Goal: Transaction & Acquisition: Purchase product/service

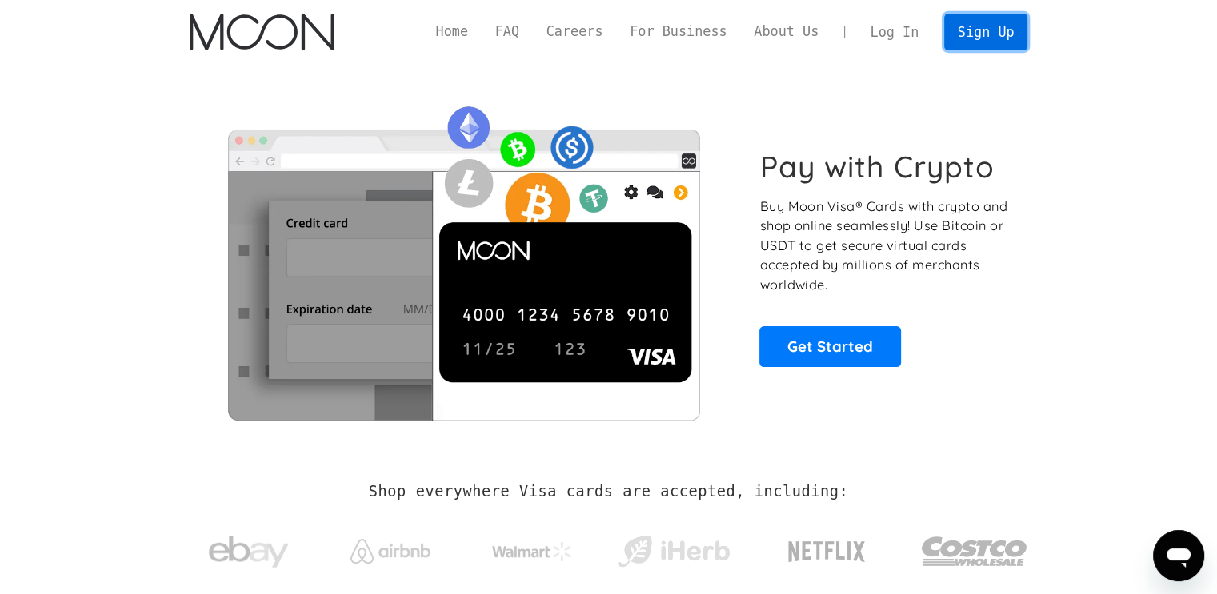
click at [978, 38] on link "Sign Up" at bounding box center [985, 32] width 83 height 36
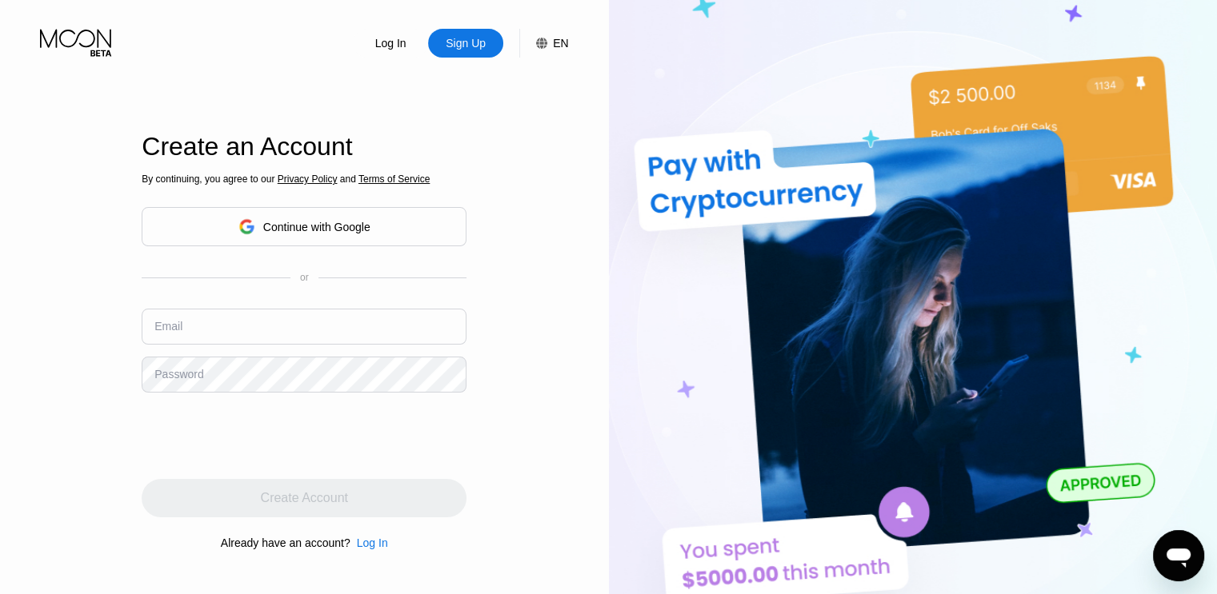
click at [242, 234] on icon at bounding box center [246, 227] width 16 height 16
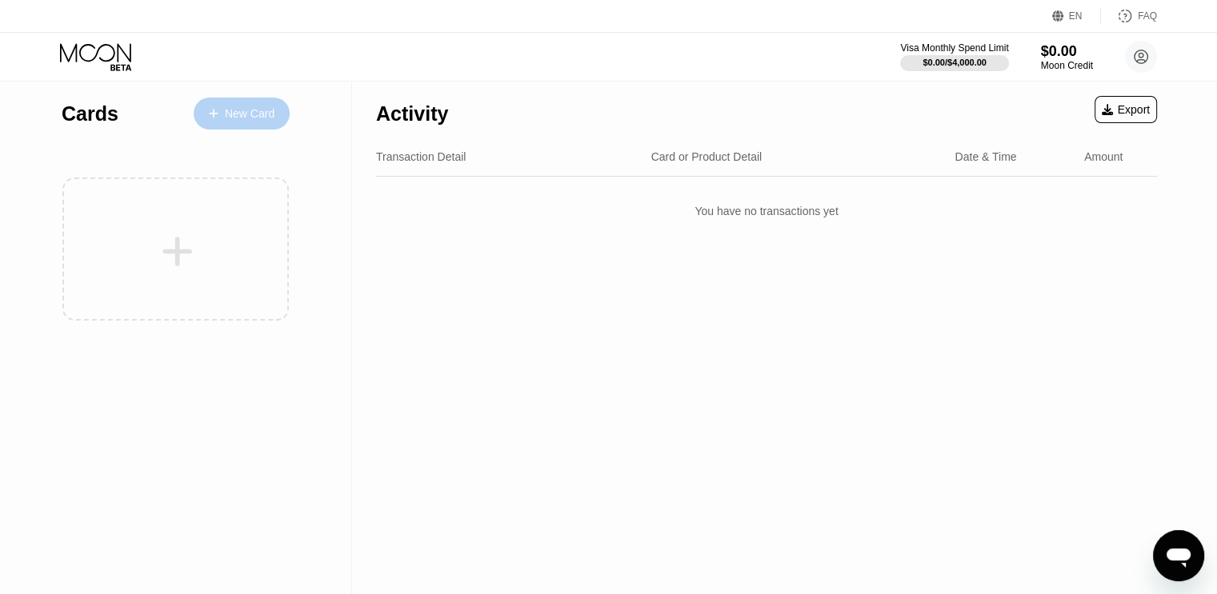
click at [244, 114] on div "New Card" at bounding box center [250, 114] width 50 height 14
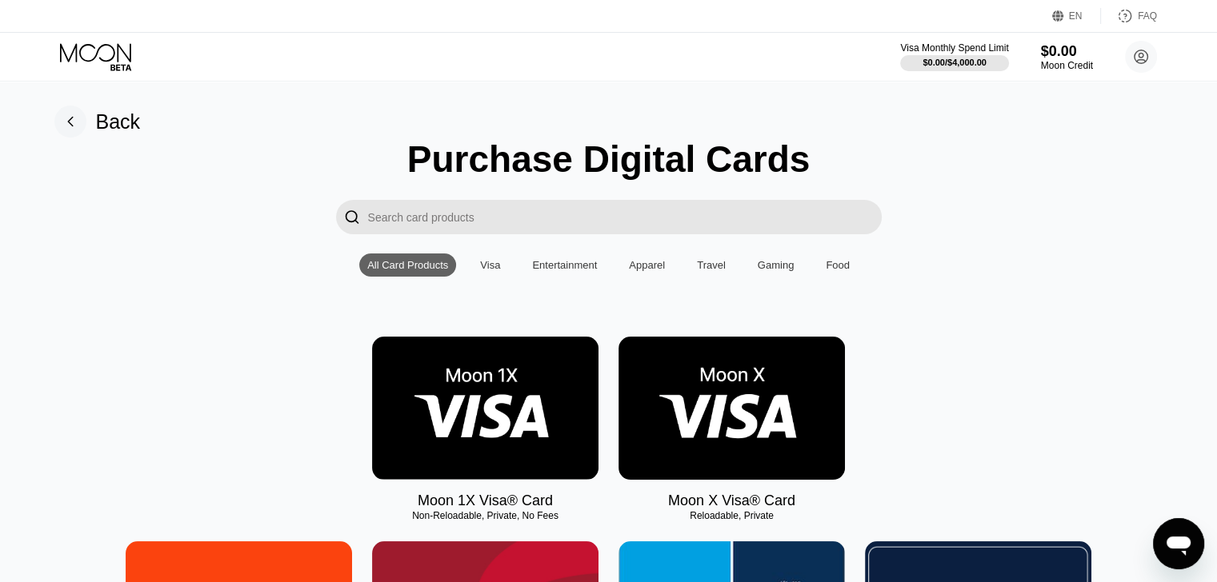
click at [509, 441] on img at bounding box center [485, 408] width 226 height 143
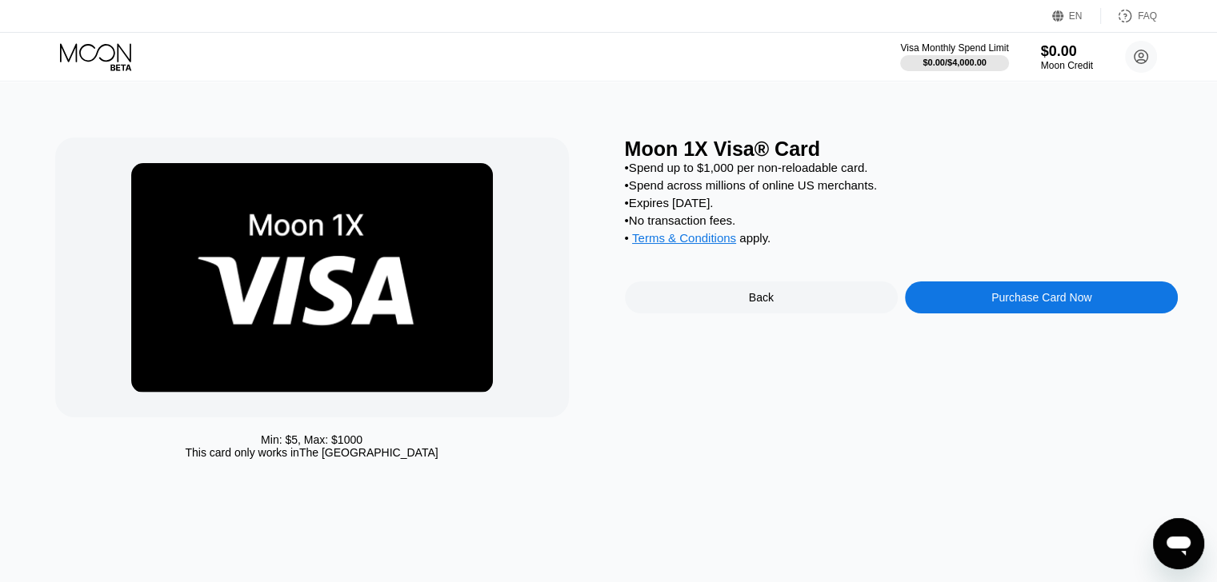
click at [1012, 304] on div "Purchase Card Now" at bounding box center [1041, 297] width 100 height 13
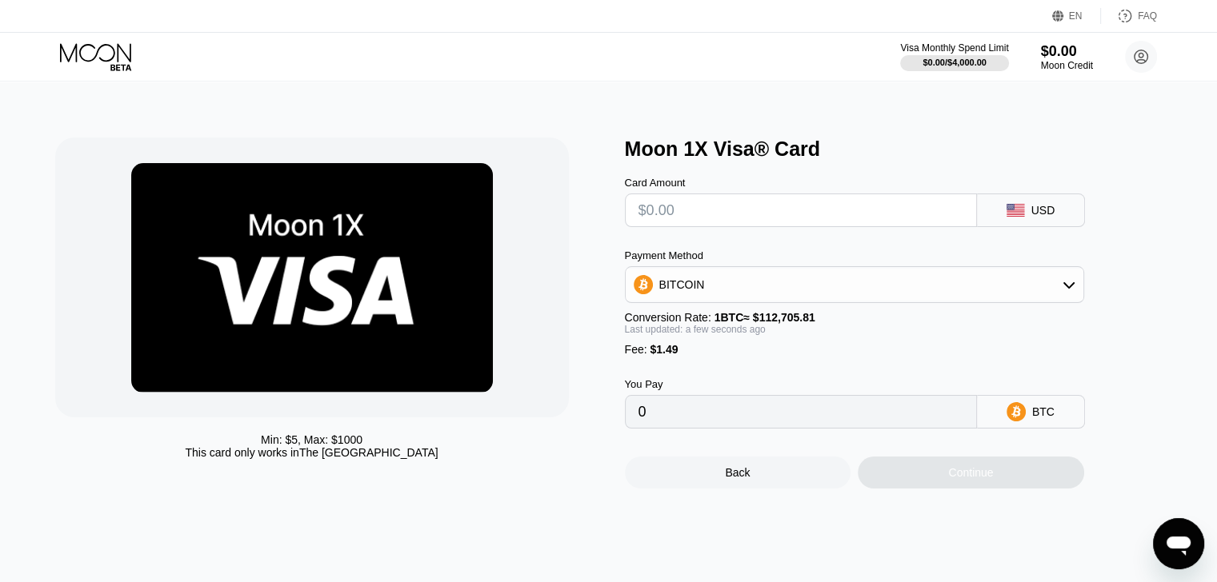
click at [746, 218] on input "text" at bounding box center [800, 210] width 325 height 32
type input "$1"
type input "0.00002210"
type input "$10"
type input "0.00010195"
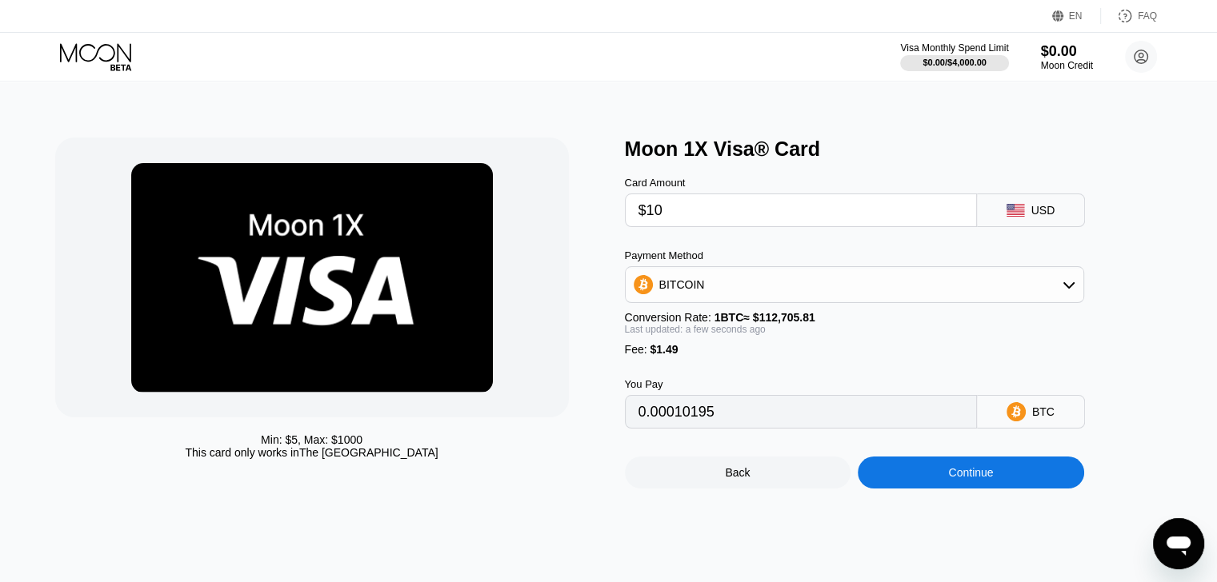
type input "$10"
click at [738, 294] on div "BITCOIN" at bounding box center [855, 285] width 458 height 32
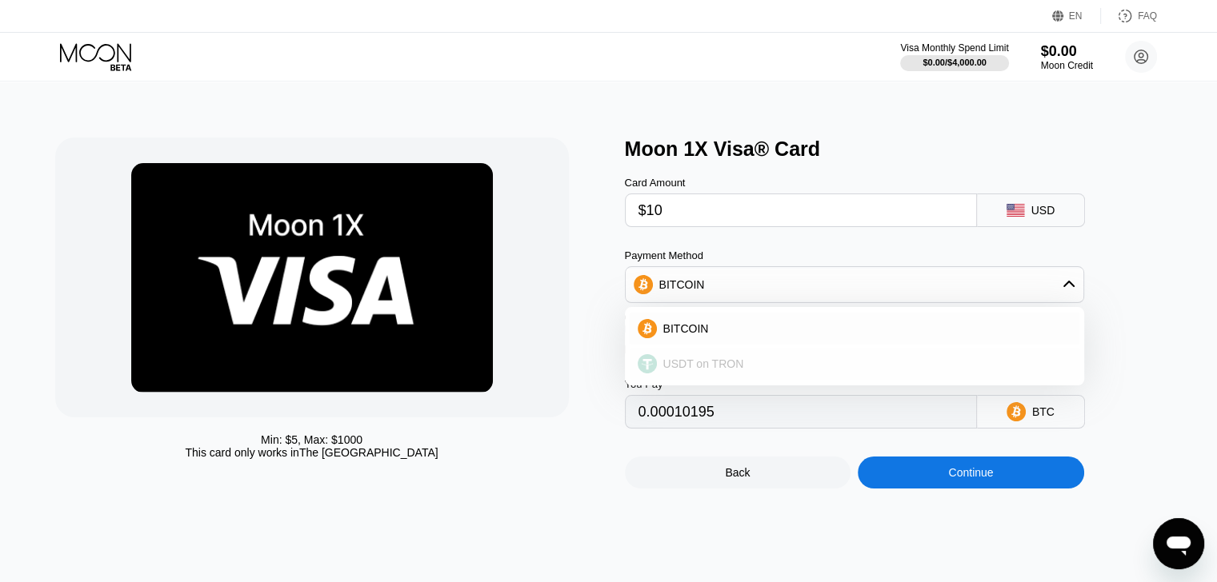
click at [729, 370] on span "USDT on TRON" at bounding box center [703, 364] width 81 height 13
type input "11.61"
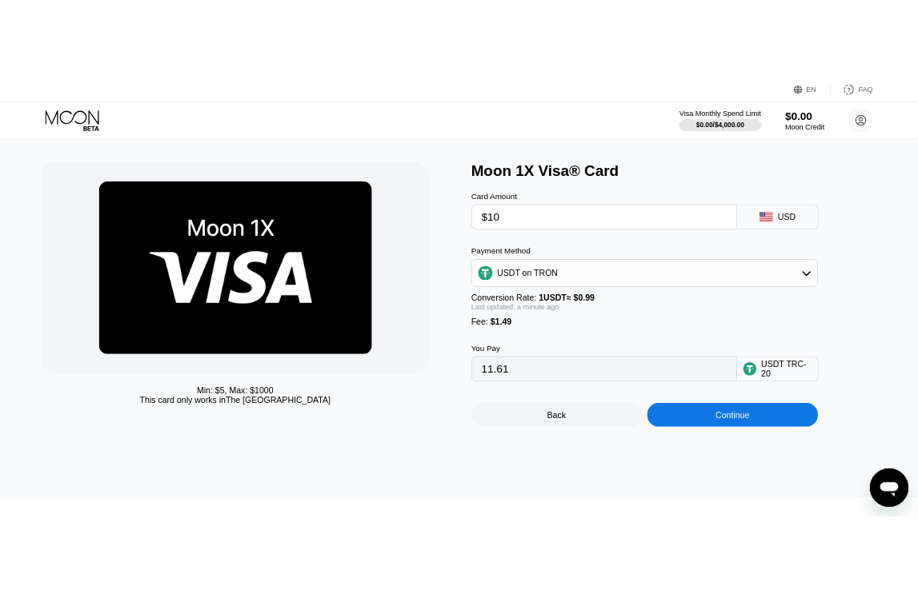
scroll to position [26, 0]
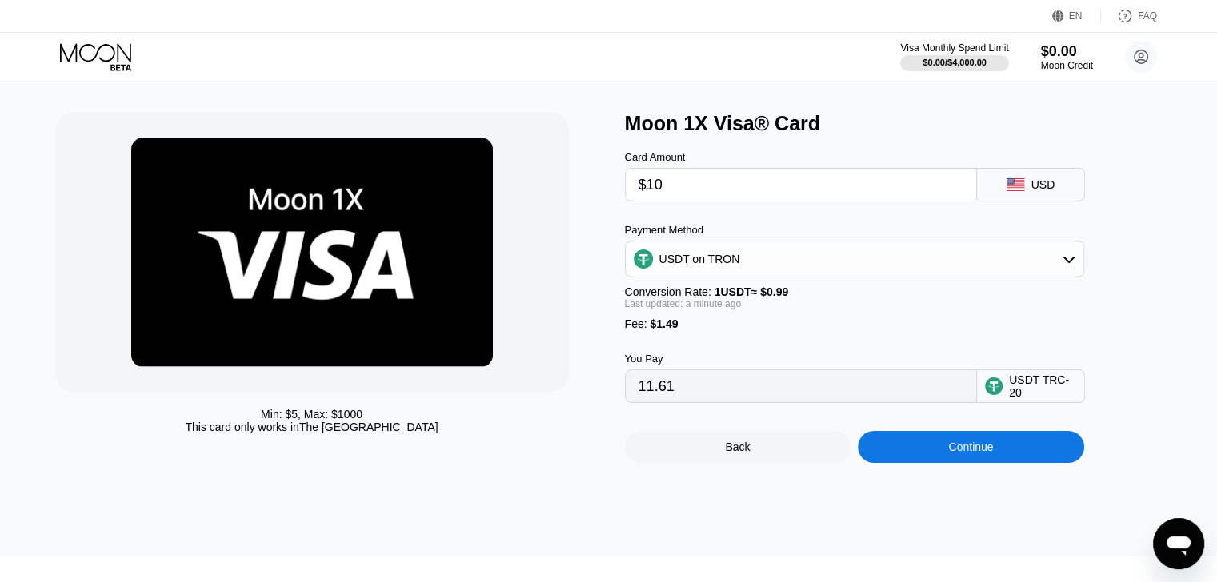
drag, startPoint x: 722, startPoint y: 188, endPoint x: 570, endPoint y: 185, distance: 151.2
click at [583, 185] on div "Min: $ 5 , Max: $ 1000 This card only works in The United States Moon 1X Visa® …" at bounding box center [608, 287] width 1107 height 351
type input "$15"
type input "16.66"
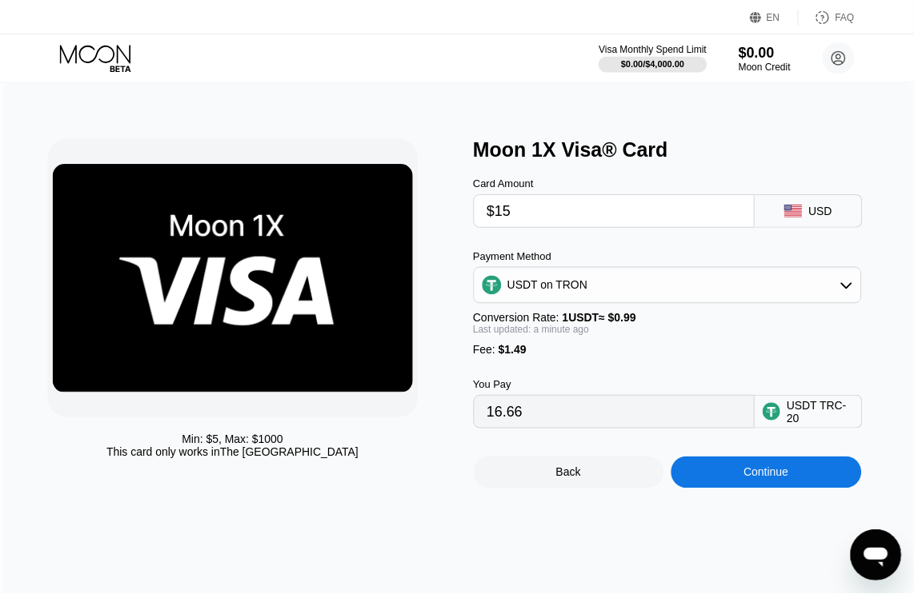
scroll to position [0, 0]
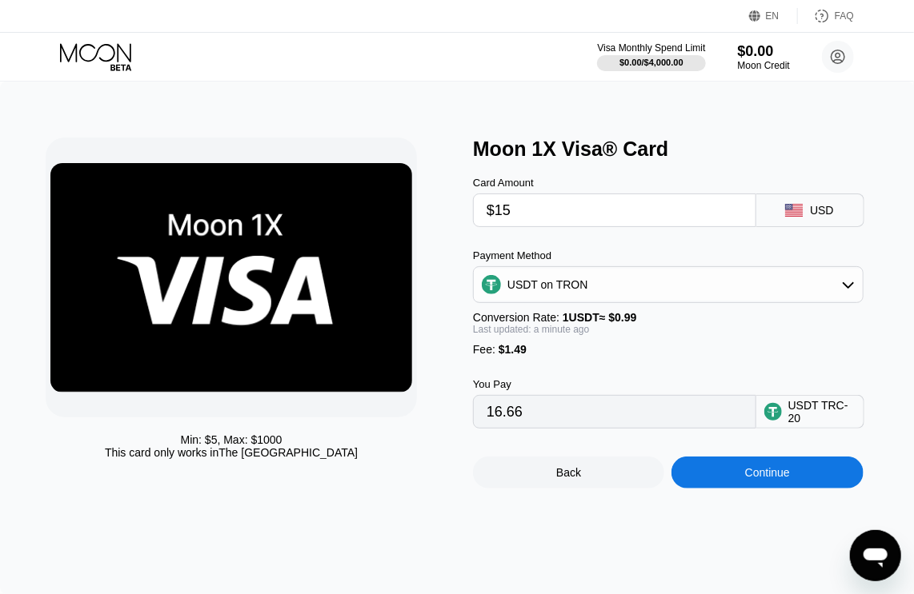
type input "$15"
click at [812, 489] on div "Continue" at bounding box center [766, 473] width 191 height 32
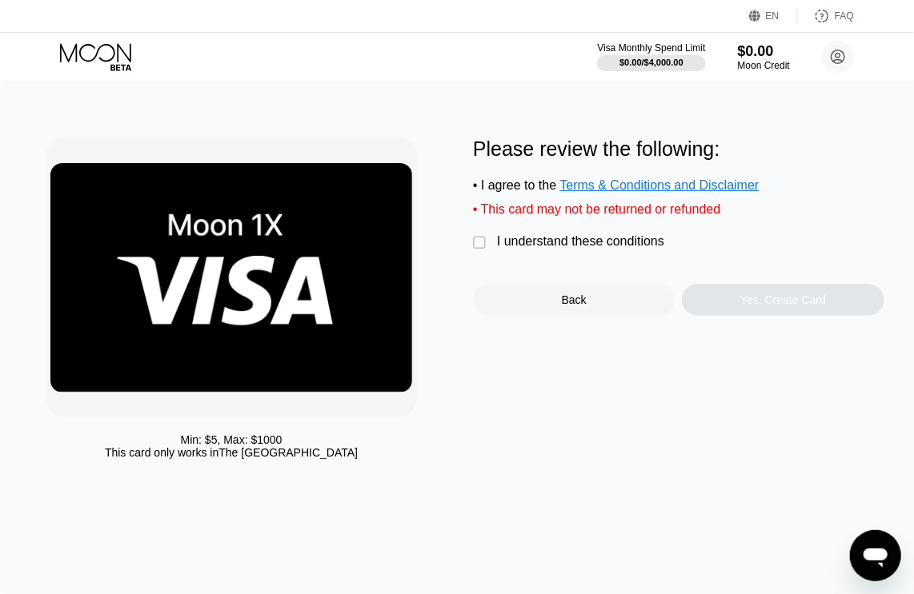
click at [605, 249] on div "I understand these conditions" at bounding box center [580, 241] width 167 height 14
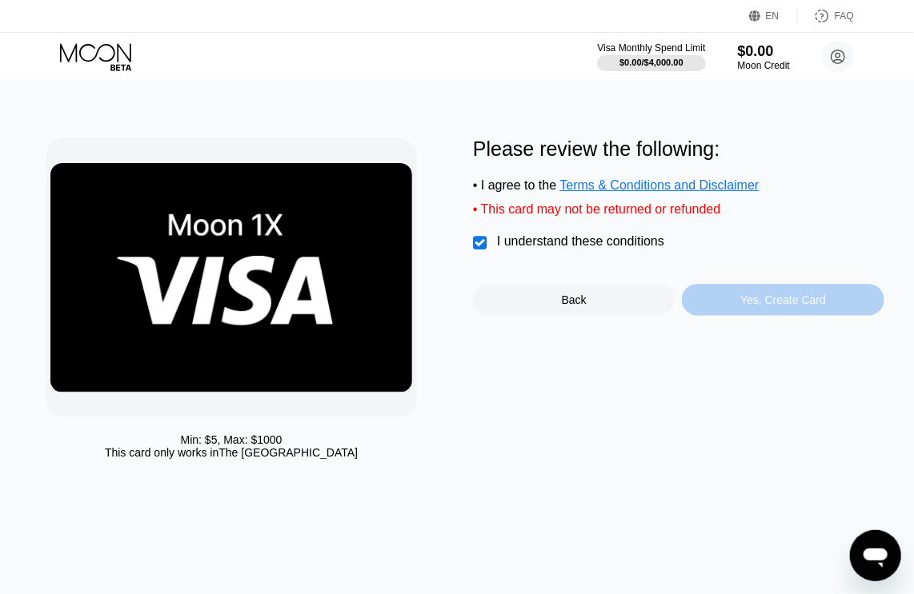
click at [768, 306] on div "Yes, Create Card" at bounding box center [783, 300] width 86 height 13
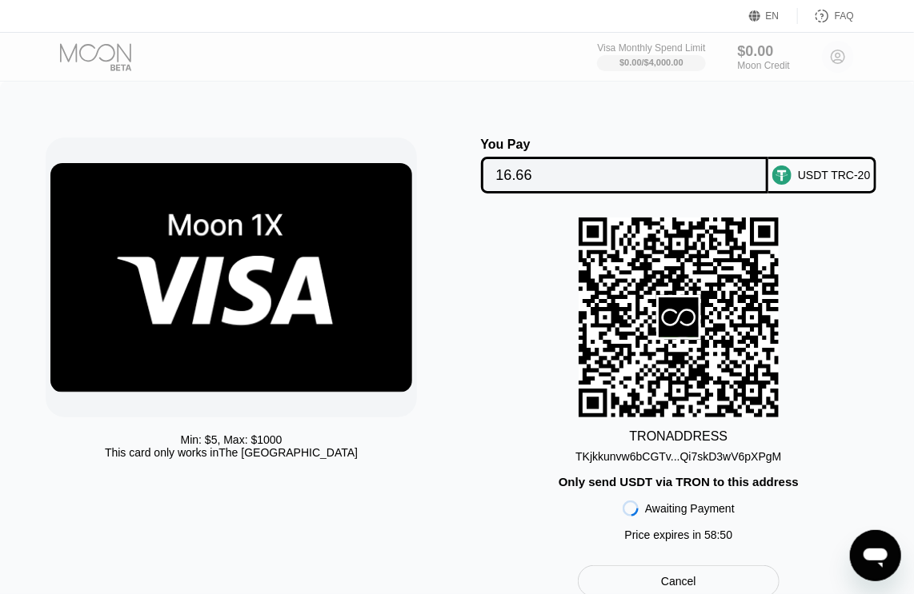
click at [724, 463] on div "TKjkkunvw6bCGTv...Qi7skD3wV6pXPgM" at bounding box center [678, 456] width 206 height 13
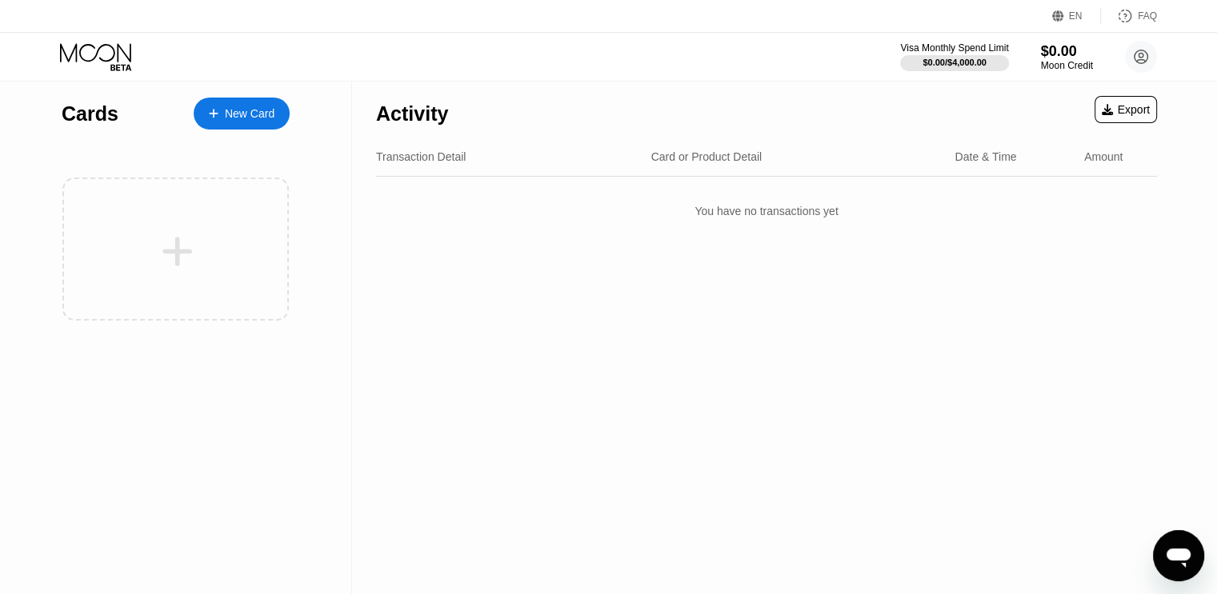
click at [242, 120] on div "New Card" at bounding box center [250, 114] width 50 height 14
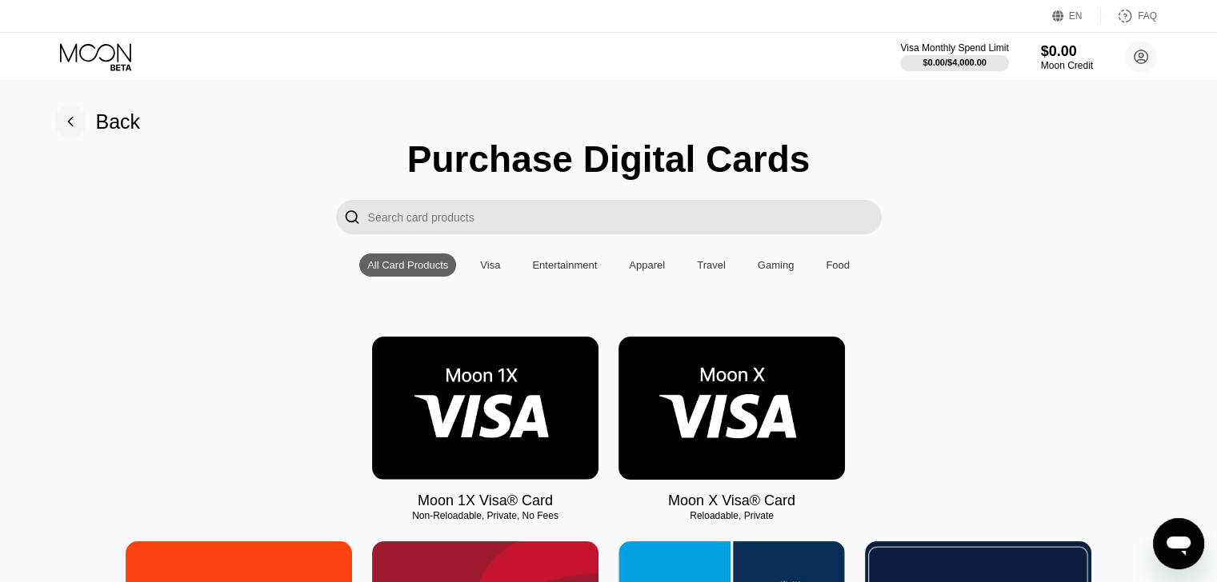
click at [511, 434] on img at bounding box center [485, 408] width 226 height 143
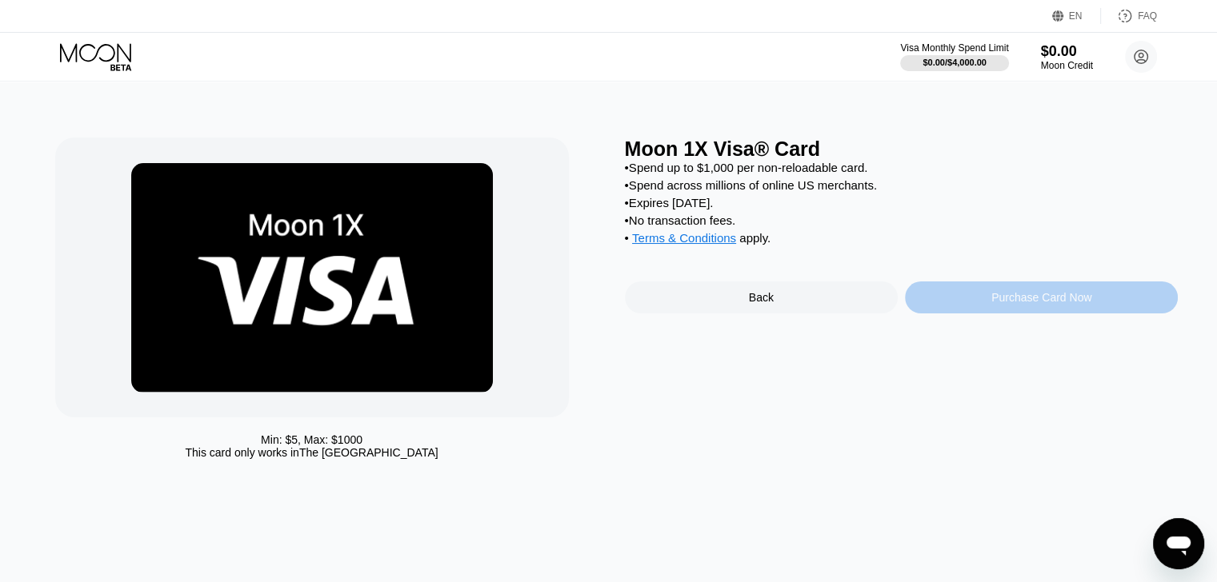
click at [1030, 304] on div "Purchase Card Now" at bounding box center [1041, 297] width 100 height 13
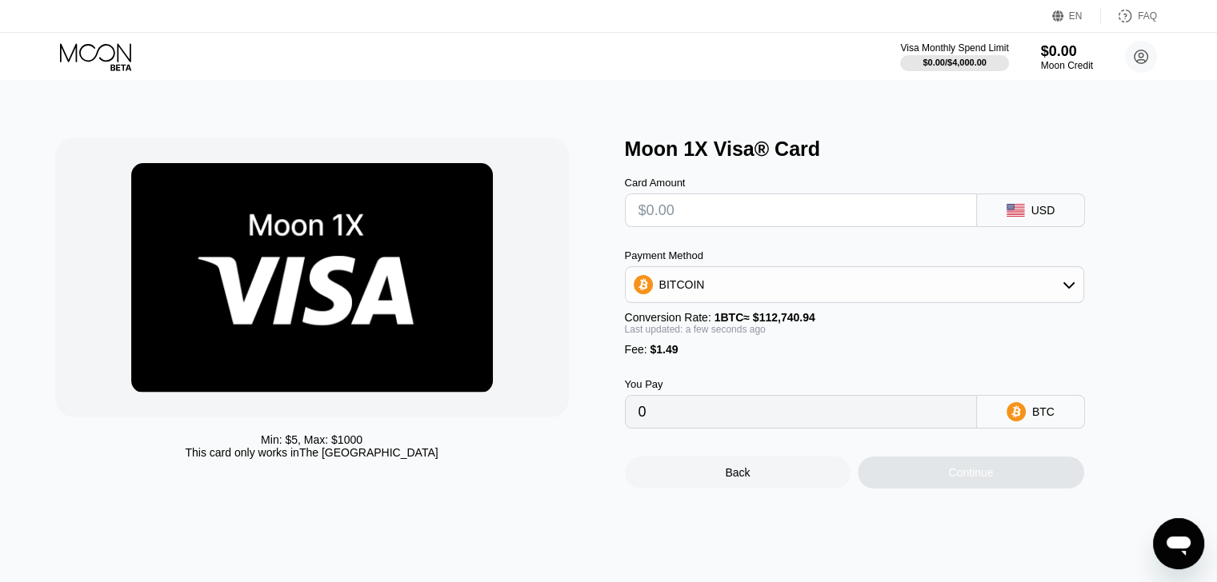
click at [1025, 217] on icon at bounding box center [1015, 210] width 18 height 13
click at [820, 218] on input "text" at bounding box center [800, 210] width 325 height 32
type input "$1"
type input "0.00002209"
type input "$15"
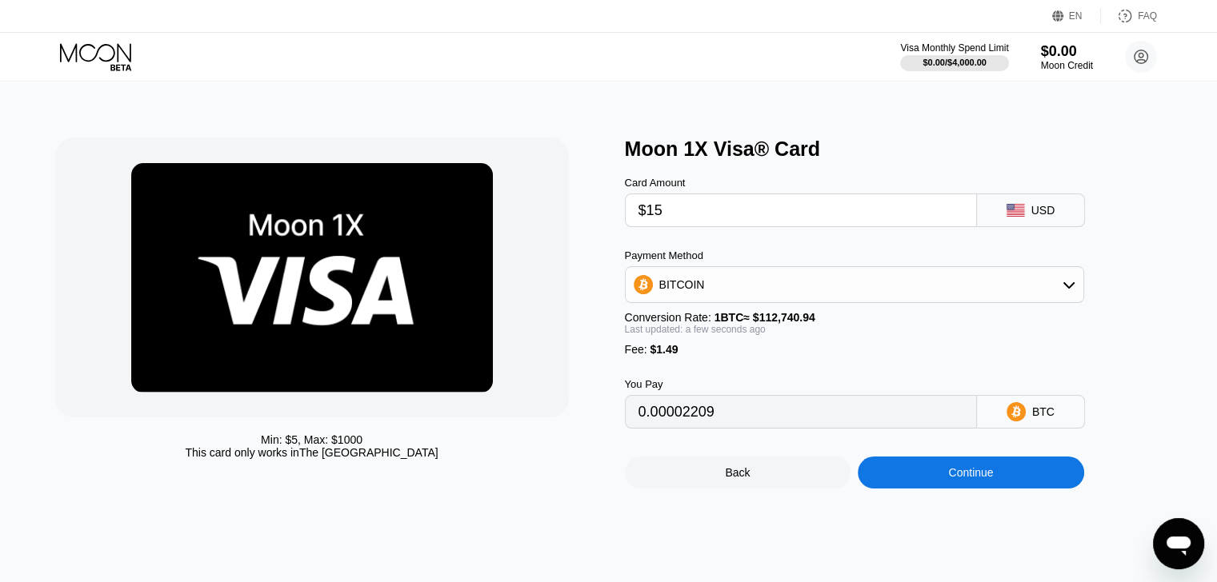
type input "0.00014627"
type input "$15"
click at [822, 294] on div "BITCOIN" at bounding box center [855, 285] width 458 height 32
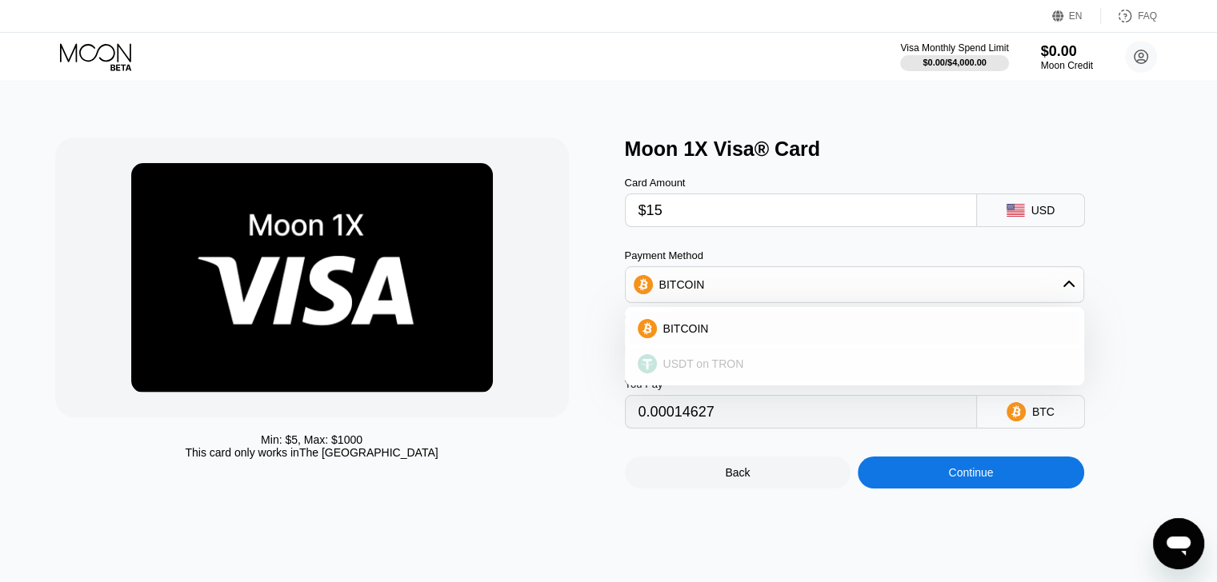
click at [717, 370] on span "USDT on TRON" at bounding box center [703, 364] width 81 height 13
type input "16.66"
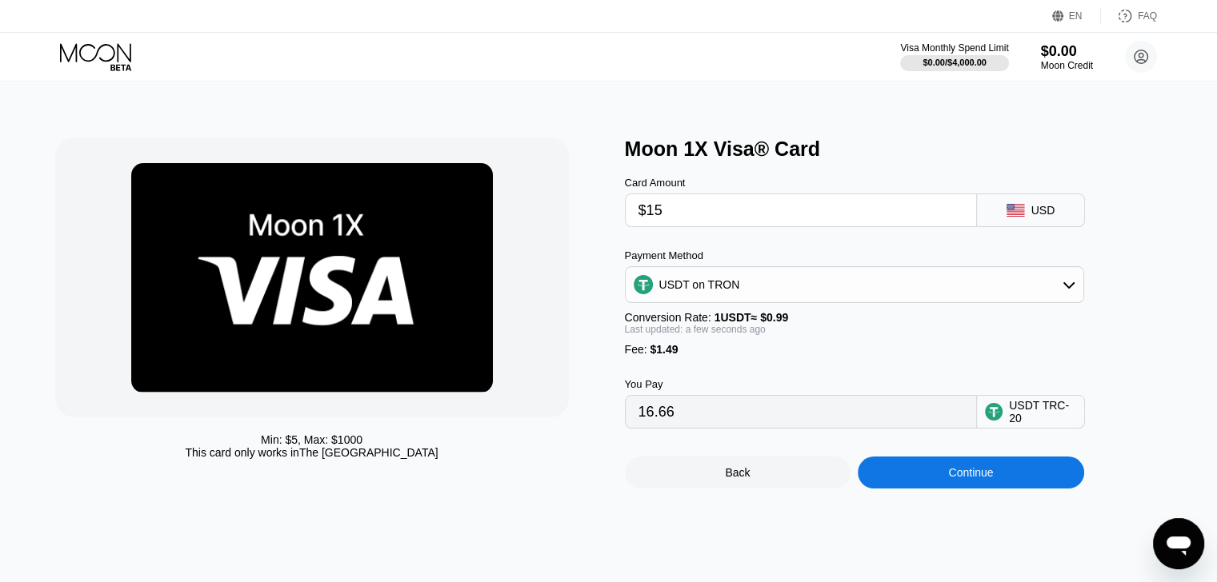
click at [946, 489] on div "Continue" at bounding box center [971, 473] width 226 height 32
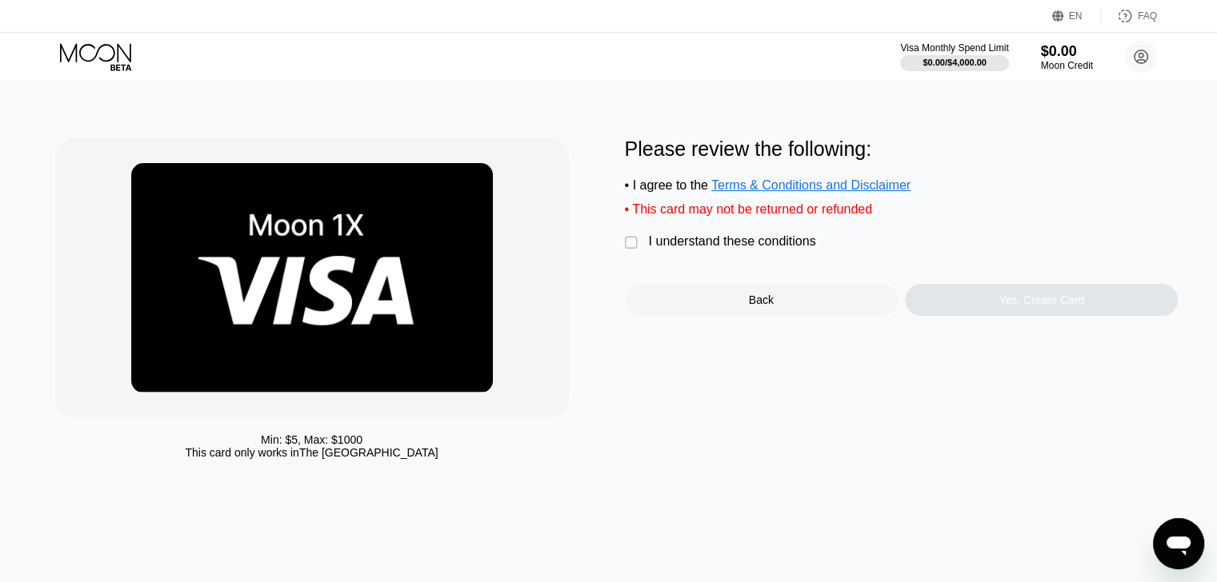
click at [688, 245] on div "I understand these conditions" at bounding box center [732, 241] width 167 height 14
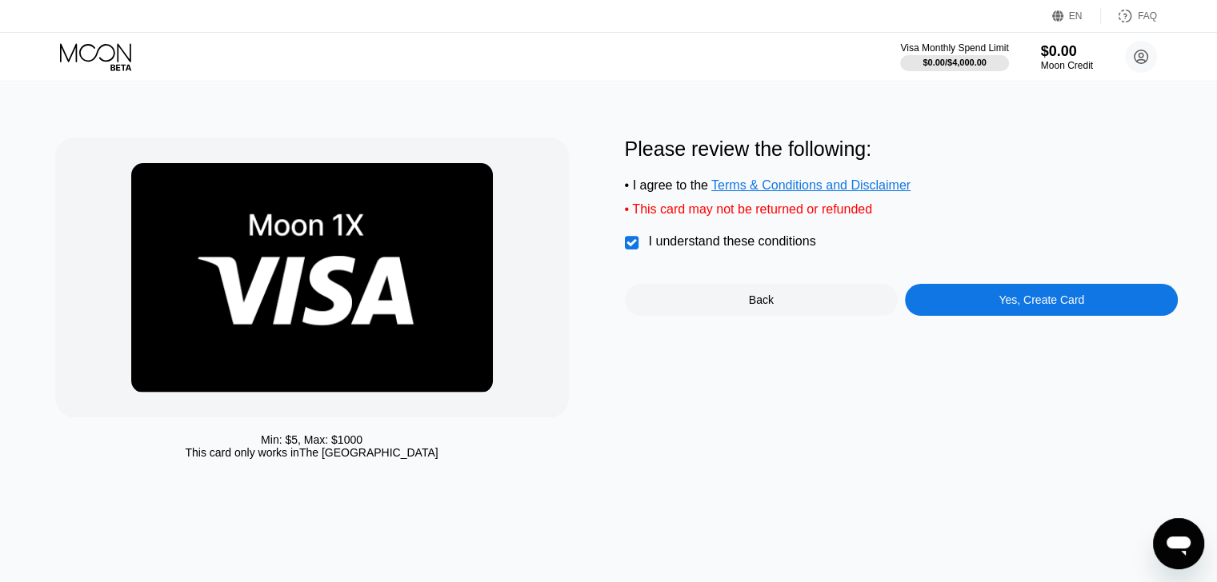
click at [992, 309] on div "Yes, Create Card" at bounding box center [1041, 300] width 273 height 32
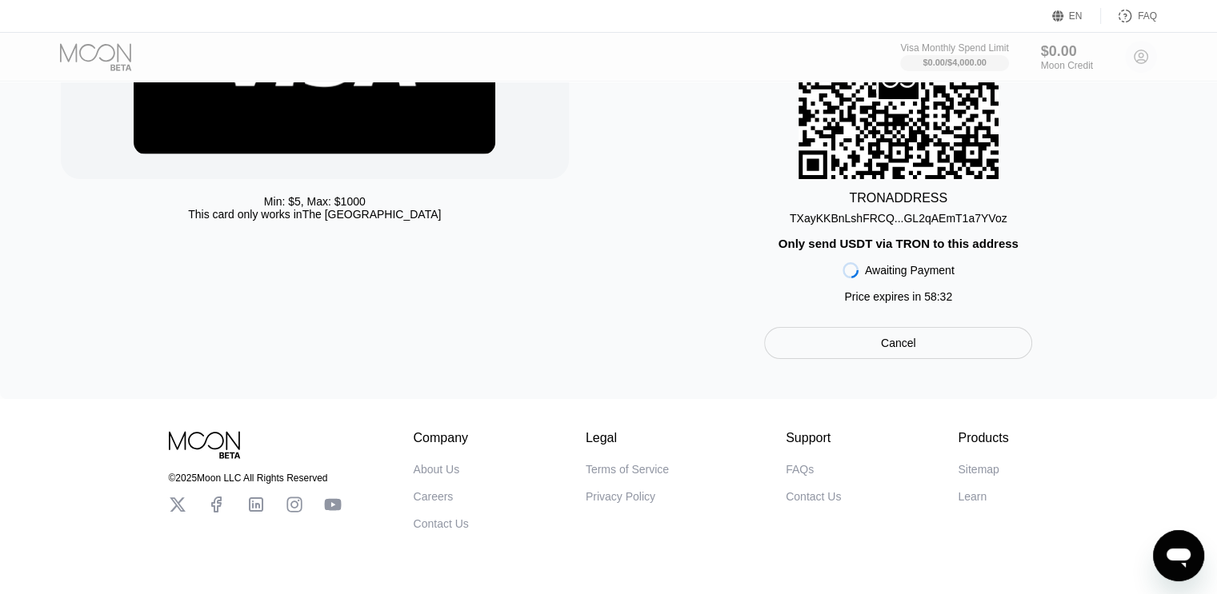
scroll to position [240, 0]
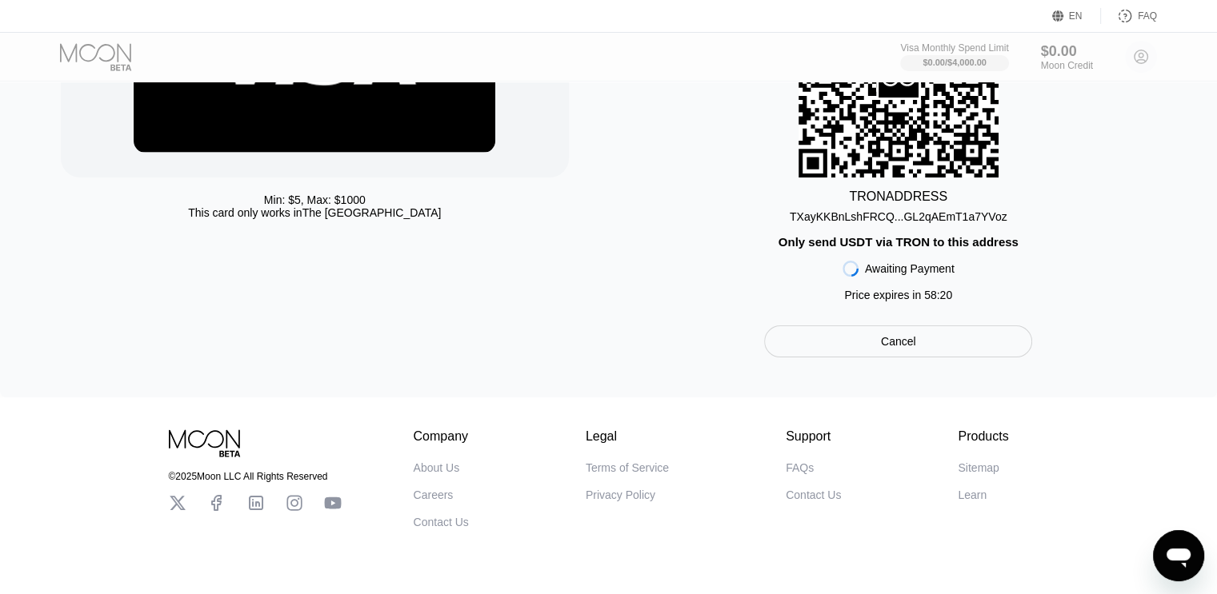
click at [1175, 539] on div "Открыть окно обмена сообщениями" at bounding box center [1178, 556] width 48 height 48
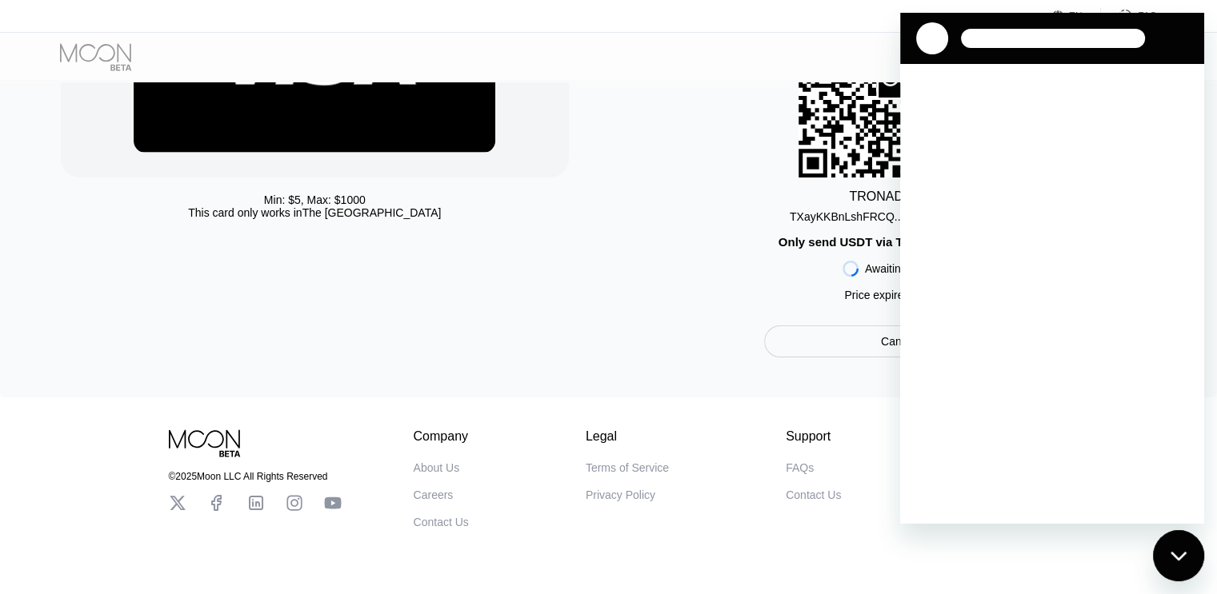
scroll to position [0, 0]
click at [1182, 569] on div "Закрыть окно обмена сообщениями" at bounding box center [1178, 556] width 48 height 48
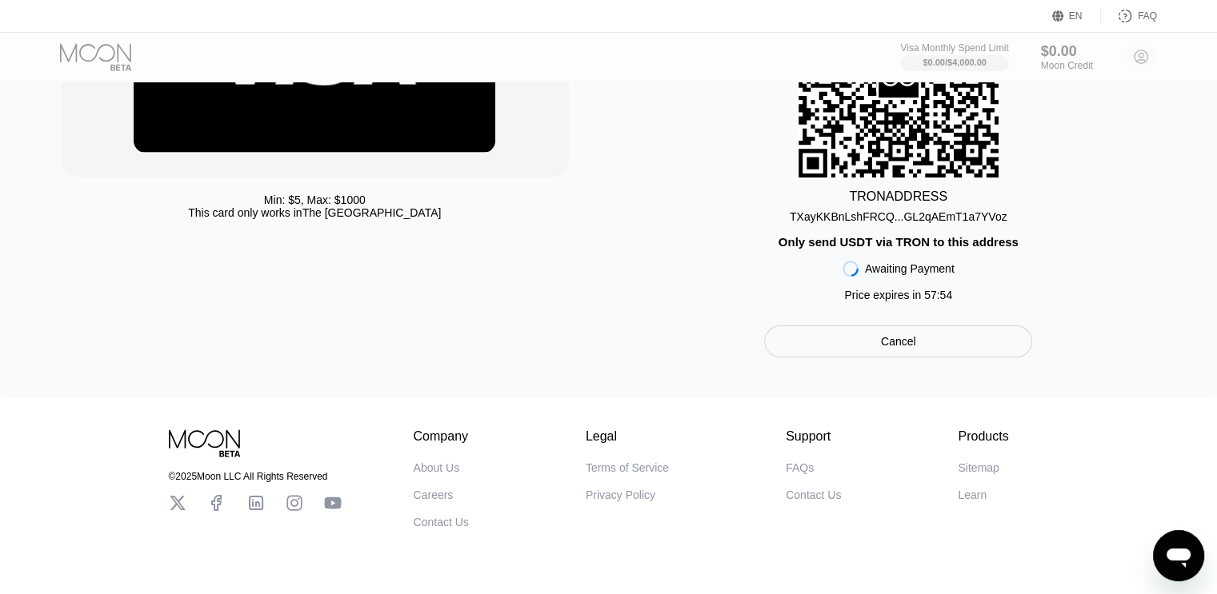
click at [682, 358] on div "Cancel" at bounding box center [898, 342] width 547 height 32
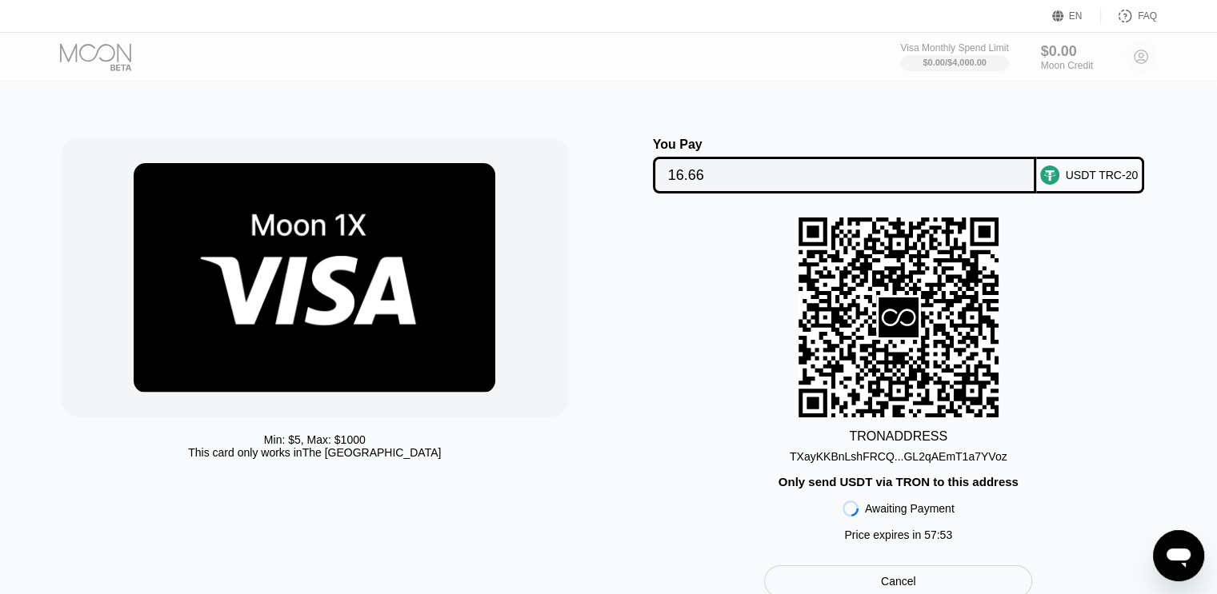
click at [109, 46] on div at bounding box center [109, 57] width 98 height 28
click at [606, 126] on div "Min: $ 5 , Max: $ 1000 This card only works in [GEOGRAPHIC_DATA] You Pay 16.66 …" at bounding box center [608, 360] width 1217 height 556
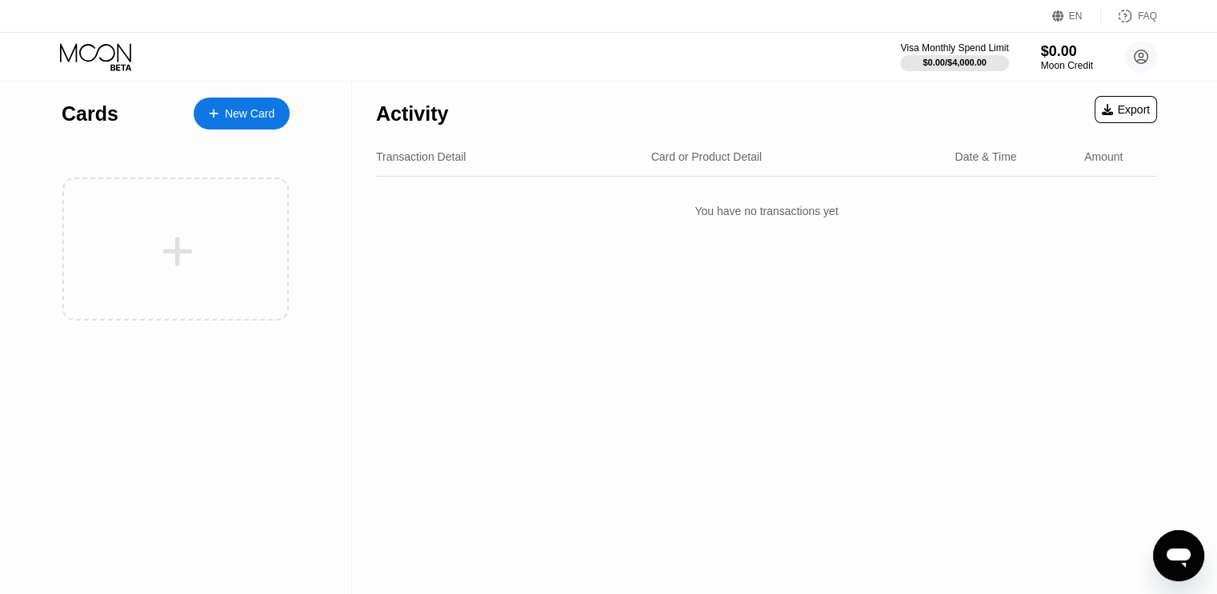
click at [111, 56] on icon at bounding box center [97, 57] width 74 height 28
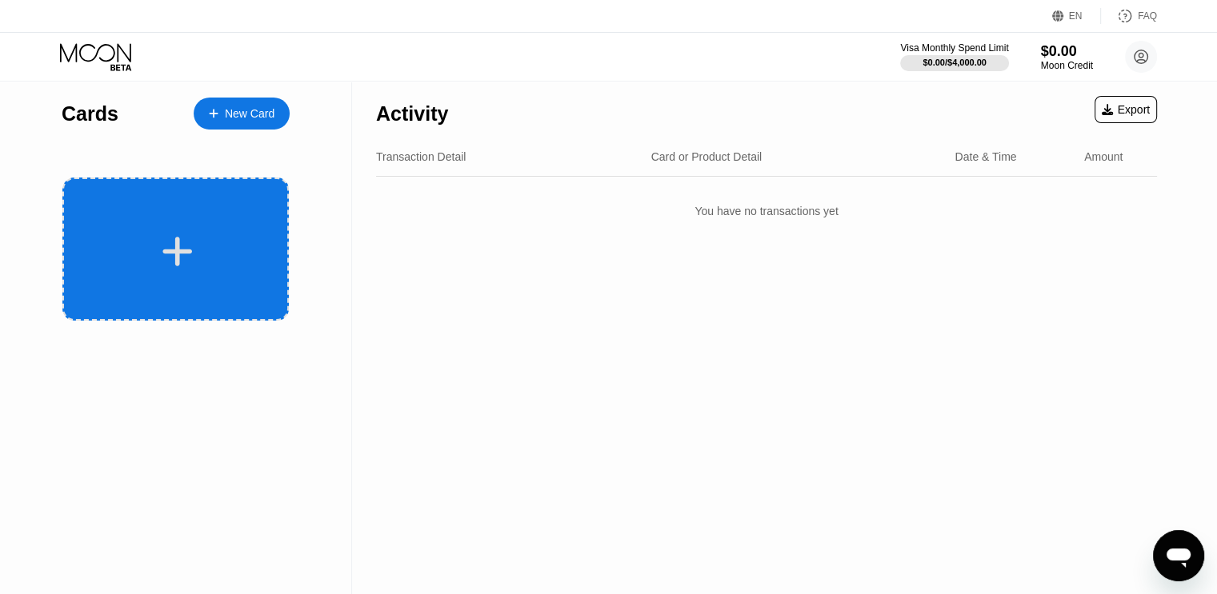
click at [183, 262] on icon at bounding box center [177, 252] width 31 height 36
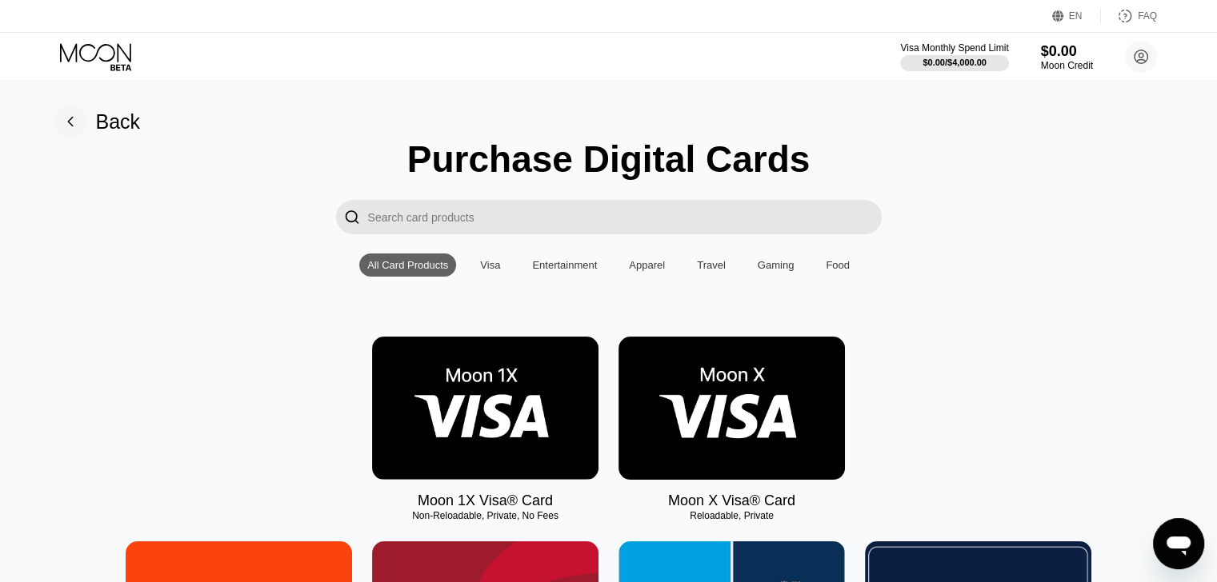
click at [1187, 547] on icon "Открыть окно обмена сообщениями" at bounding box center [1178, 546] width 24 height 19
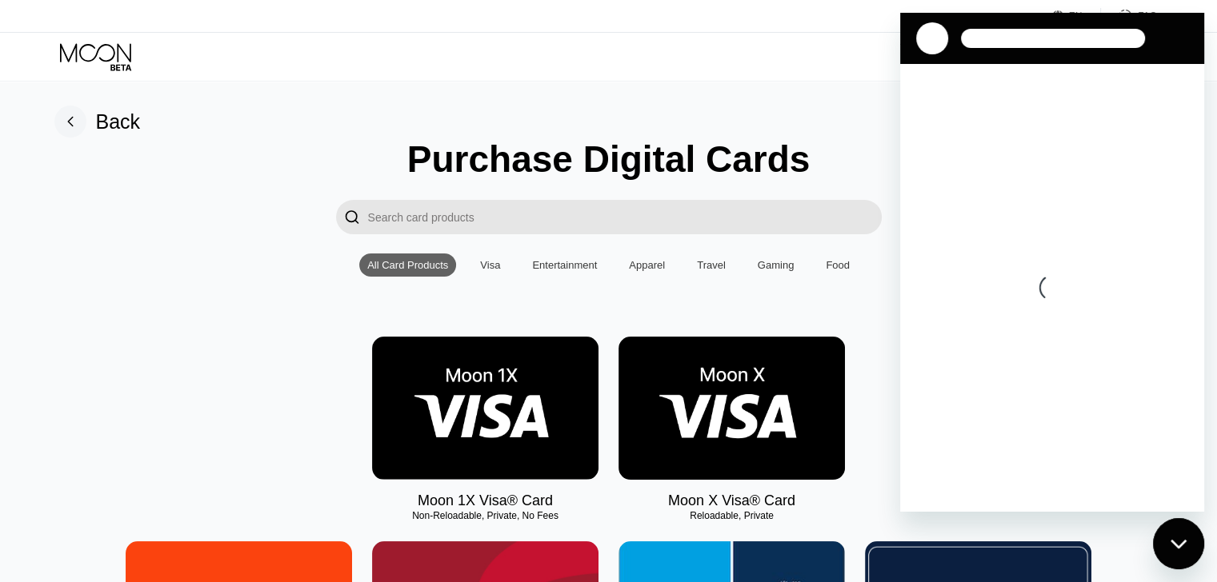
click at [1188, 550] on div "Закрыть окно обмена сообщениями" at bounding box center [1178, 544] width 48 height 48
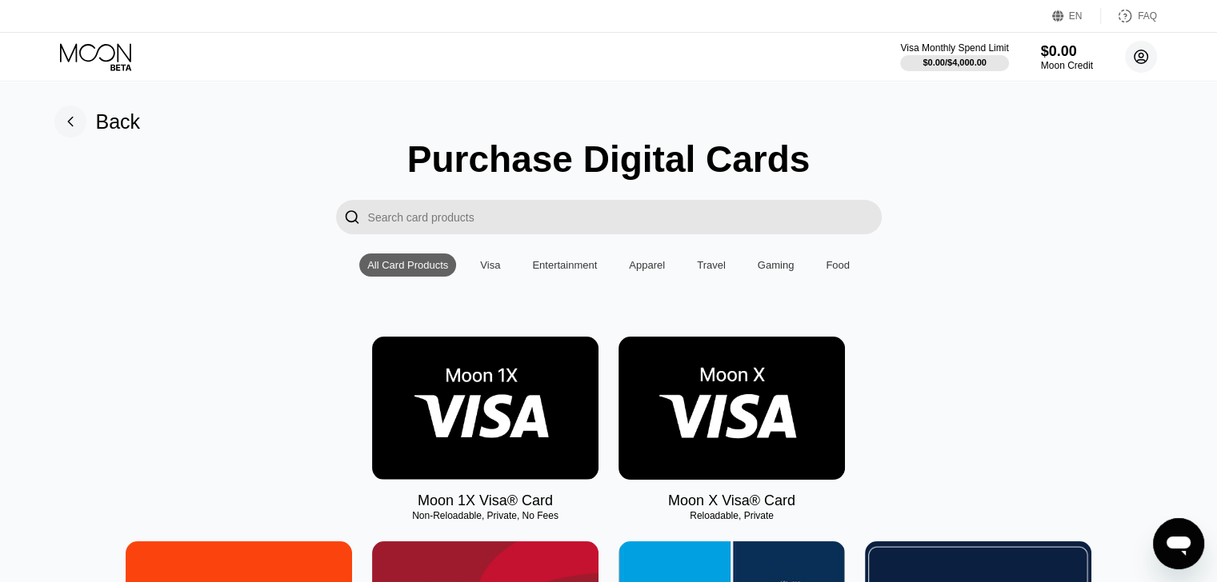
click at [1152, 54] on circle at bounding box center [1141, 57] width 32 height 32
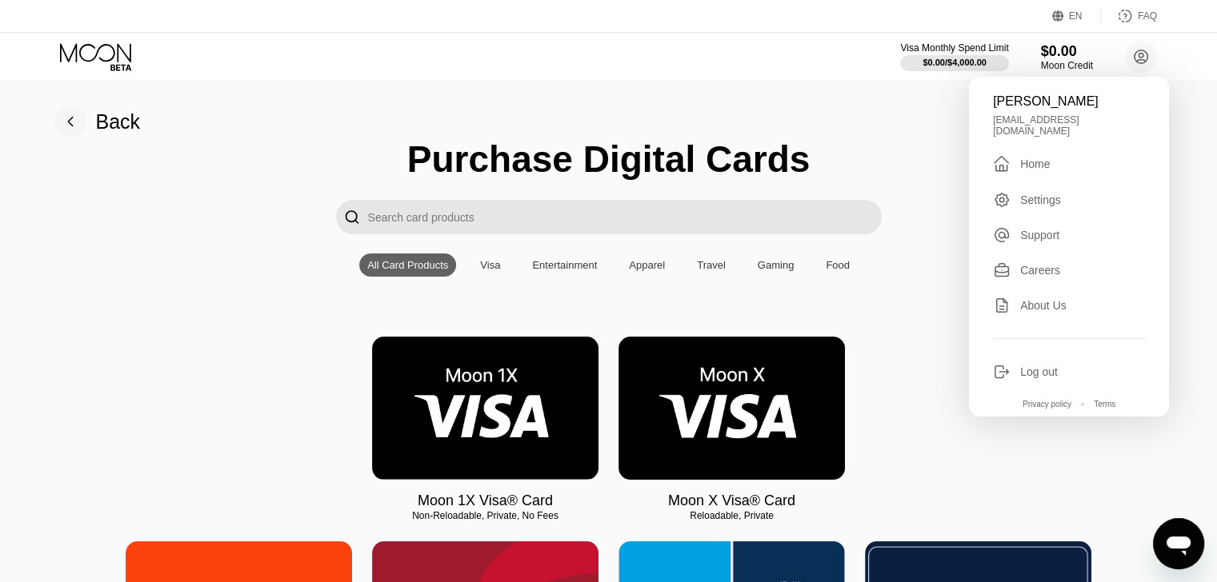
click at [1157, 546] on div "Открыть окно обмена сообщениями" at bounding box center [1178, 544] width 48 height 48
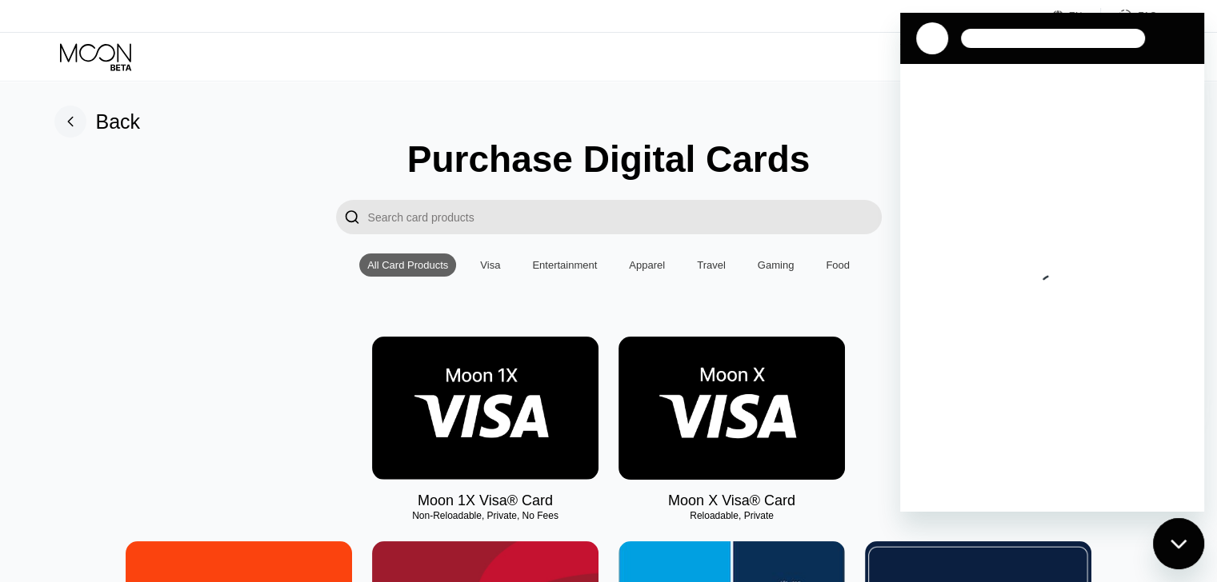
click at [1014, 38] on div at bounding box center [1053, 38] width 184 height 19
click at [1191, 547] on div "Закрыть окно обмена сообщениями" at bounding box center [1178, 544] width 48 height 48
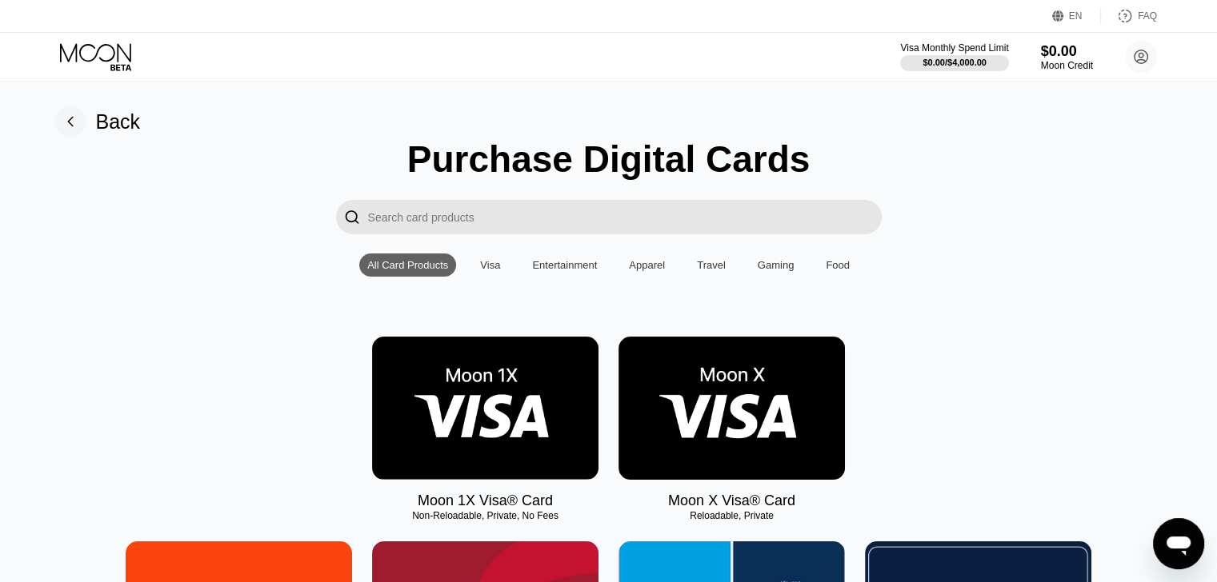
click at [78, 127] on rect at bounding box center [70, 122] width 32 height 32
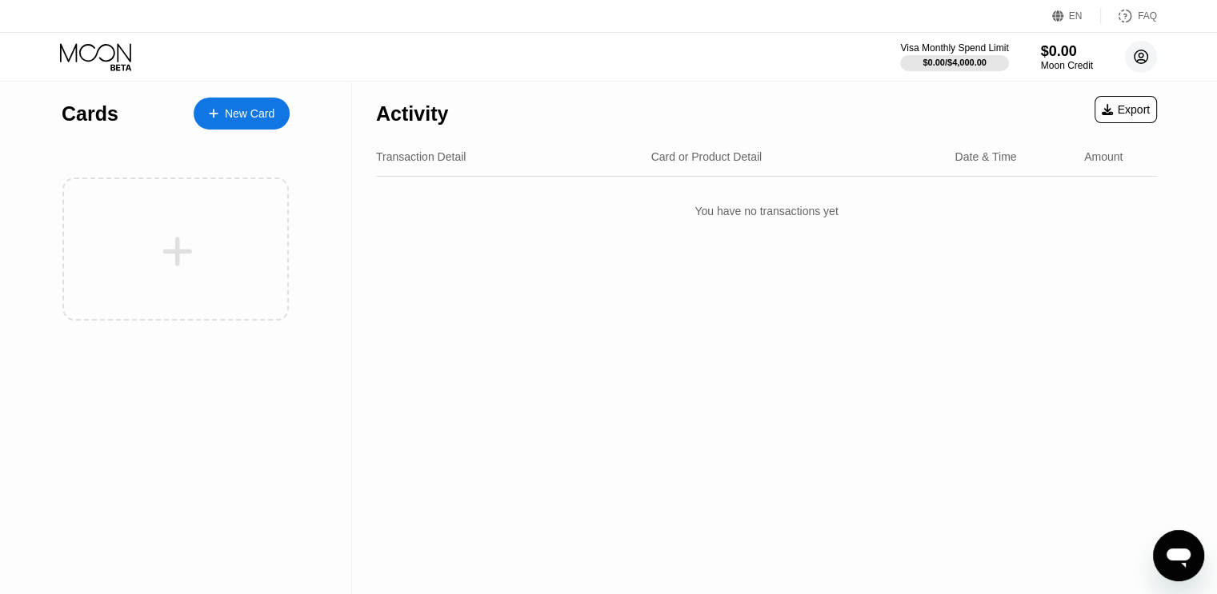
click at [1140, 63] on icon at bounding box center [1141, 57] width 14 height 14
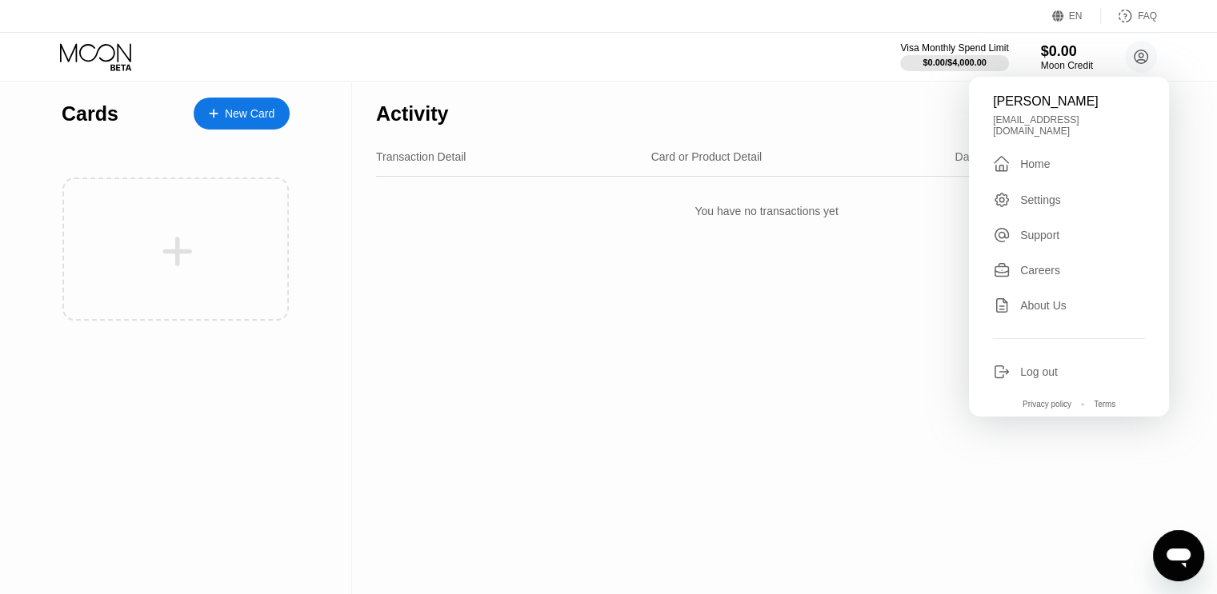
click at [1037, 199] on div "Settings" at bounding box center [1040, 200] width 41 height 13
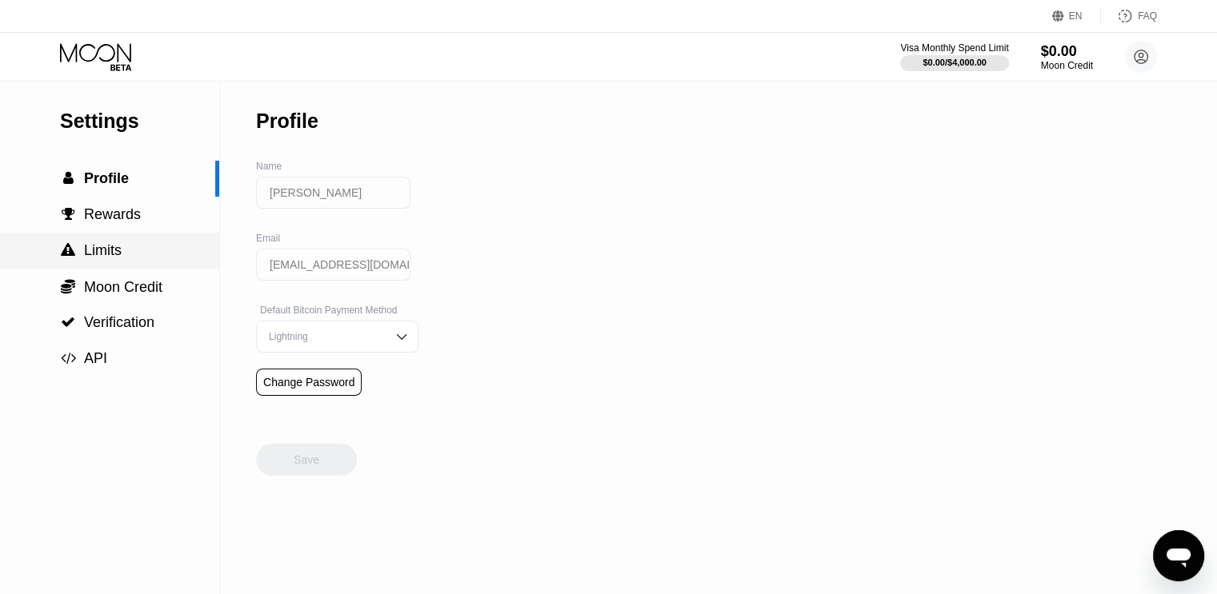
click at [106, 256] on span "Limits" at bounding box center [103, 250] width 38 height 16
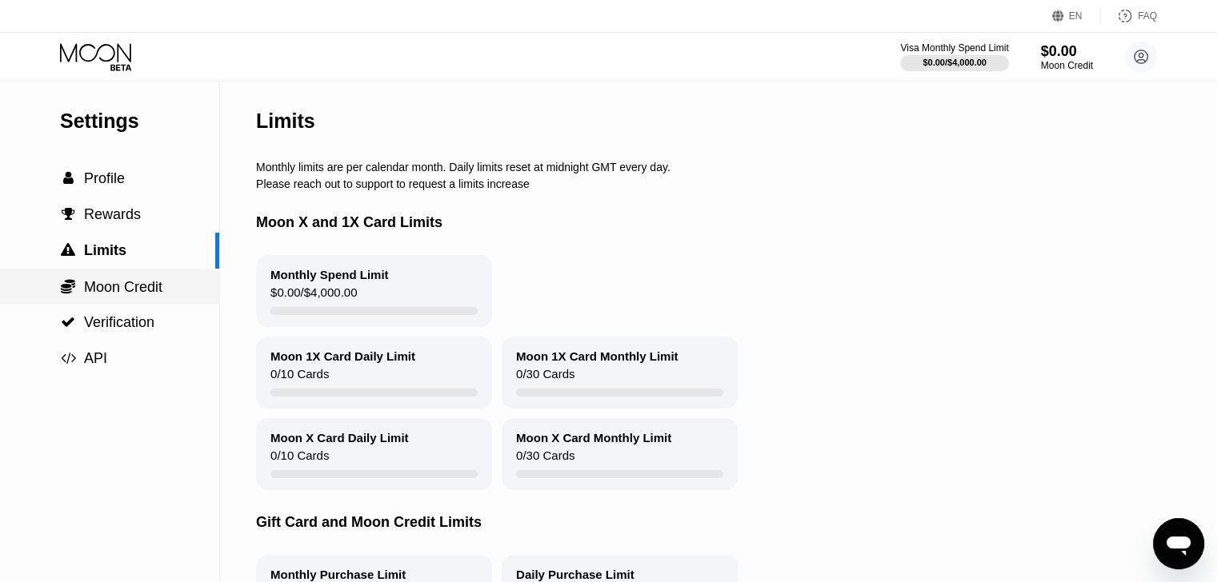
click at [106, 293] on span "Moon Credit" at bounding box center [123, 287] width 78 height 16
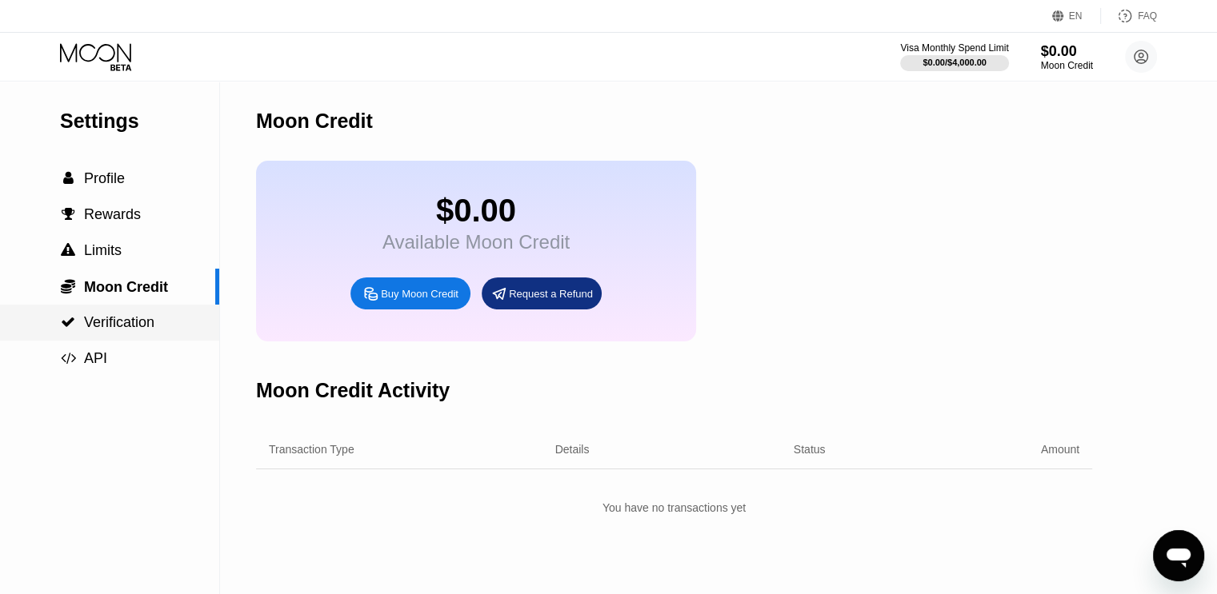
click at [139, 327] on span "Verification" at bounding box center [119, 322] width 70 height 16
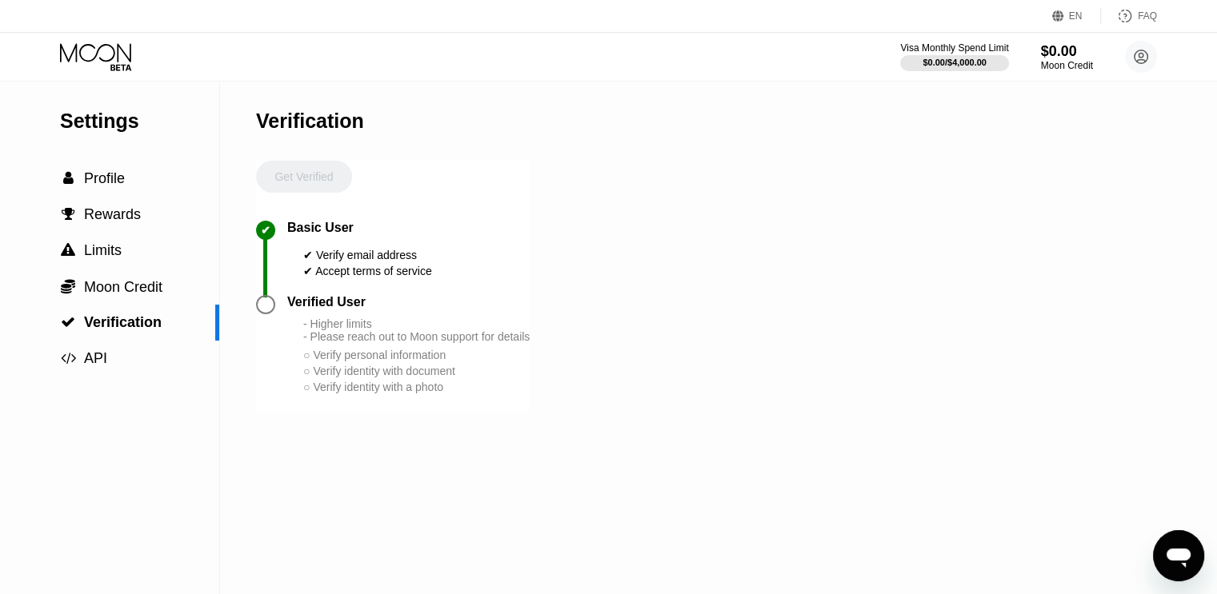
click at [487, 343] on div "- Higher limits - Please reach out to Moon support for details" at bounding box center [416, 331] width 226 height 26
click at [288, 310] on div "Verified User" at bounding box center [326, 302] width 78 height 14
click at [262, 314] on div at bounding box center [265, 304] width 19 height 19
click at [402, 362] on div "○ Verify personal information" at bounding box center [416, 355] width 226 height 13
click at [99, 362] on span "API" at bounding box center [95, 358] width 23 height 16
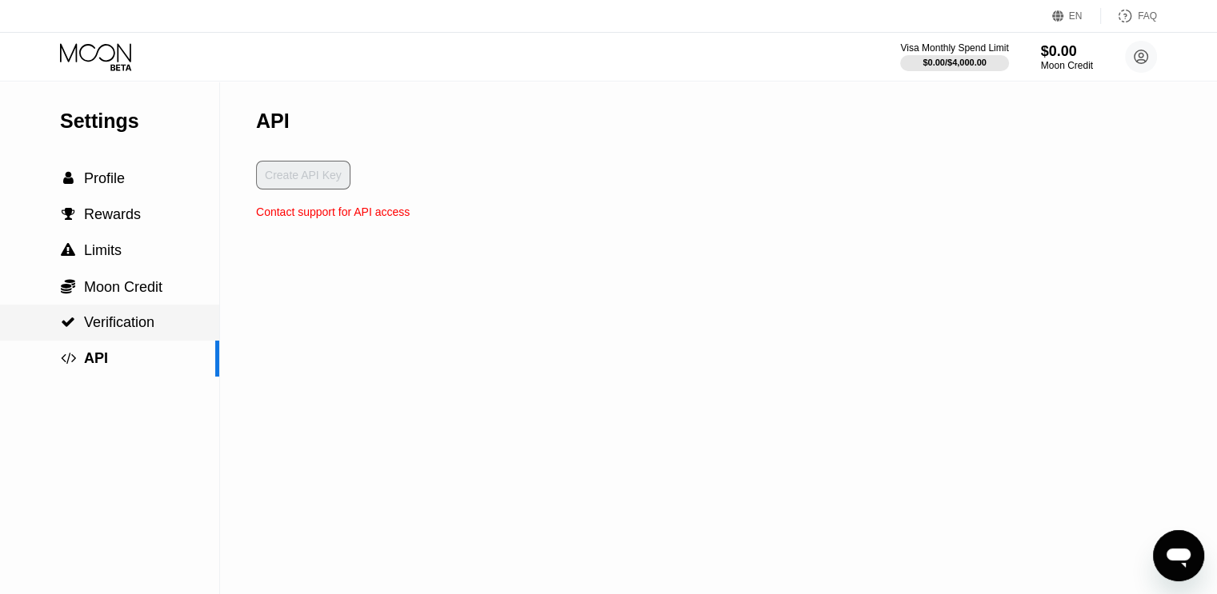
click at [127, 330] on span "Verification" at bounding box center [119, 322] width 70 height 16
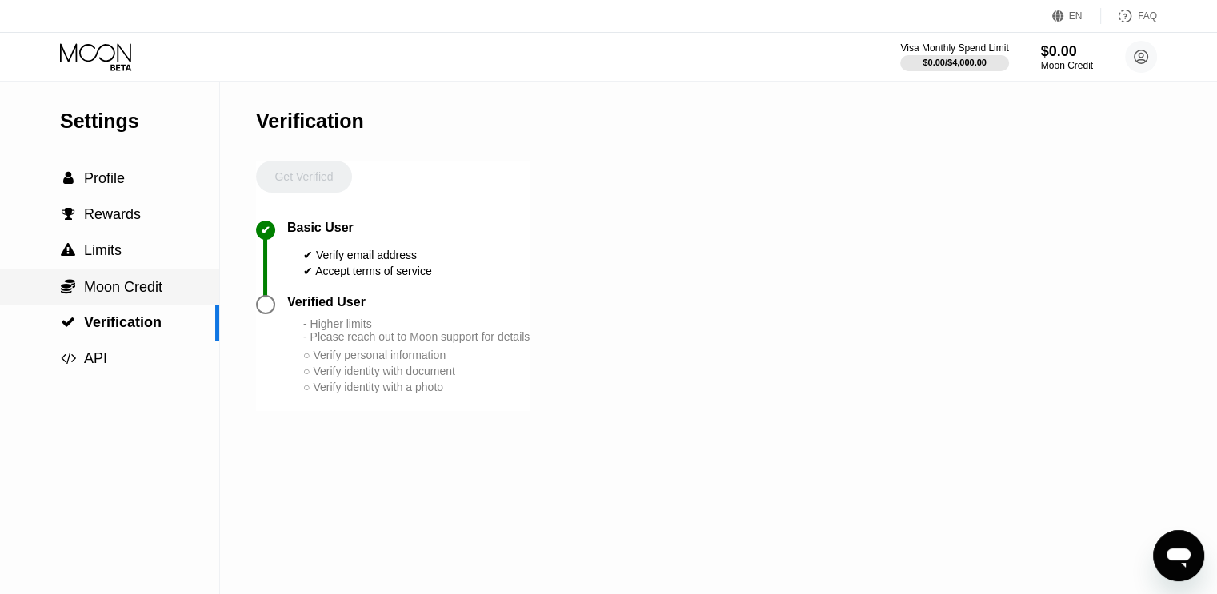
click at [142, 290] on span "Moon Credit" at bounding box center [123, 287] width 78 height 16
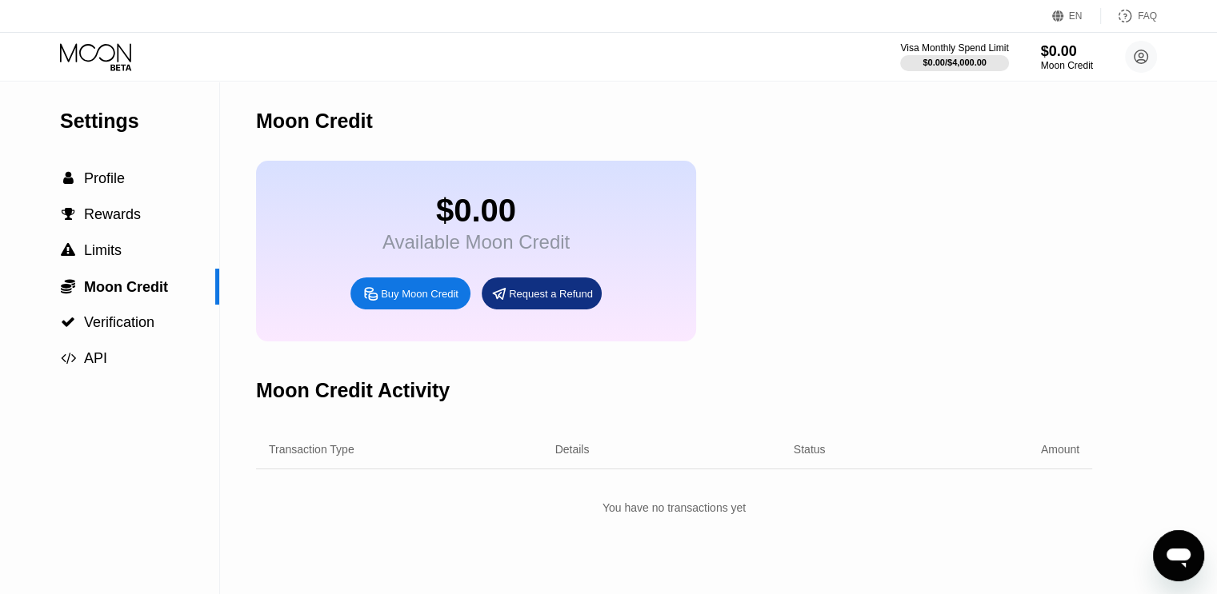
click at [577, 310] on div "Request a Refund" at bounding box center [542, 294] width 120 height 32
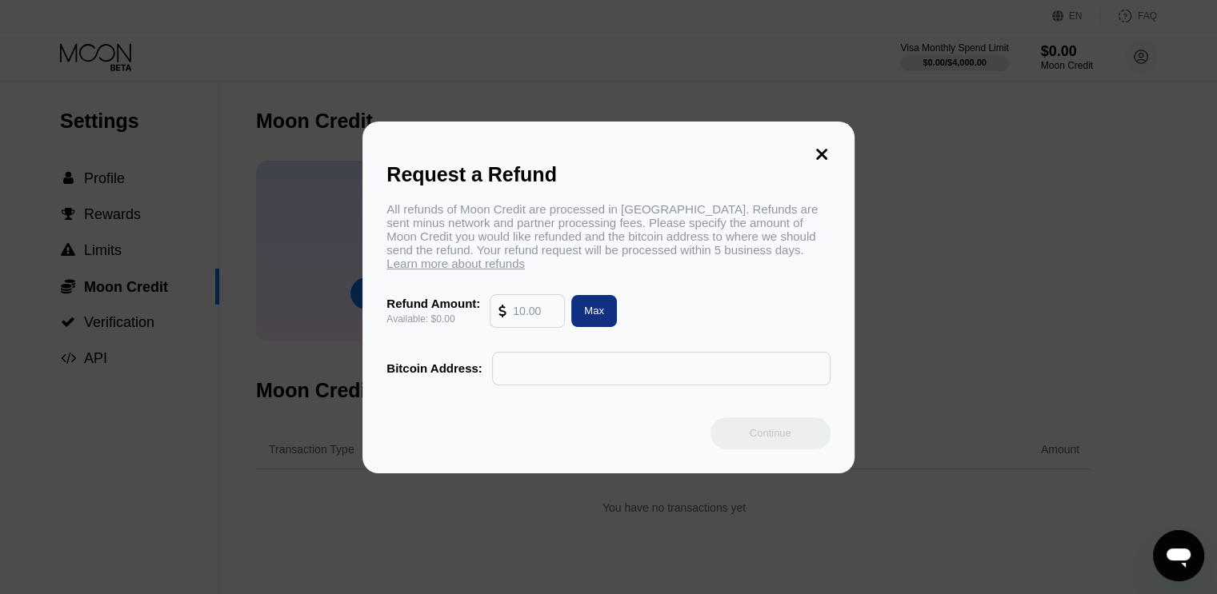
click at [814, 150] on icon at bounding box center [822, 155] width 18 height 18
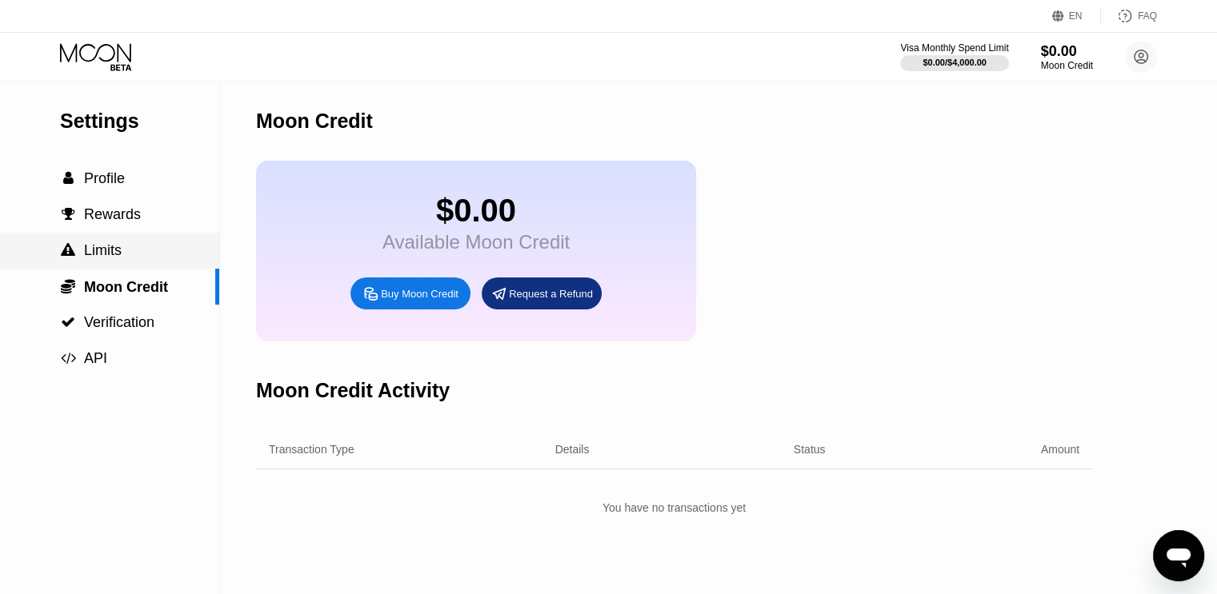
click at [122, 244] on div " Limits" at bounding box center [109, 251] width 219 height 36
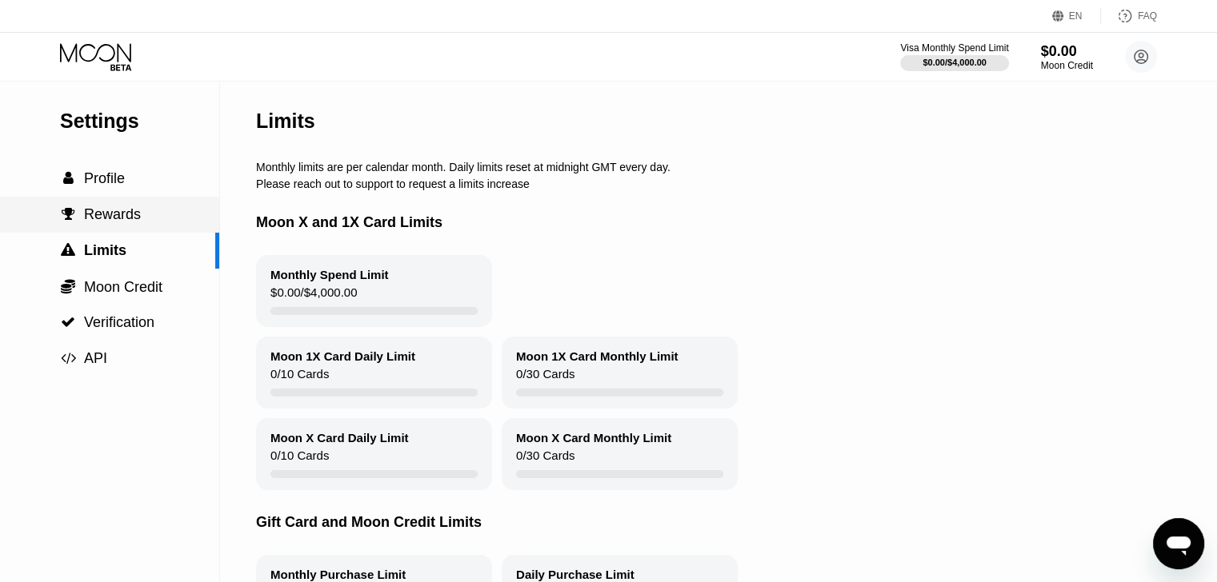
click at [131, 218] on span "Rewards" at bounding box center [112, 214] width 57 height 16
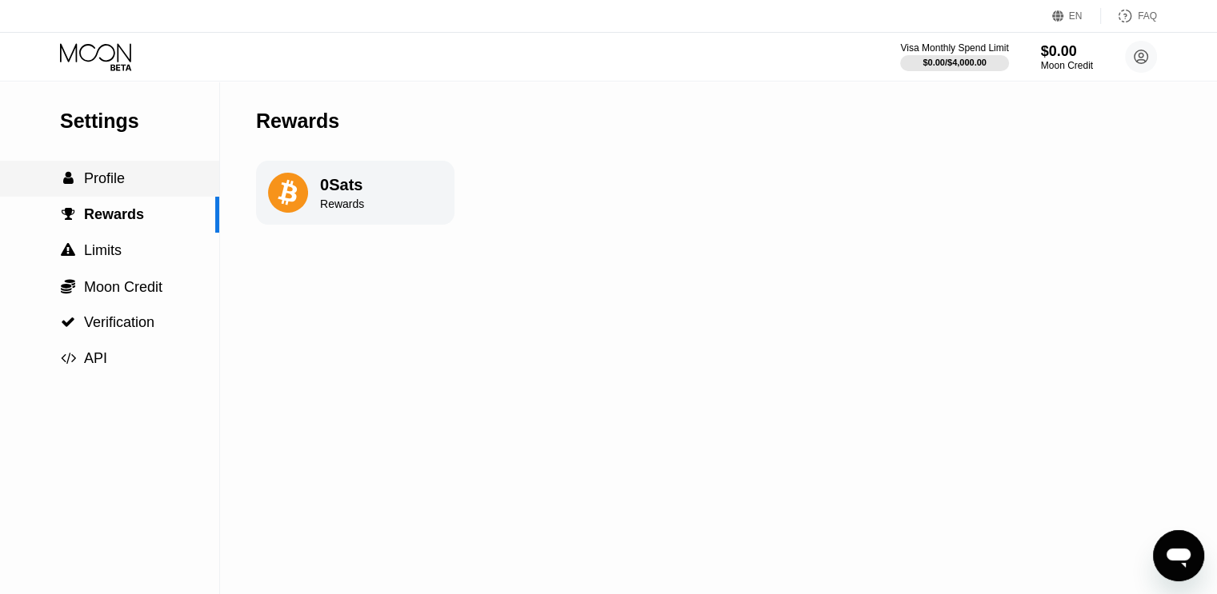
click at [96, 186] on span "Profile" at bounding box center [104, 178] width 41 height 16
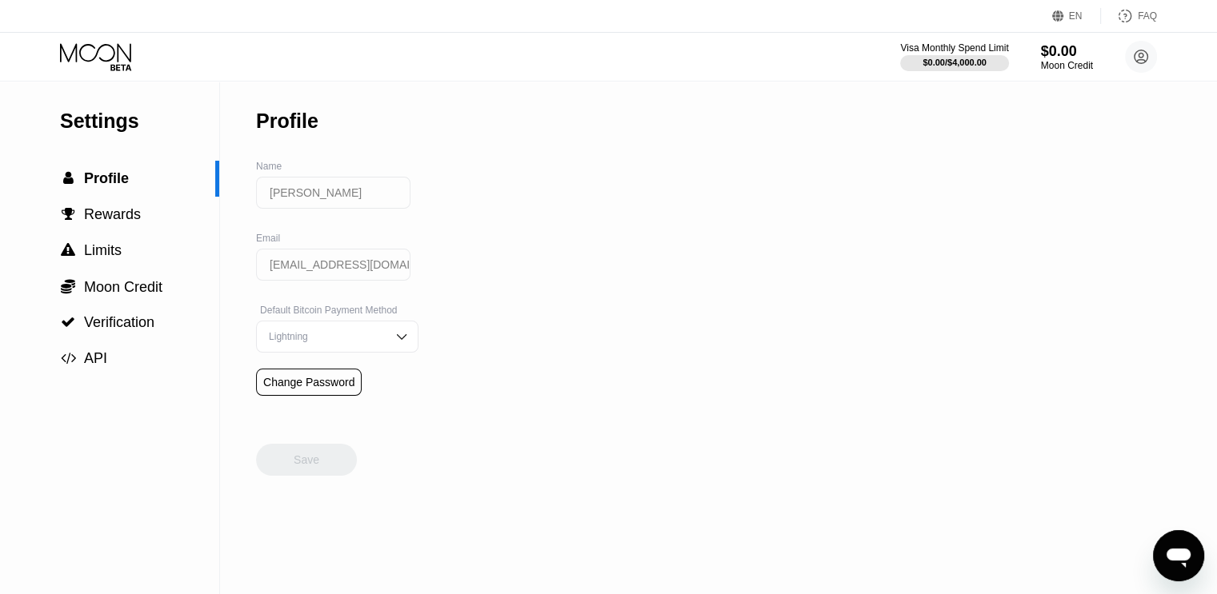
click at [1076, 18] on div "EN" at bounding box center [1076, 15] width 14 height 11
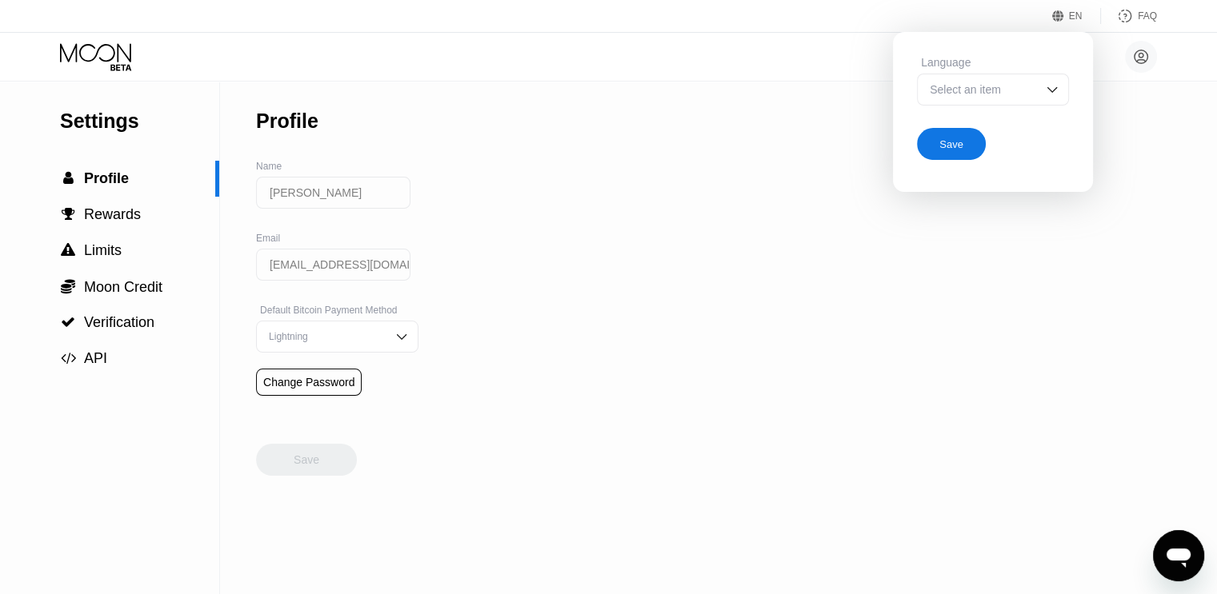
click at [1022, 82] on div "Select an item" at bounding box center [993, 90] width 152 height 32
click at [1177, 145] on div "Settings  Profile  Rewards  Limits  Moon Credit  Verification  API Profil…" at bounding box center [608, 338] width 1217 height 513
click at [1146, 54] on icon at bounding box center [1141, 57] width 14 height 14
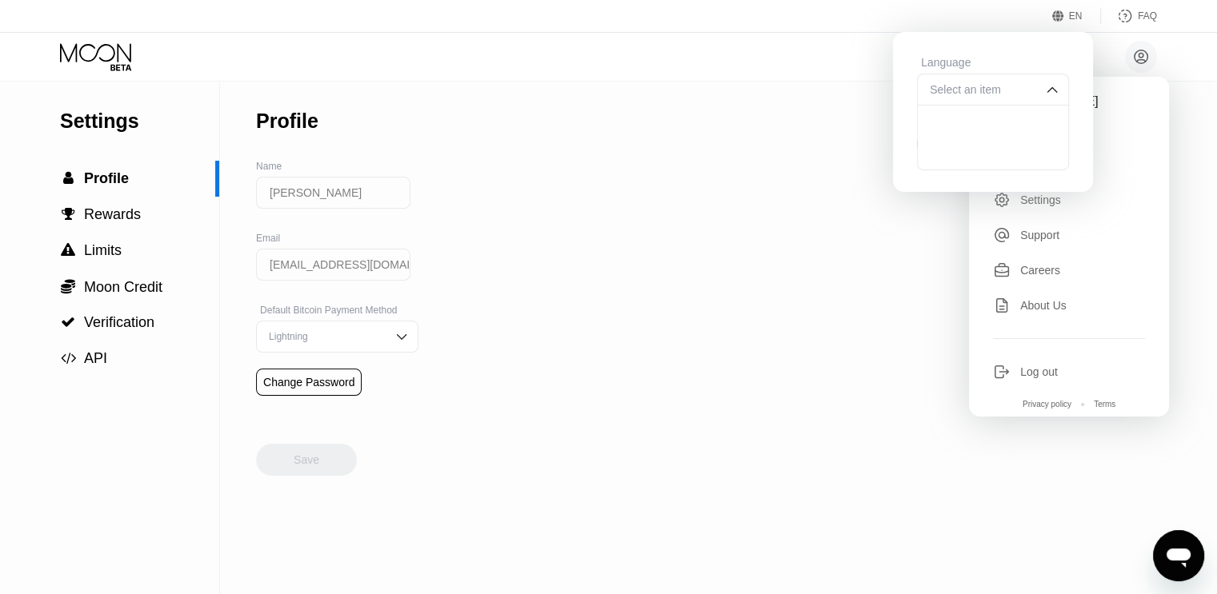
click at [913, 322] on div "Settings  Profile  Rewards  Limits  Moon Credit  Verification  API Profil…" at bounding box center [608, 338] width 1217 height 513
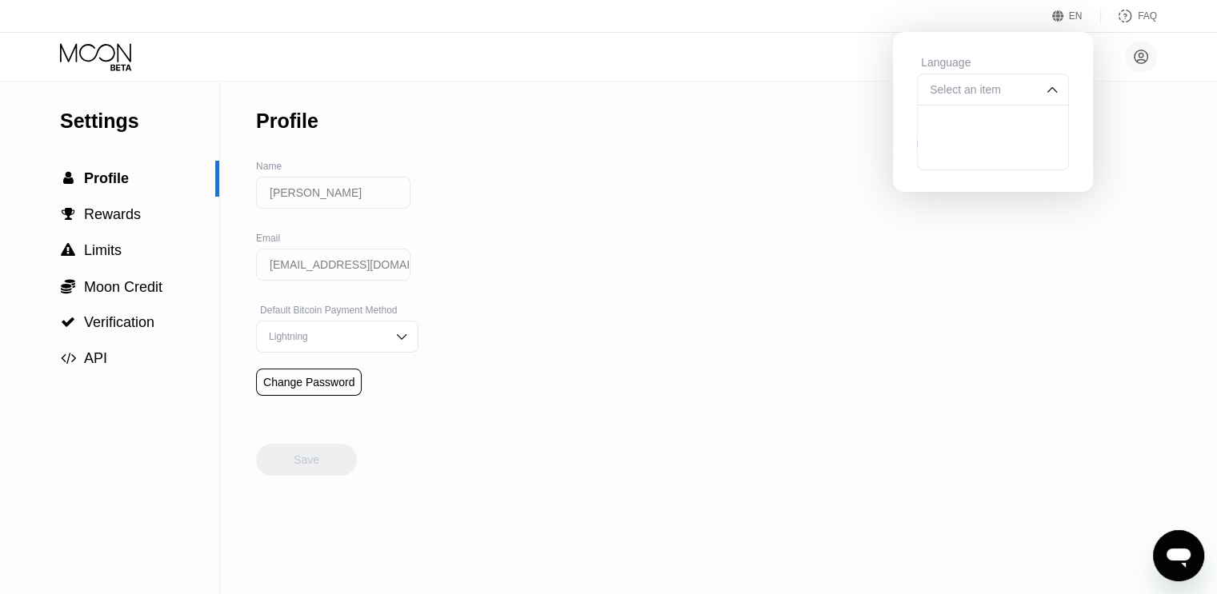
click at [1182, 542] on icon "Открыть окно обмена сообщениями" at bounding box center [1178, 556] width 29 height 29
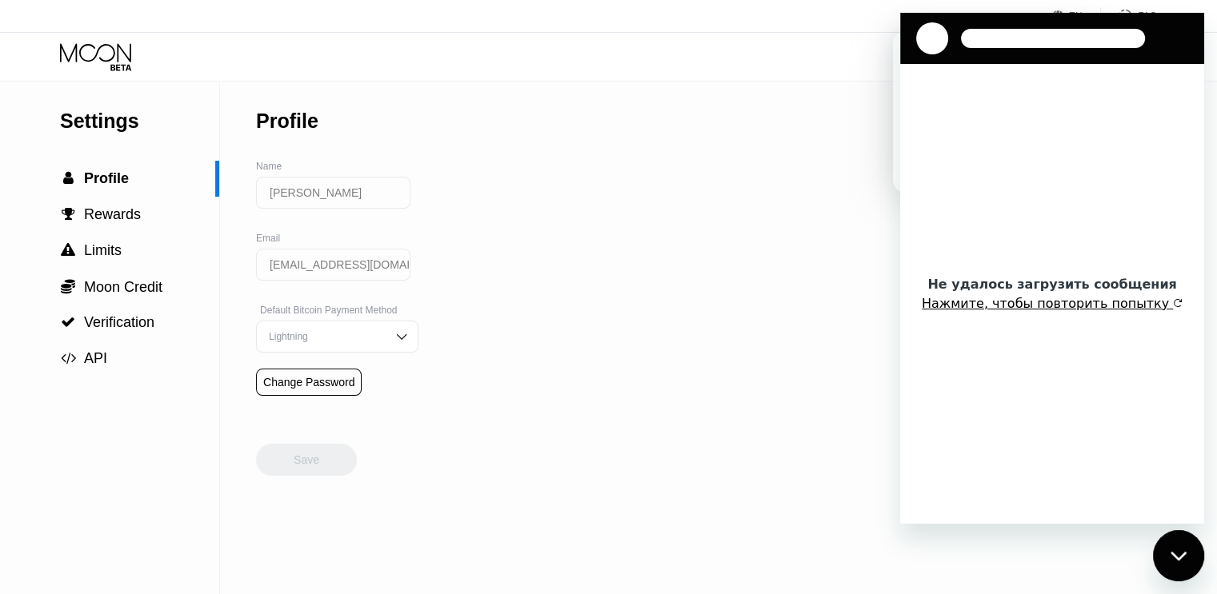
click at [1032, 304] on button "Нажмите, чтобы повторить попытку" at bounding box center [1052, 304] width 261 height 16
click at [1182, 556] on icon "Закрыть окно обмена сообщениями" at bounding box center [1178, 556] width 17 height 10
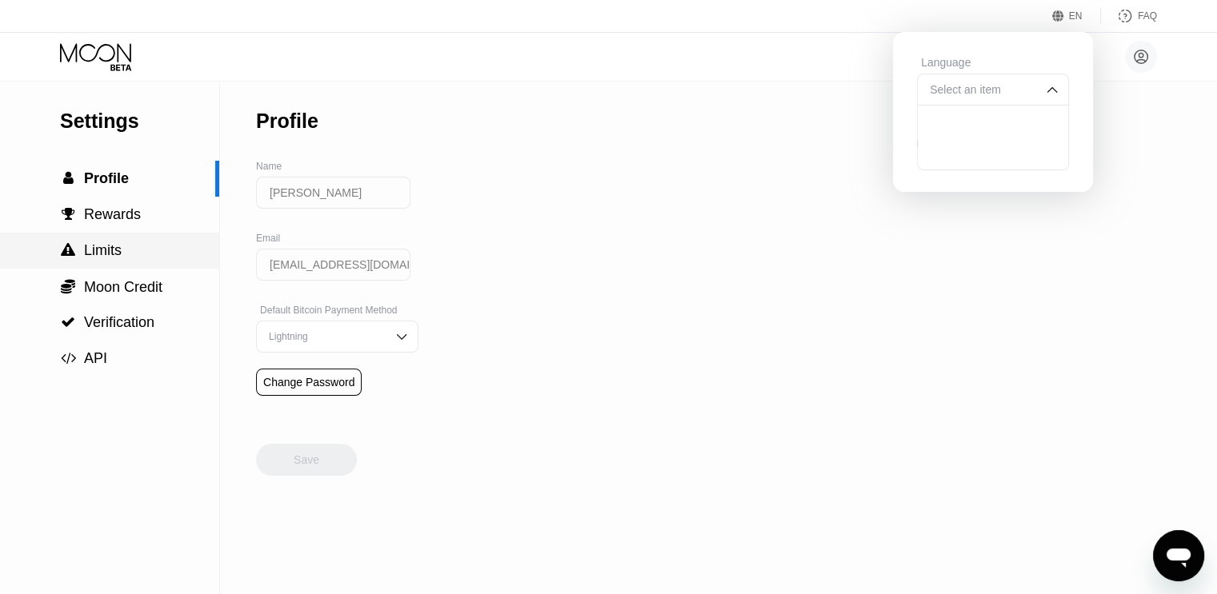
click at [102, 267] on div " Limits" at bounding box center [109, 251] width 219 height 36
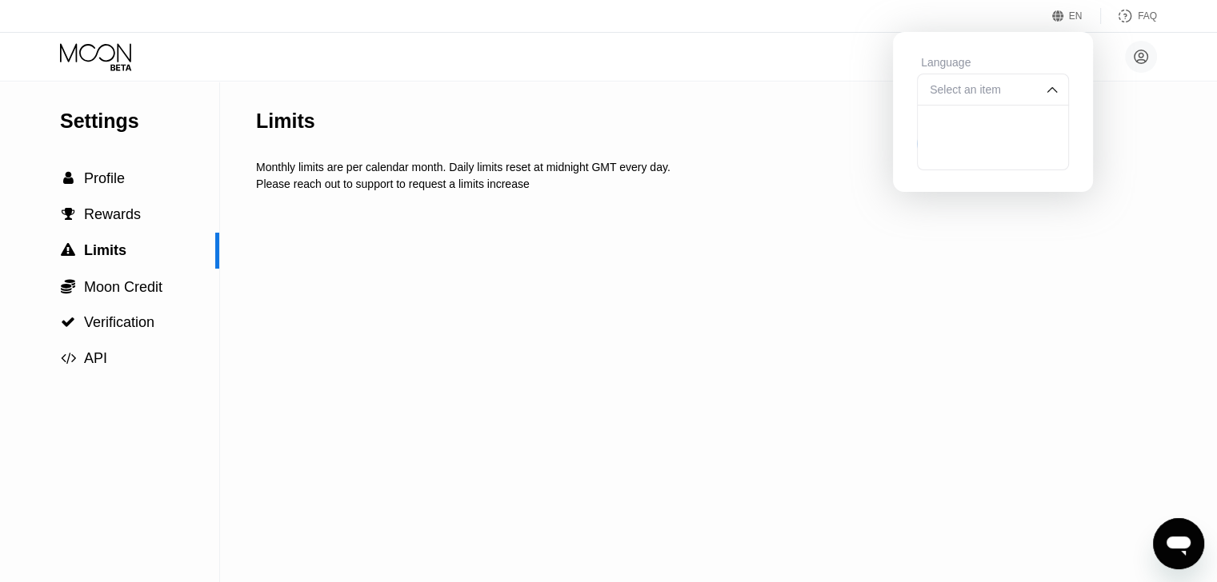
click at [1146, 14] on div "FAQ" at bounding box center [1147, 15] width 19 height 11
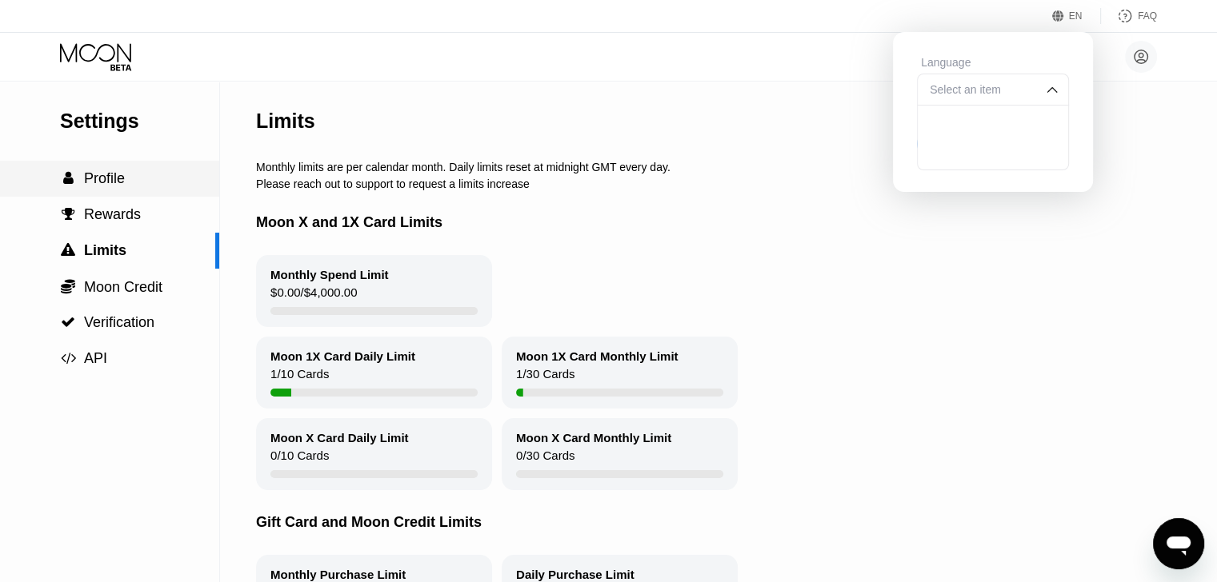
click at [102, 169] on div " Profile" at bounding box center [109, 179] width 219 height 36
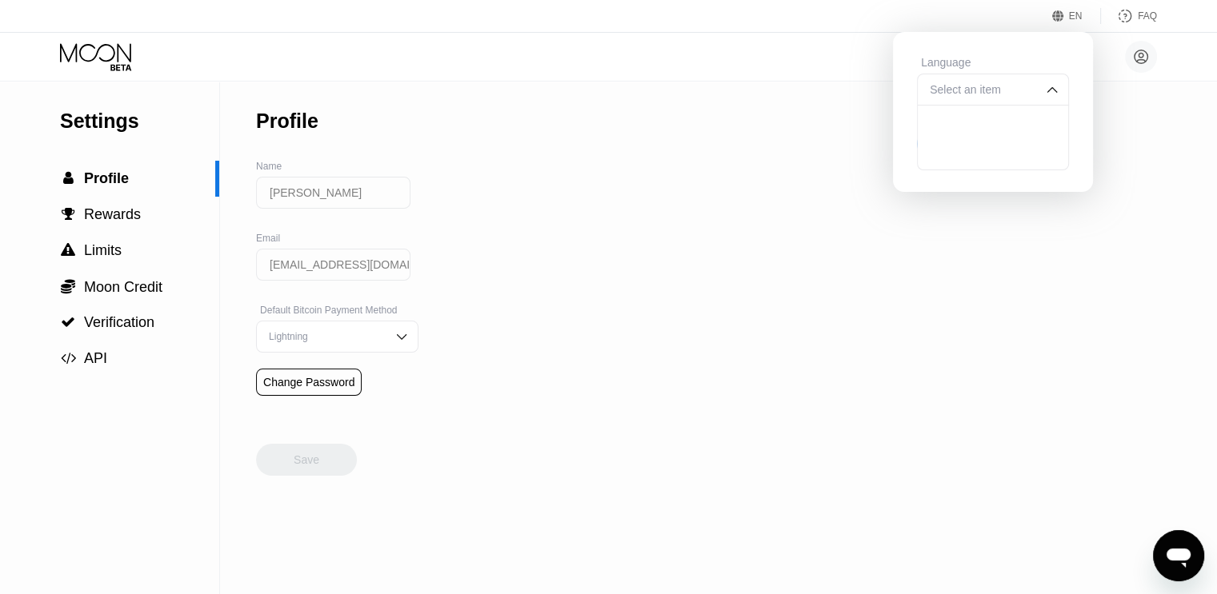
click at [96, 56] on icon at bounding box center [97, 57] width 74 height 28
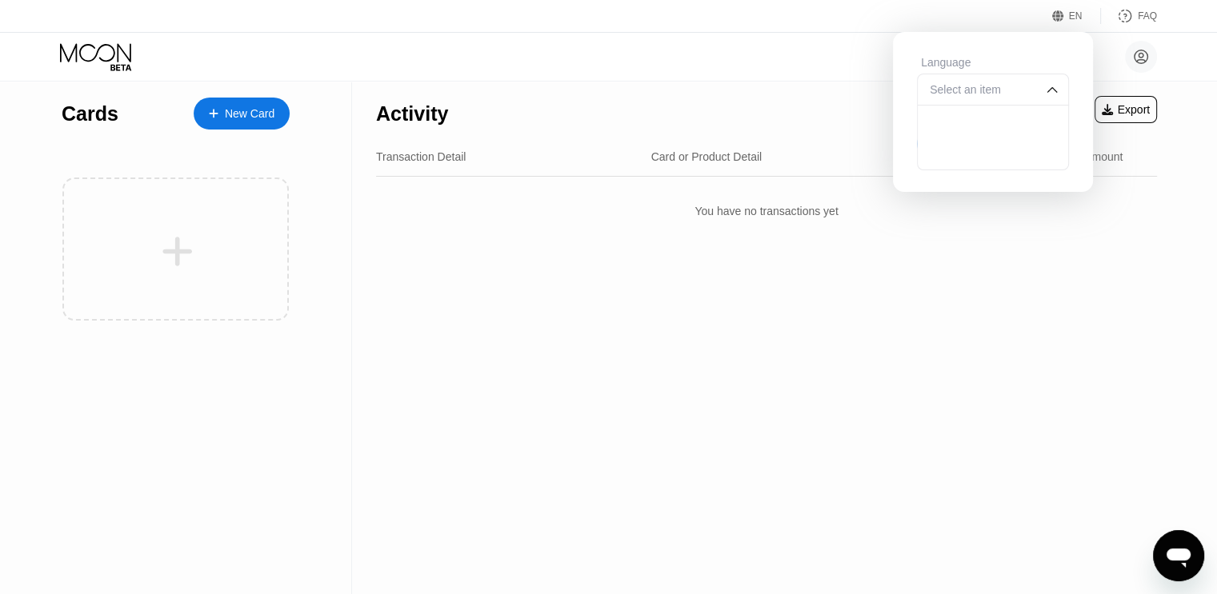
click at [1075, 287] on div "Activity Export Transaction Detail Card or Product Detail Date & Time Amount Yo…" at bounding box center [766, 338] width 829 height 513
click at [1002, 319] on div "Activity Export Transaction Detail Card or Product Detail Date & Time Amount Yo…" at bounding box center [766, 338] width 829 height 513
click at [1068, 13] on div "EN" at bounding box center [1060, 16] width 16 height 16
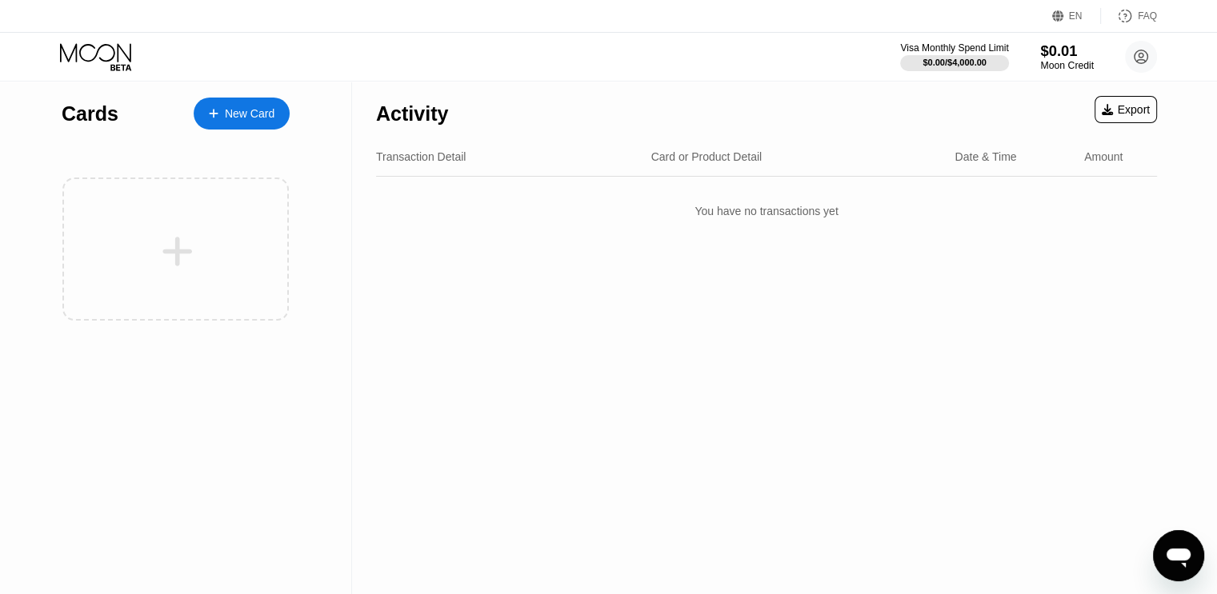
click at [1067, 58] on div "$0.01" at bounding box center [1067, 50] width 54 height 17
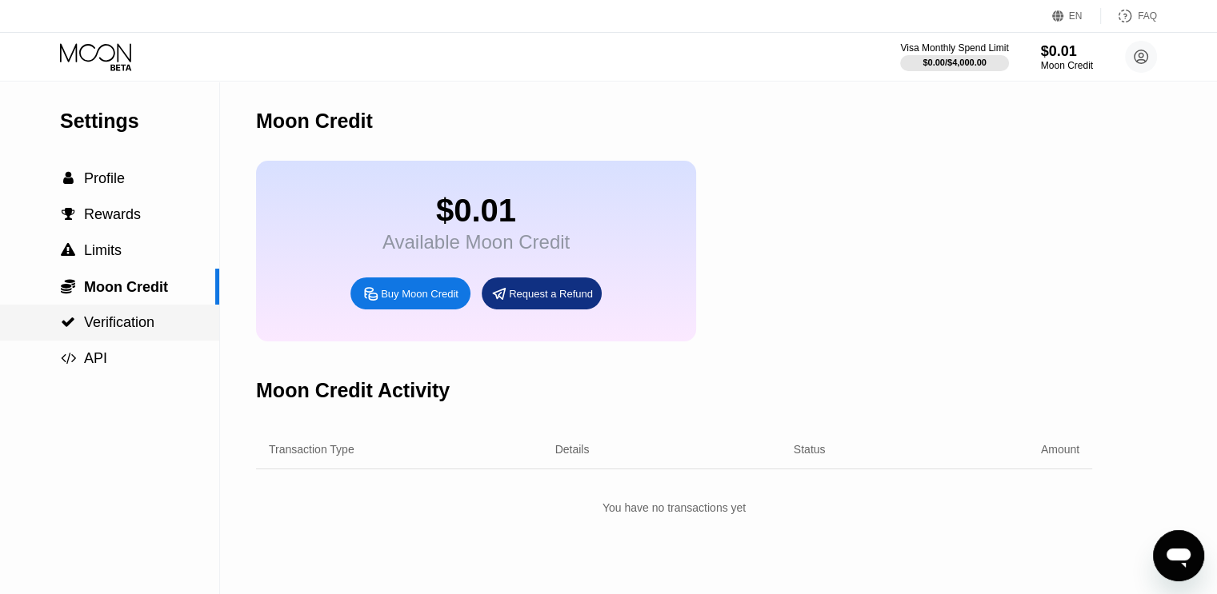
click at [109, 330] on span "Verification" at bounding box center [119, 322] width 70 height 16
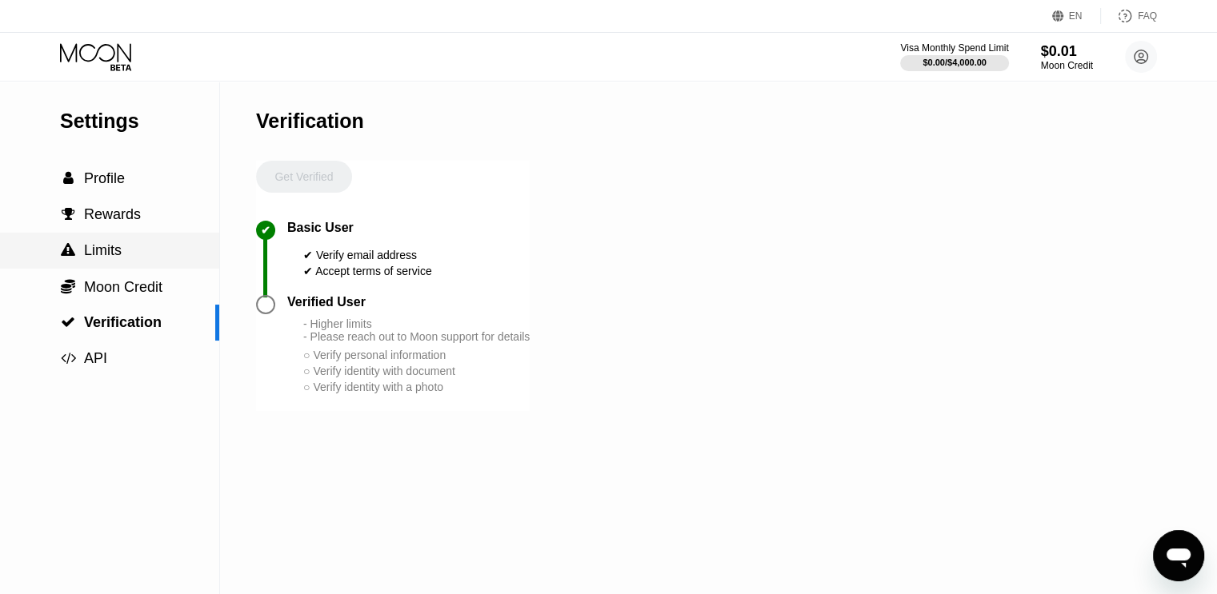
click at [110, 268] on div " Limits" at bounding box center [109, 251] width 219 height 36
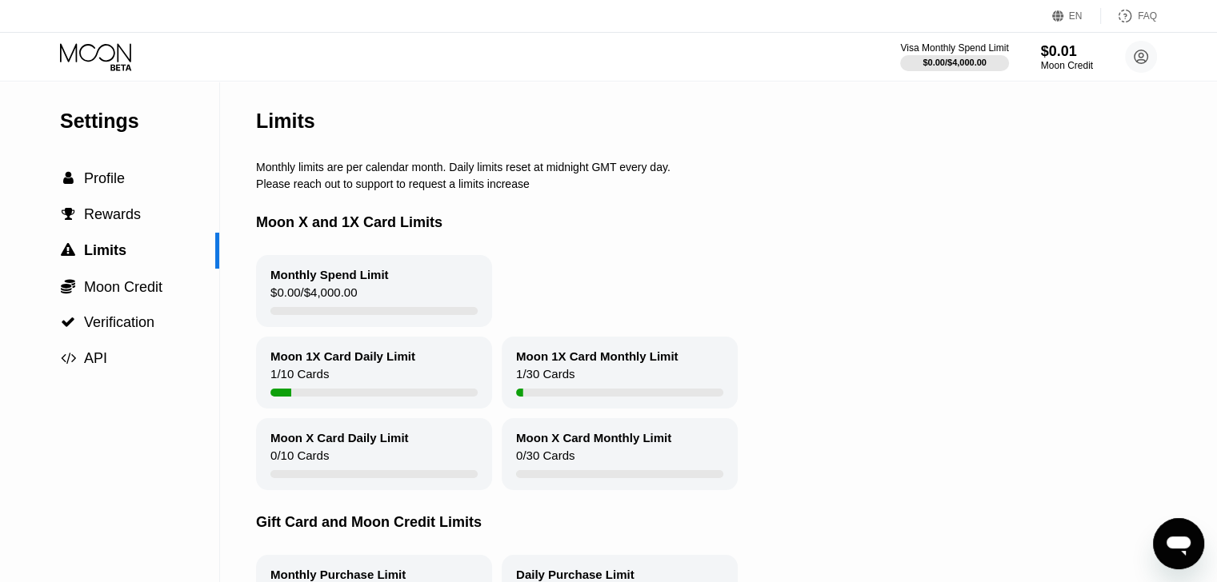
click at [334, 393] on div "Moon 1X Card Daily Limit 1 / 10 Cards" at bounding box center [374, 373] width 236 height 72
click at [128, 221] on span "Rewards" at bounding box center [112, 214] width 57 height 16
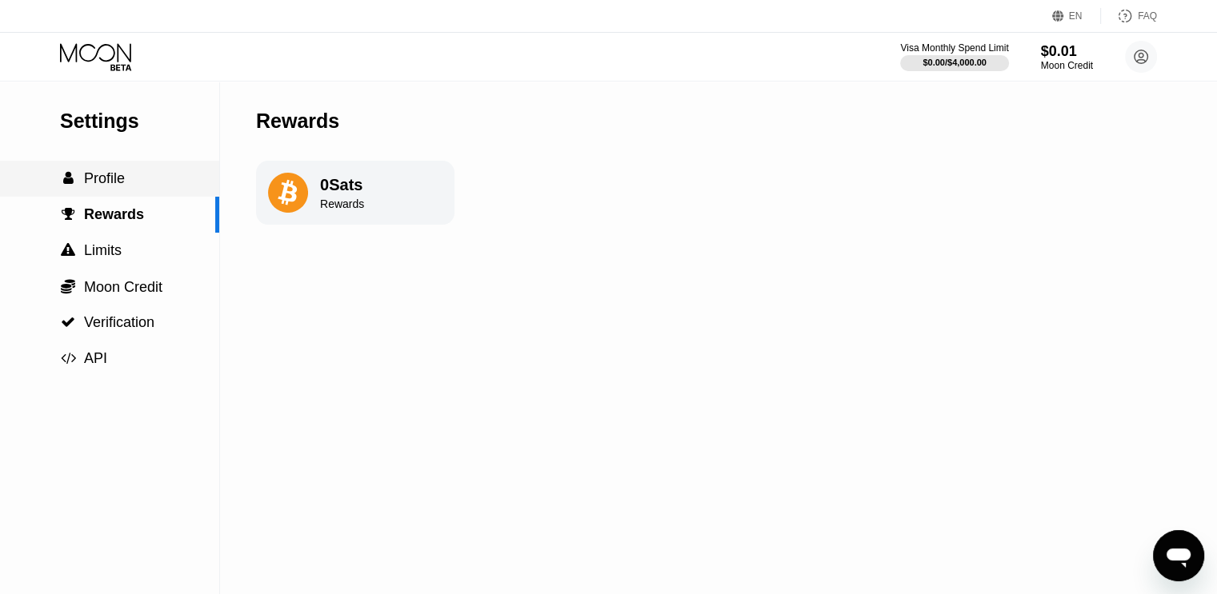
click at [96, 186] on span "Profile" at bounding box center [104, 178] width 41 height 16
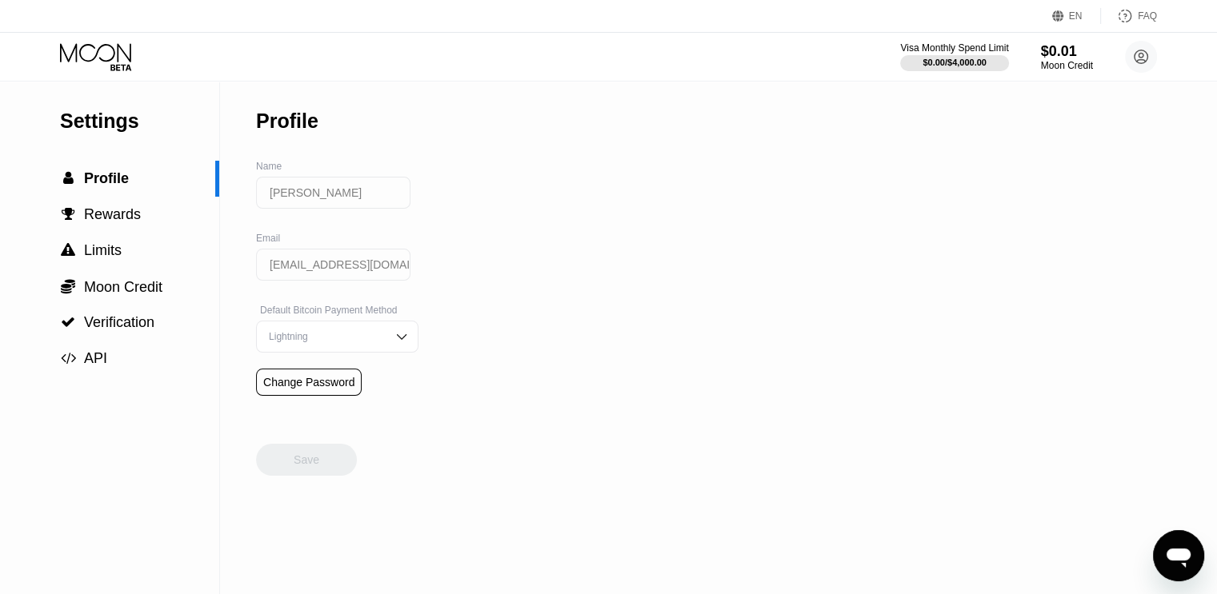
click at [102, 46] on icon at bounding box center [97, 57] width 74 height 28
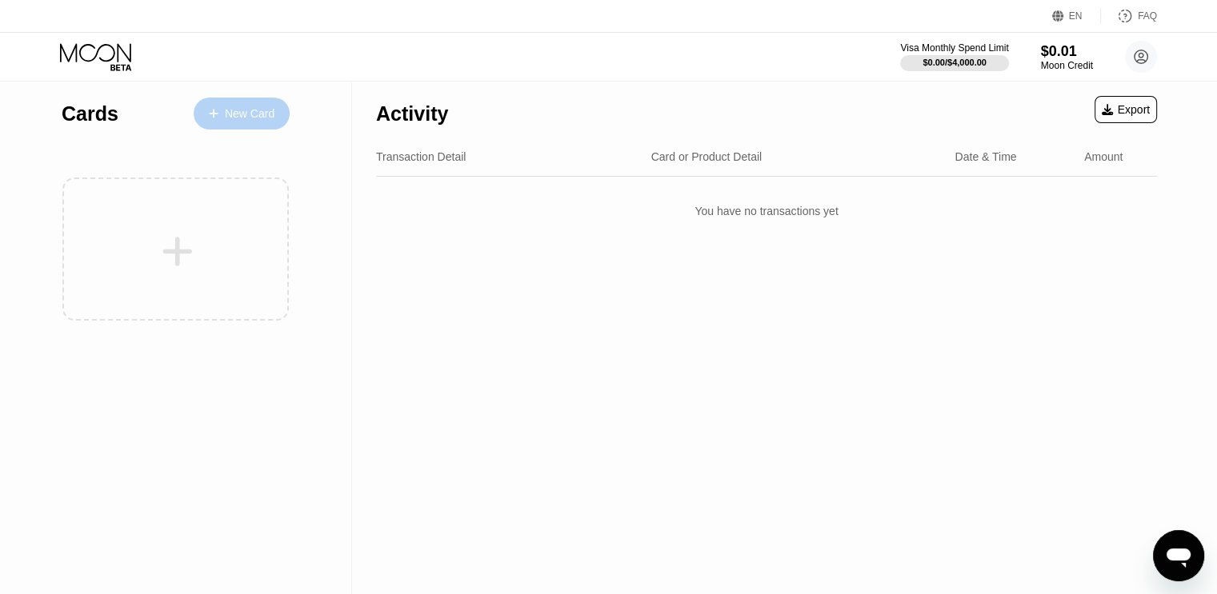
click at [269, 120] on div "New Card" at bounding box center [250, 114] width 50 height 14
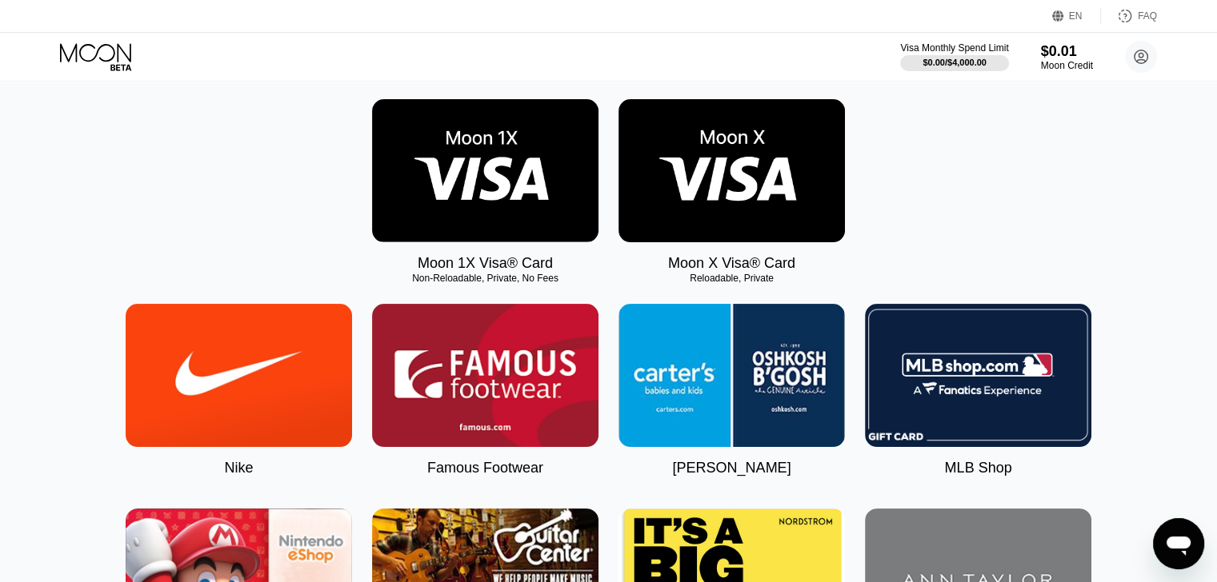
scroll to position [239, 0]
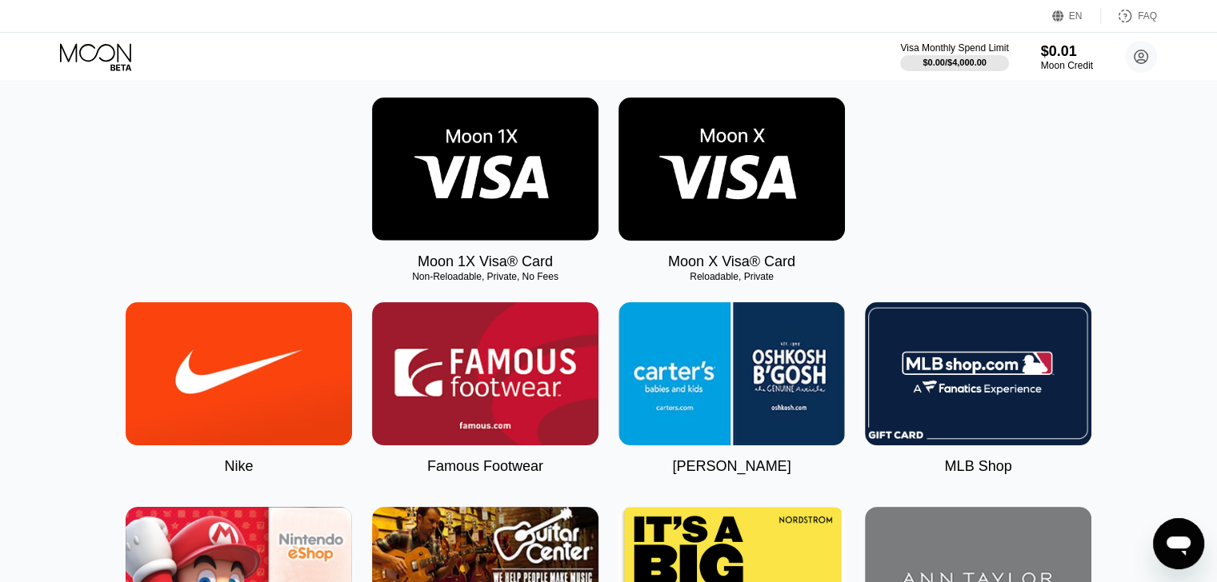
click at [487, 214] on img at bounding box center [485, 169] width 226 height 143
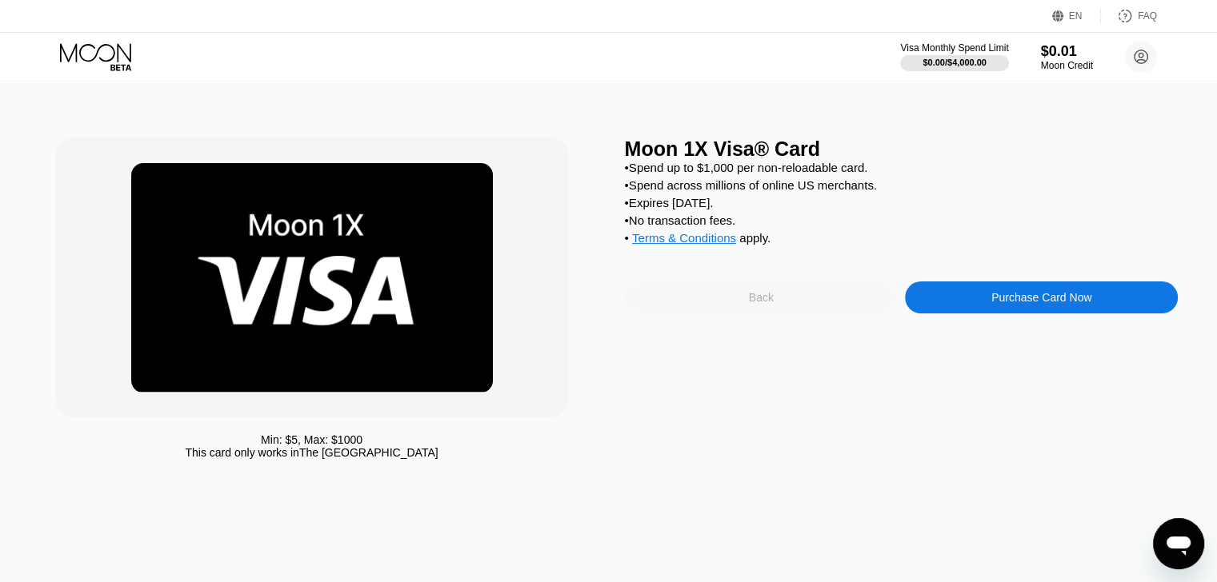
click at [796, 310] on div "Back" at bounding box center [761, 298] width 273 height 32
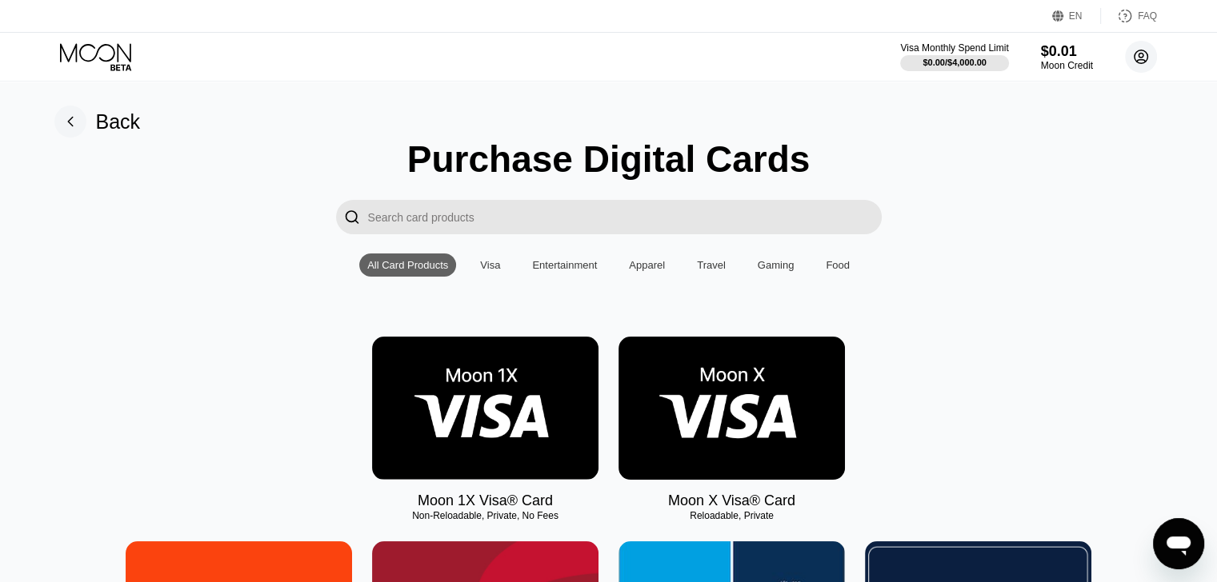
click at [1149, 58] on circle at bounding box center [1141, 57] width 32 height 32
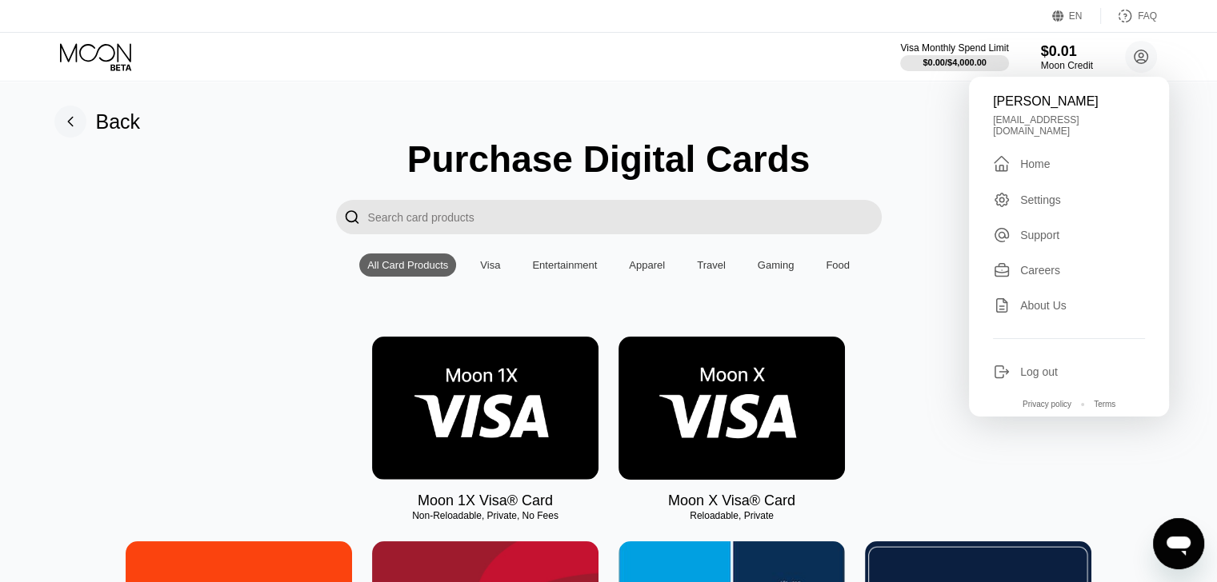
click at [102, 121] on div "Back" at bounding box center [118, 121] width 45 height 23
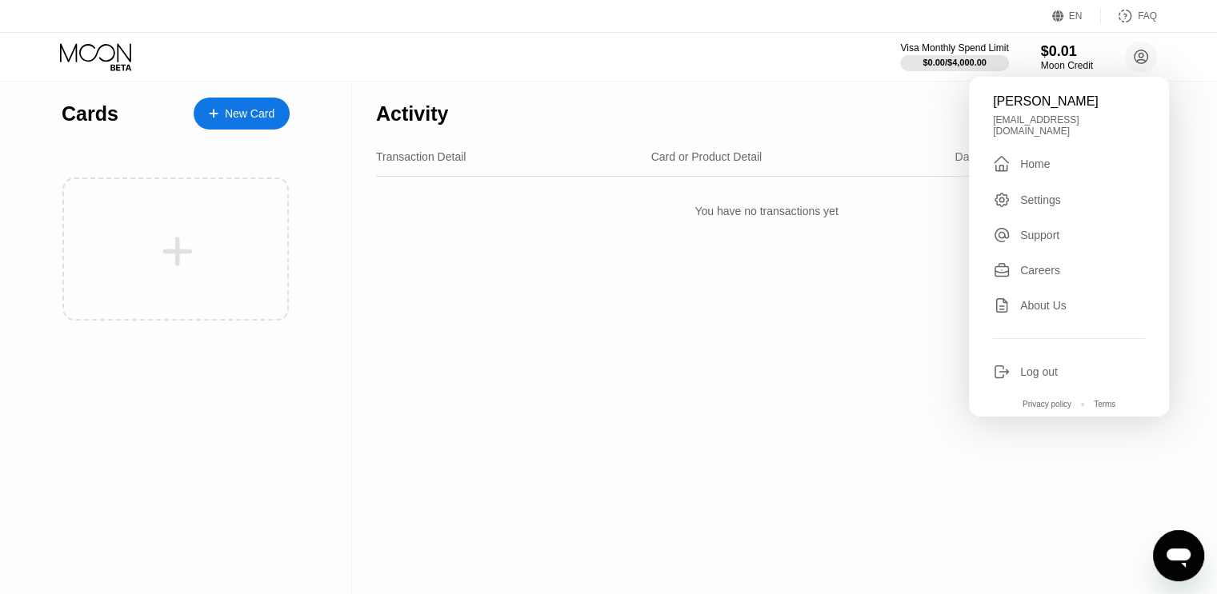
click at [693, 364] on div "Activity Export Transaction Detail Card or Product Detail Date & Time Amount Yo…" at bounding box center [766, 338] width 829 height 513
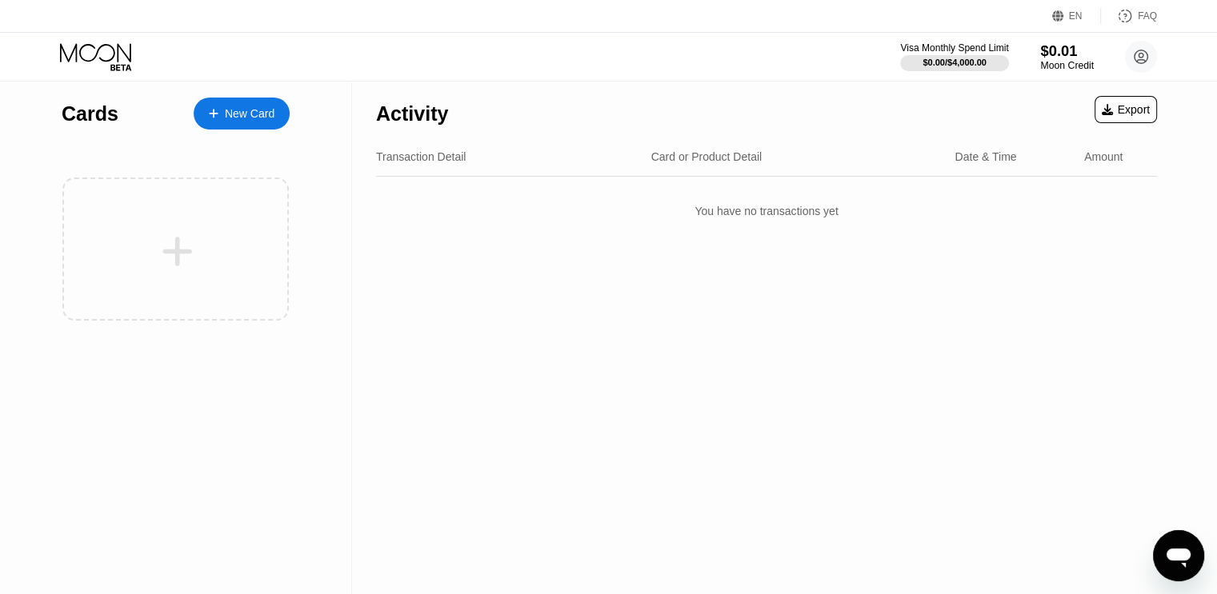
click at [1060, 54] on div "$0.01" at bounding box center [1067, 50] width 54 height 17
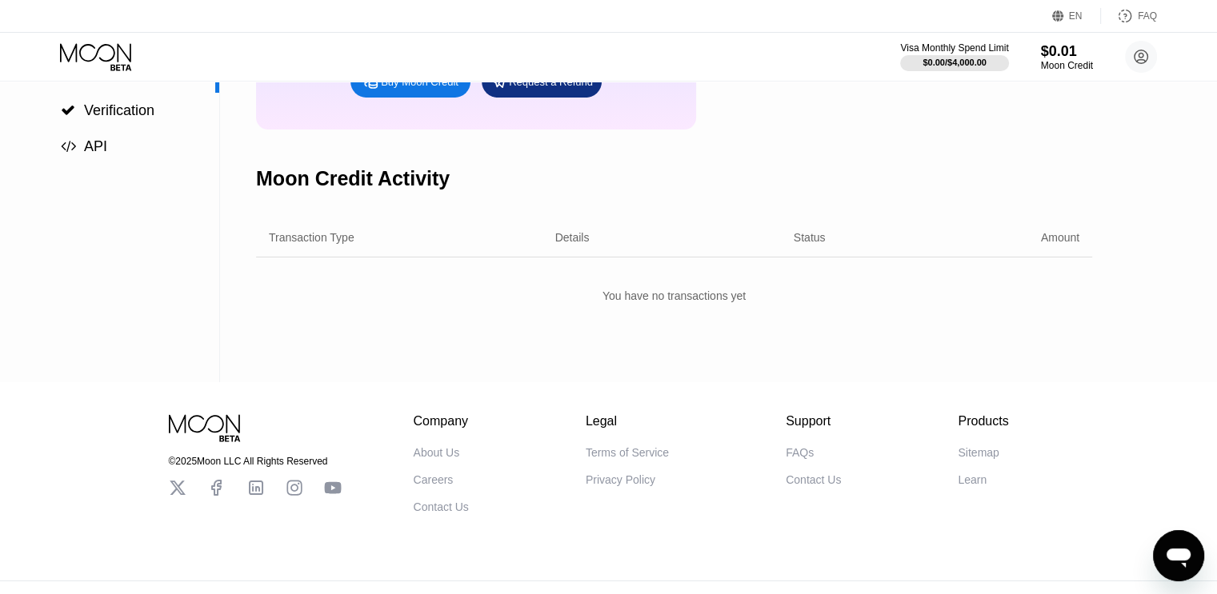
scroll to position [213, 0]
click at [688, 310] on div "You have no transactions yet" at bounding box center [674, 295] width 836 height 29
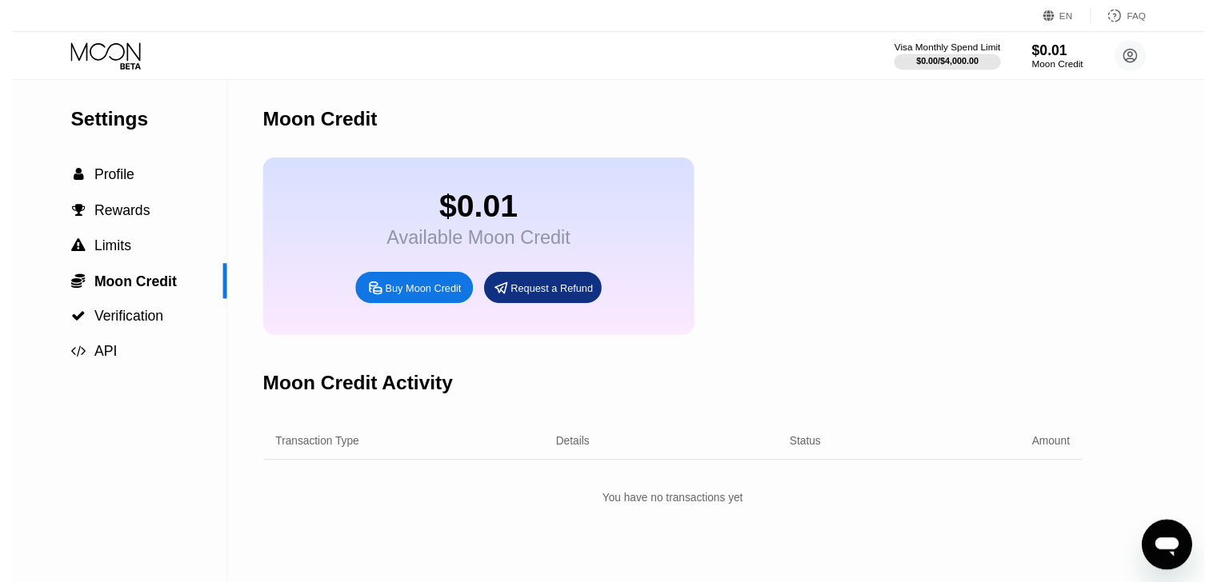
scroll to position [0, 0]
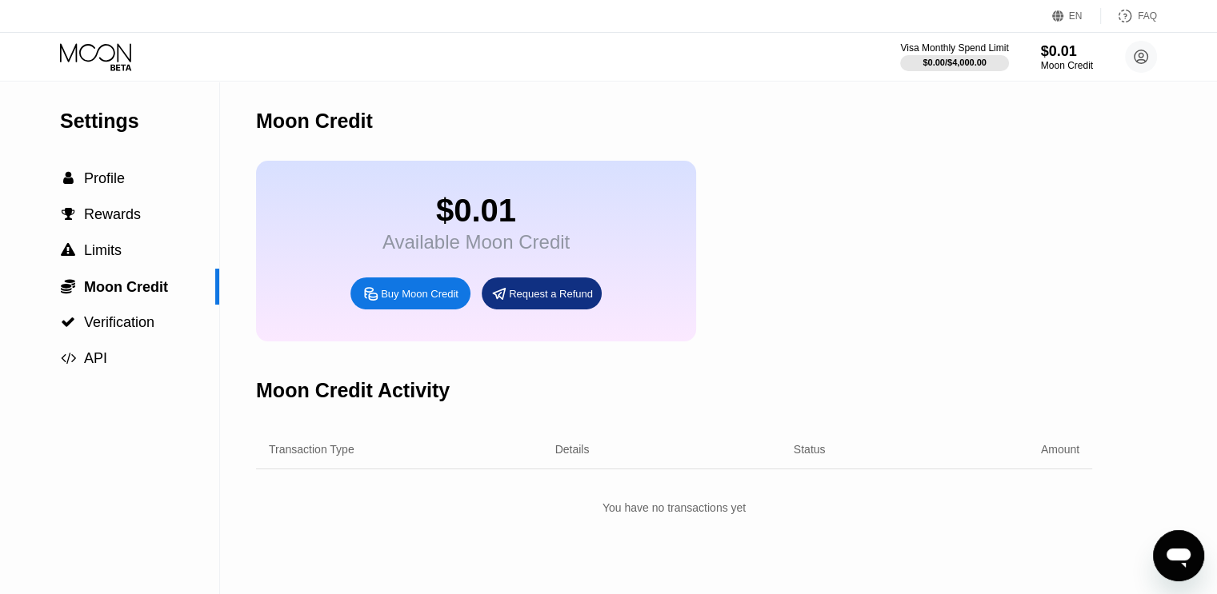
click at [1153, 60] on circle at bounding box center [1141, 57] width 32 height 32
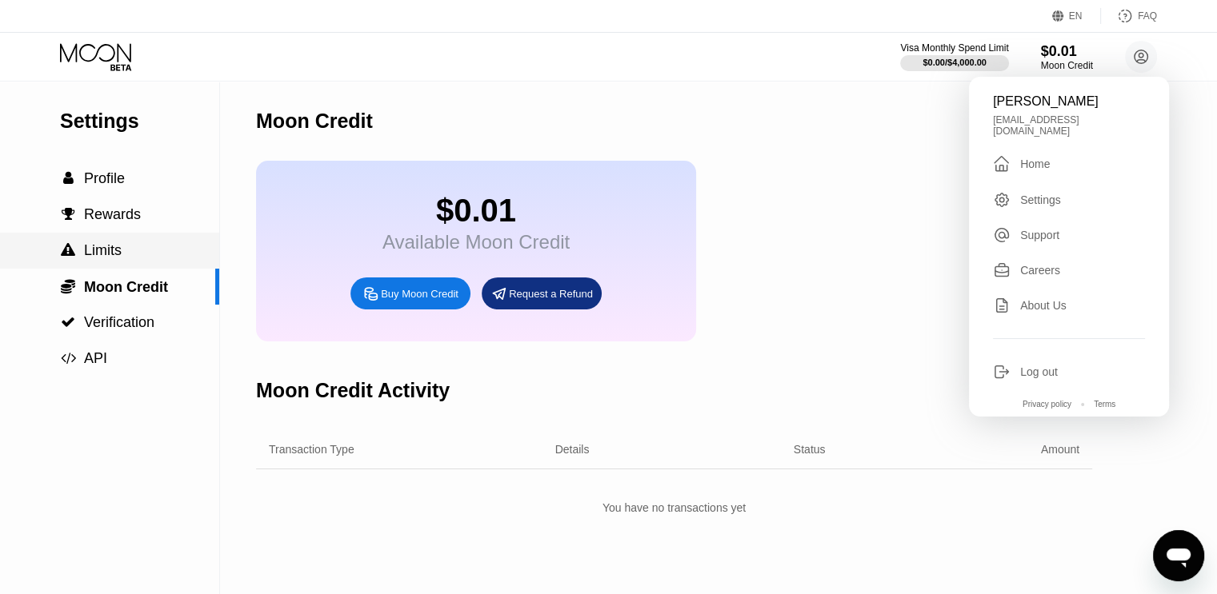
click at [115, 266] on div " Limits" at bounding box center [109, 251] width 219 height 36
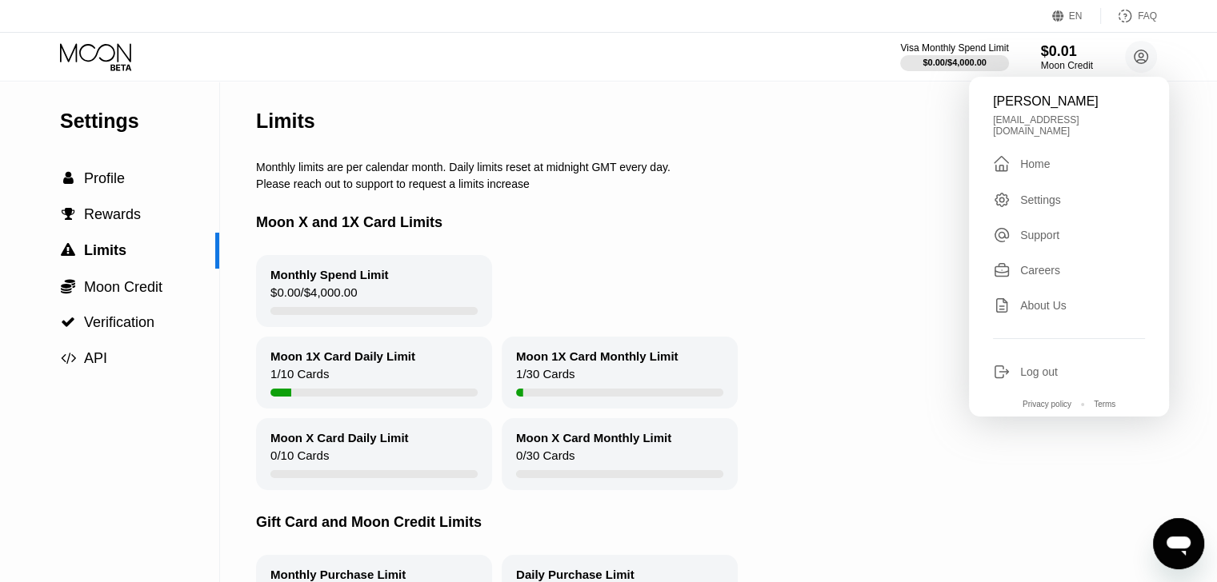
click at [922, 464] on div "Moon X Card Daily Limit 0 / 10 Cards Moon X Card Monthly Limit 0 / 30 Cards" at bounding box center [743, 454] width 974 height 72
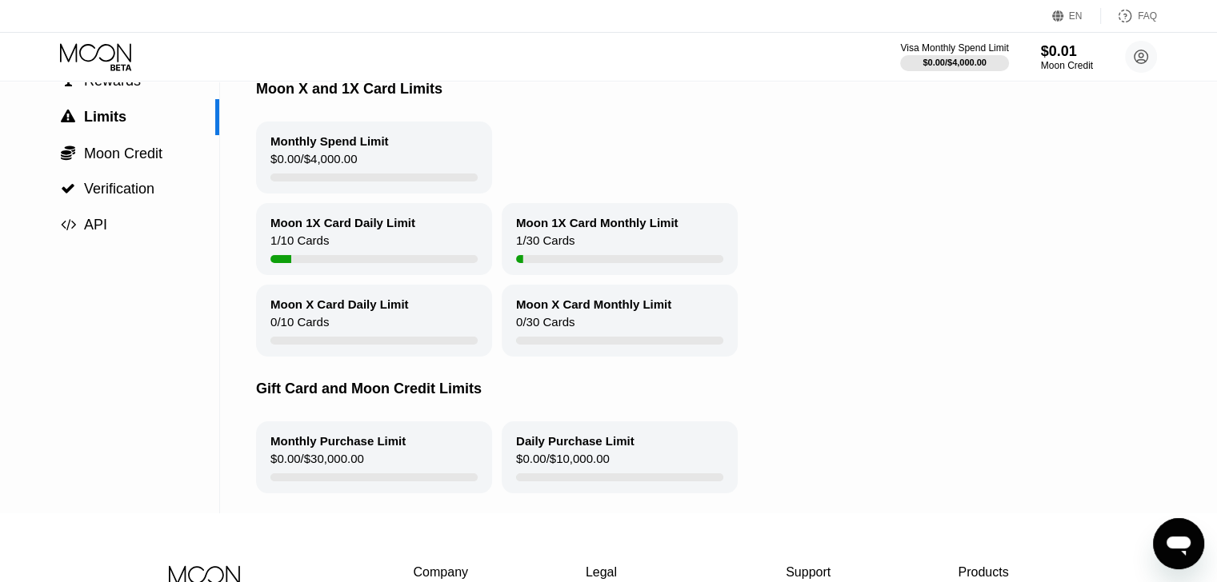
scroll to position [133, 0]
click at [158, 158] on span "Moon Credit" at bounding box center [123, 154] width 78 height 16
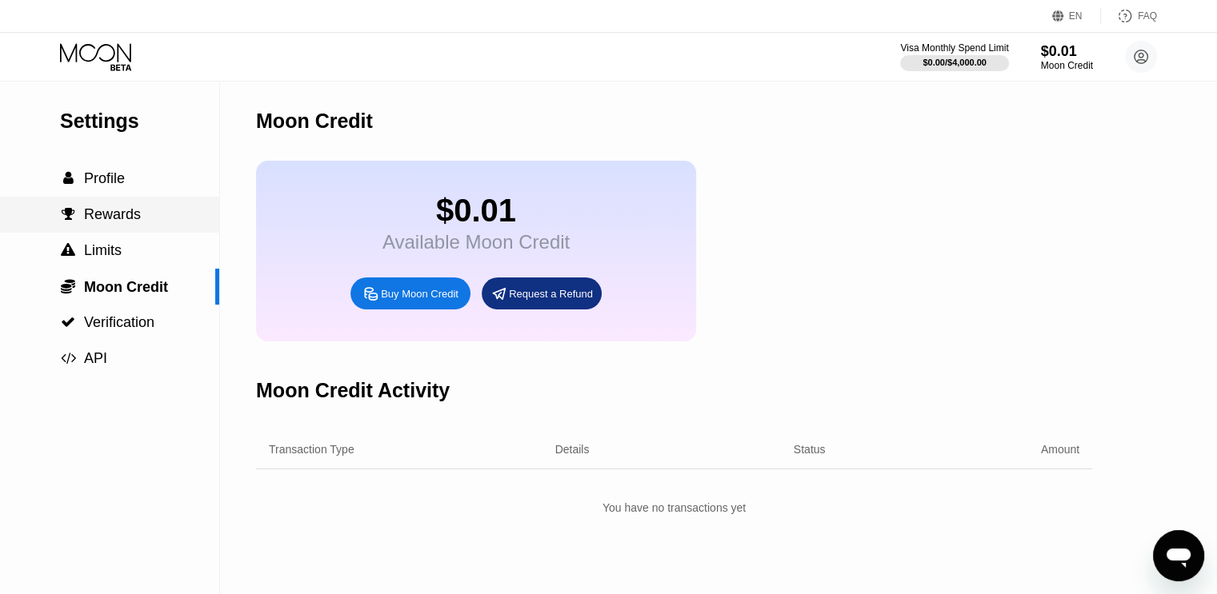
click at [114, 217] on span "Rewards" at bounding box center [112, 214] width 57 height 16
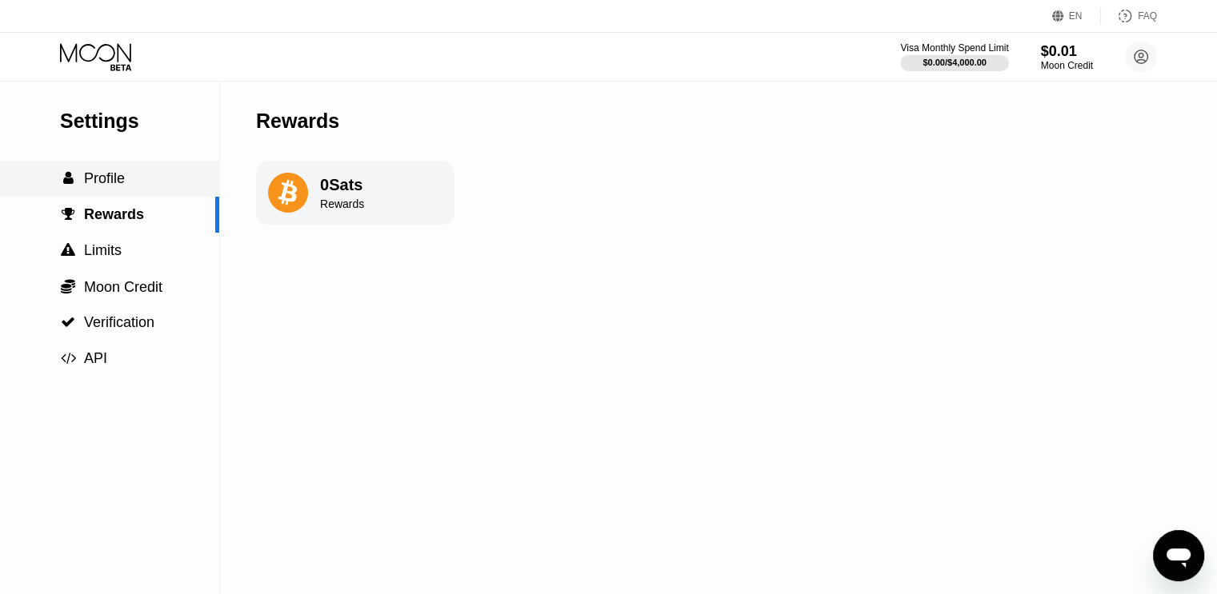
click at [115, 180] on span "Profile" at bounding box center [104, 178] width 41 height 16
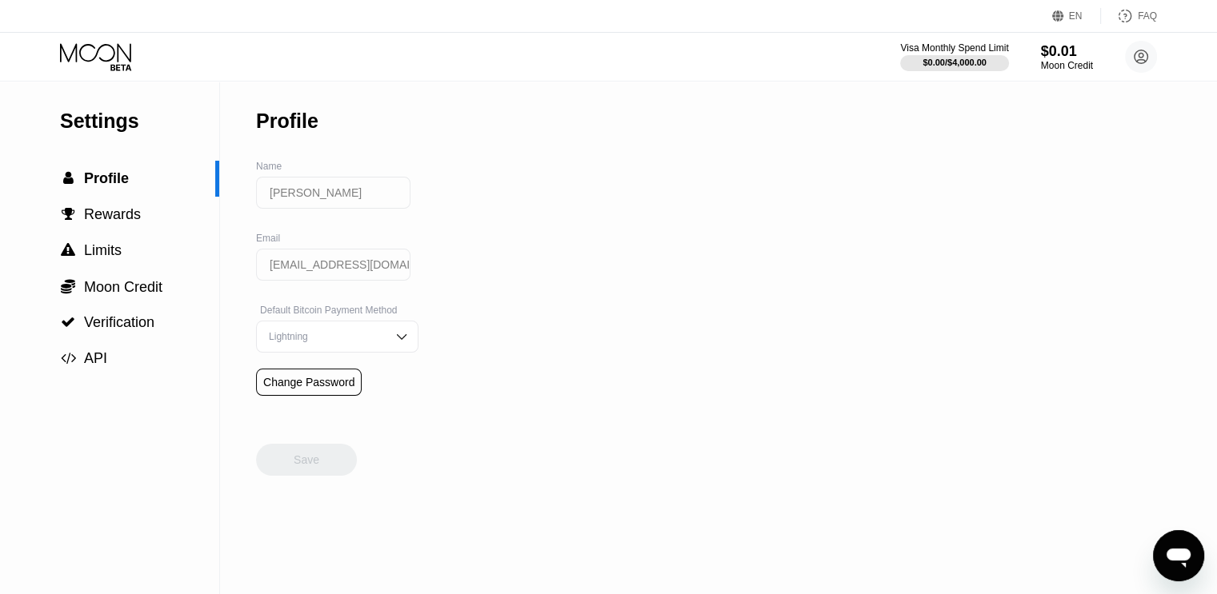
click at [106, 121] on div "Settings" at bounding box center [139, 121] width 159 height 23
click at [1143, 58] on circle at bounding box center [1141, 57] width 32 height 32
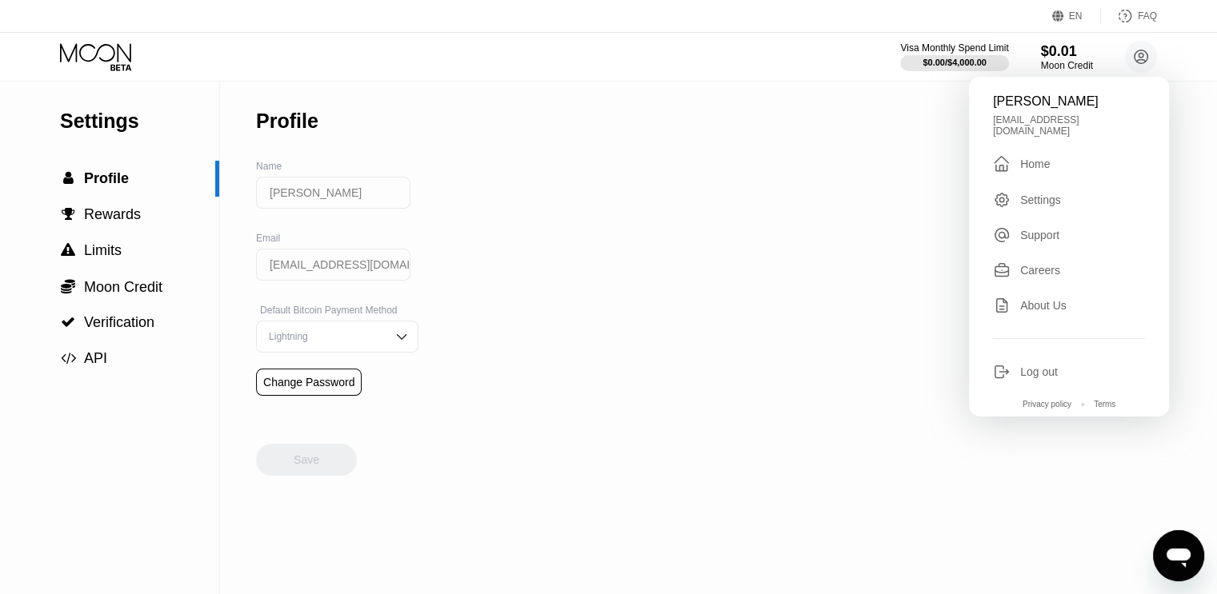
click at [1045, 268] on div "Careers" at bounding box center [1040, 270] width 40 height 13
click at [1043, 229] on div "Support" at bounding box center [1039, 235] width 39 height 13
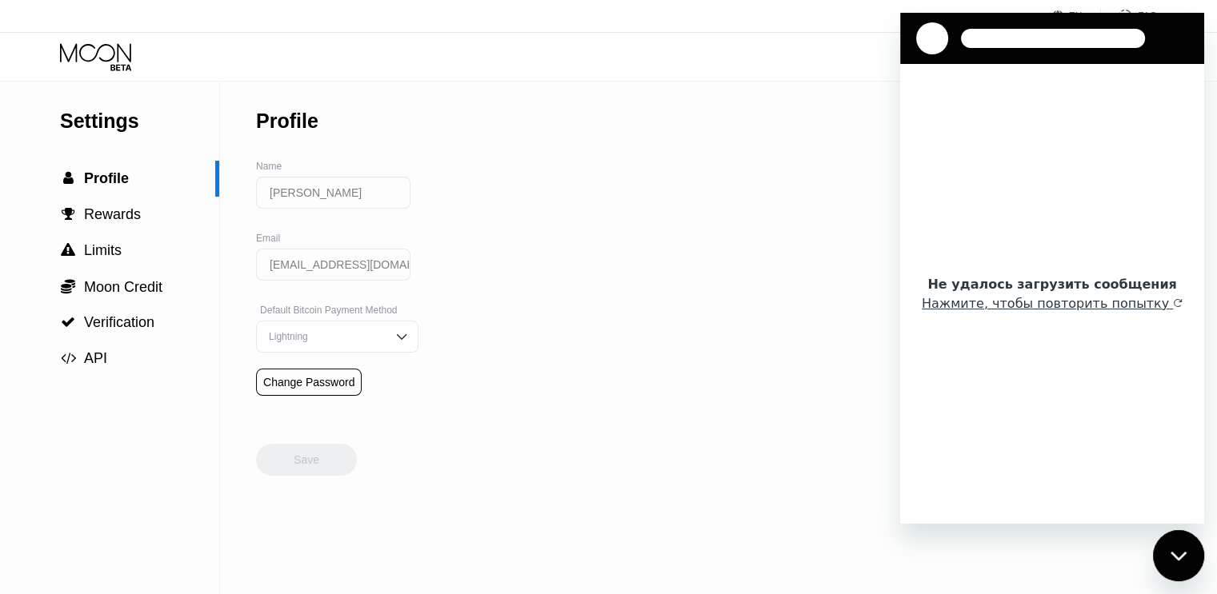
click at [1178, 561] on icon "Закрыть окно обмена сообщениями" at bounding box center [1178, 556] width 17 height 10
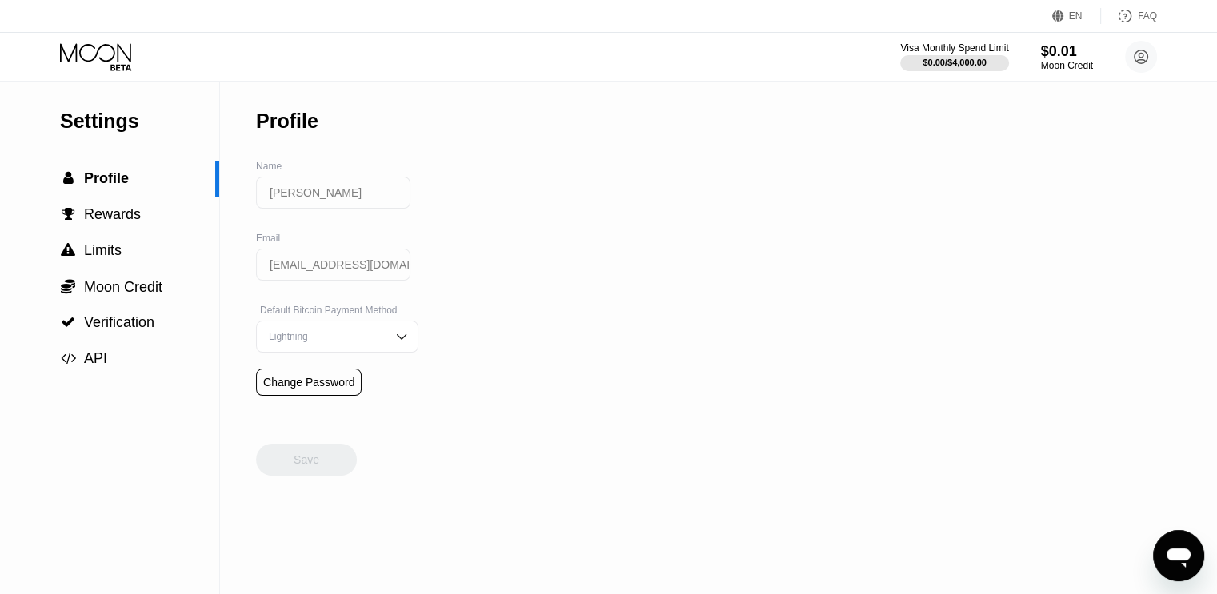
click at [1142, 73] on div "Visa Monthly Spend Limit $0.00 / $4,000.00 $0.01 Moon Credit Egor Rybolovlev my…" at bounding box center [608, 57] width 1217 height 48
click at [1142, 62] on icon at bounding box center [1141, 57] width 14 height 14
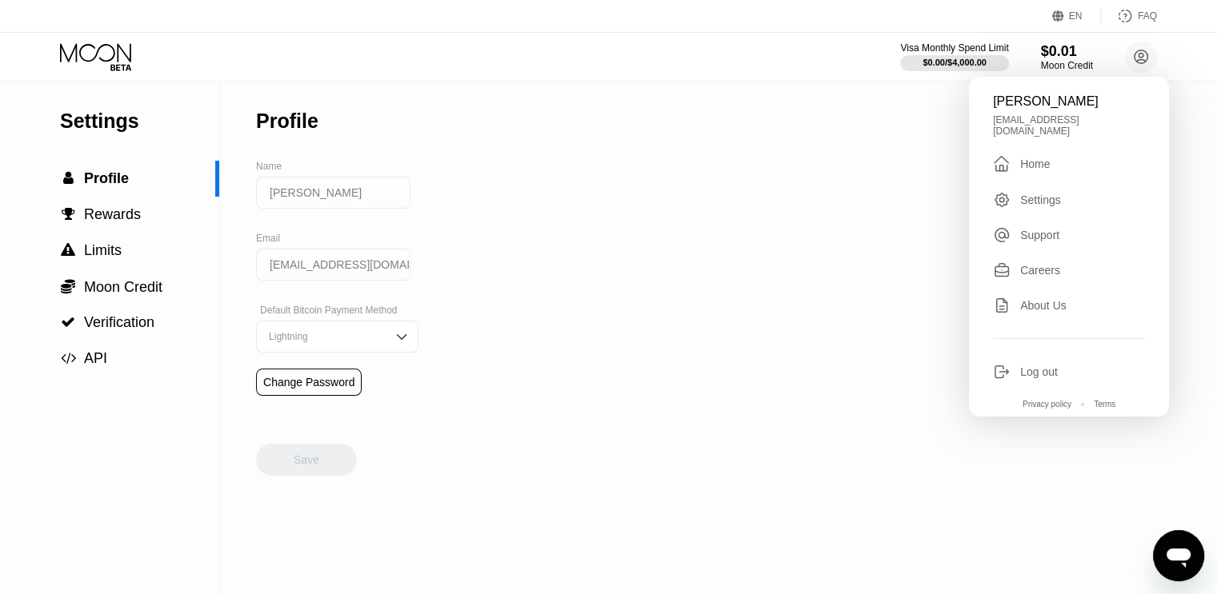
click at [1050, 158] on div "Home" at bounding box center [1035, 164] width 30 height 13
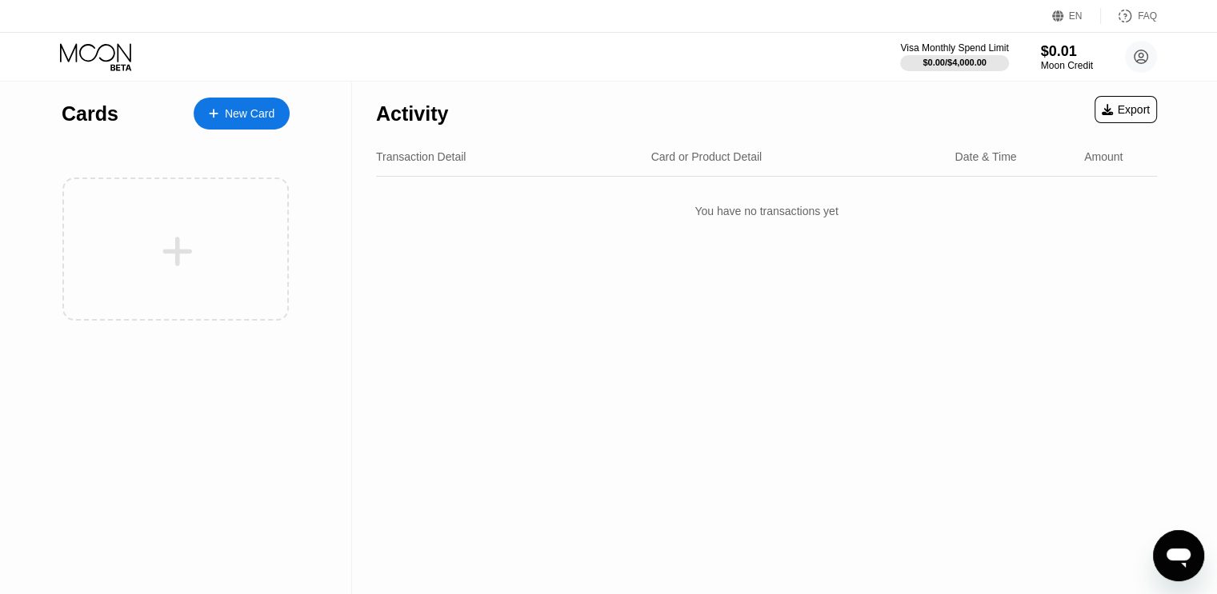
click at [425, 447] on div "Activity Export Transaction Detail Card or Product Detail Date & Time Amount Yo…" at bounding box center [766, 338] width 829 height 513
click at [1090, 168] on div "Transaction Detail Card or Product Detail Date & Time Amount" at bounding box center [766, 157] width 781 height 39
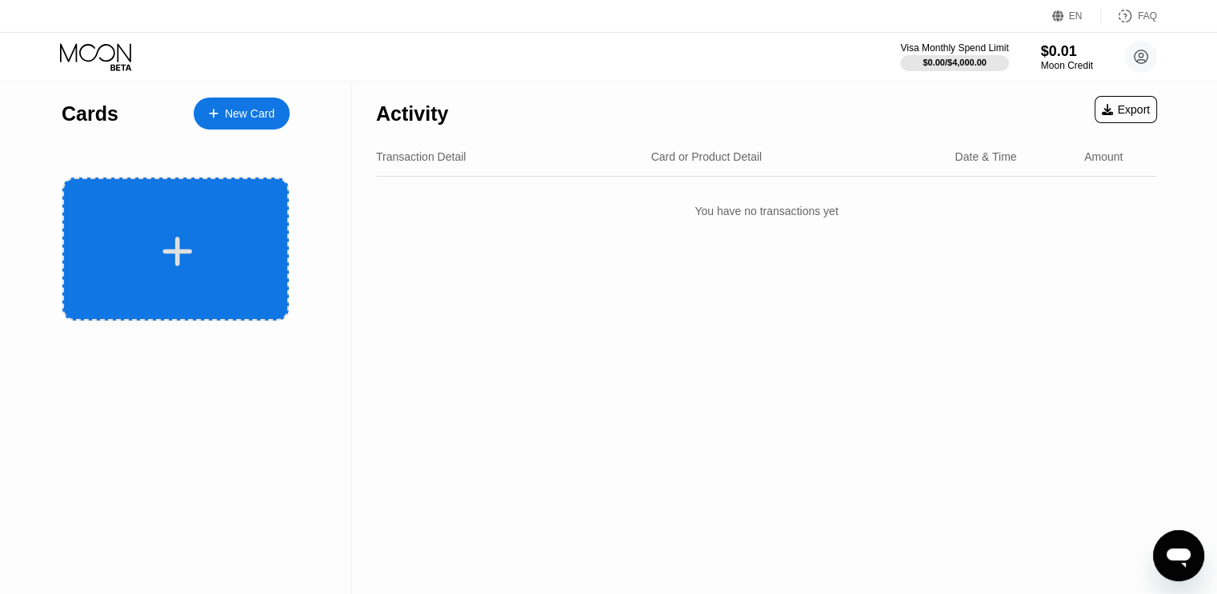
click at [186, 249] on icon at bounding box center [178, 252] width 30 height 30
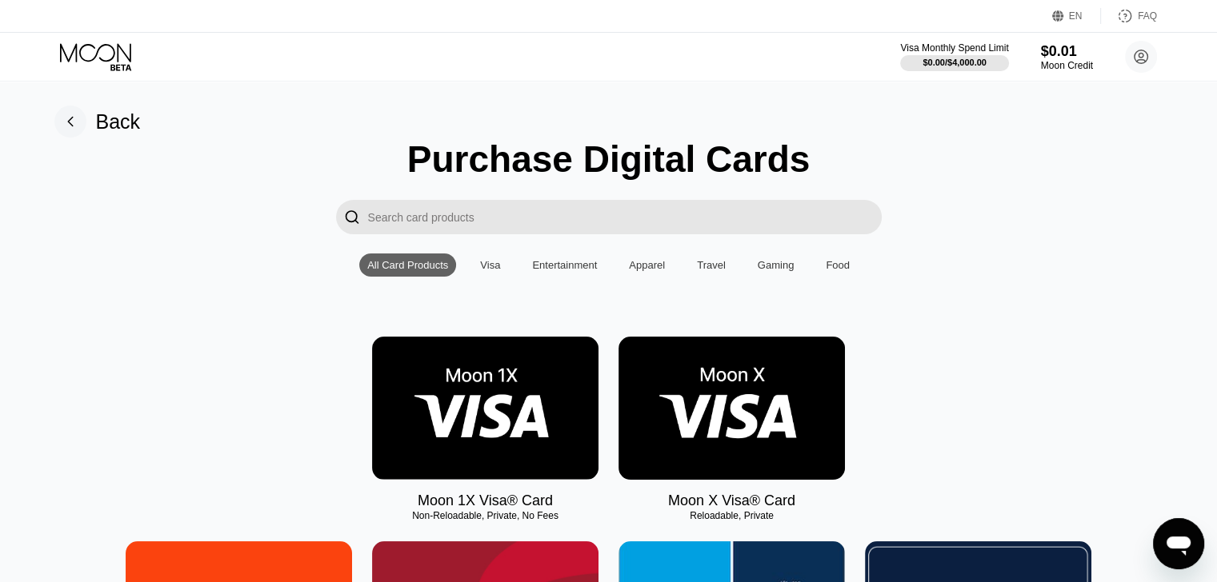
click at [1120, 207] on div "" at bounding box center [608, 217] width 1181 height 34
click at [492, 262] on div "Visa" at bounding box center [490, 265] width 36 height 23
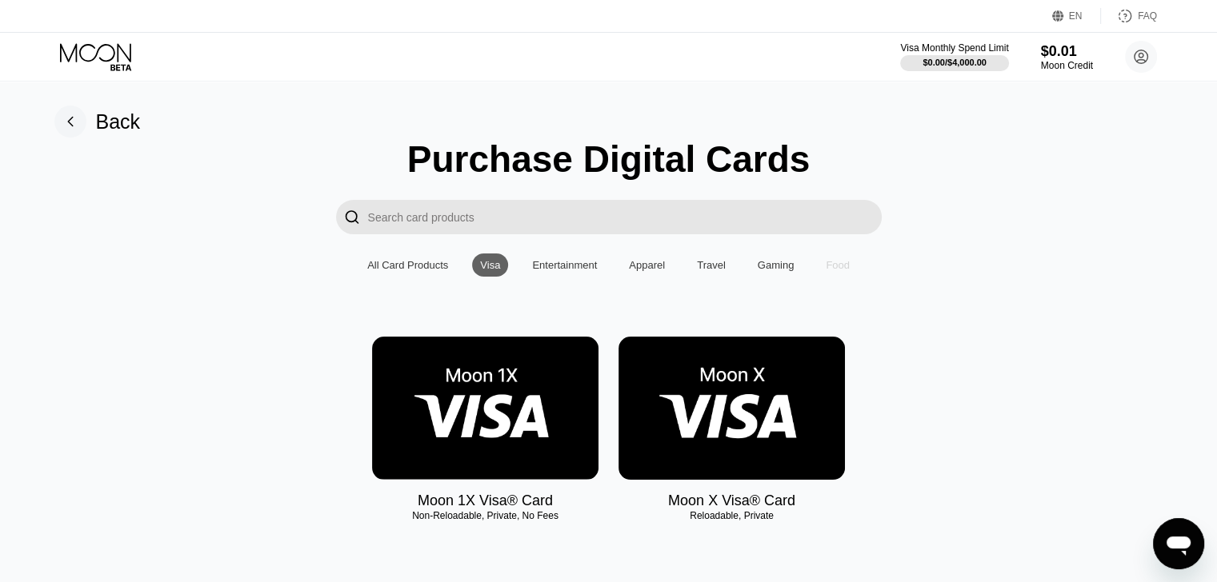
click at [840, 269] on div "Food" at bounding box center [838, 265] width 24 height 12
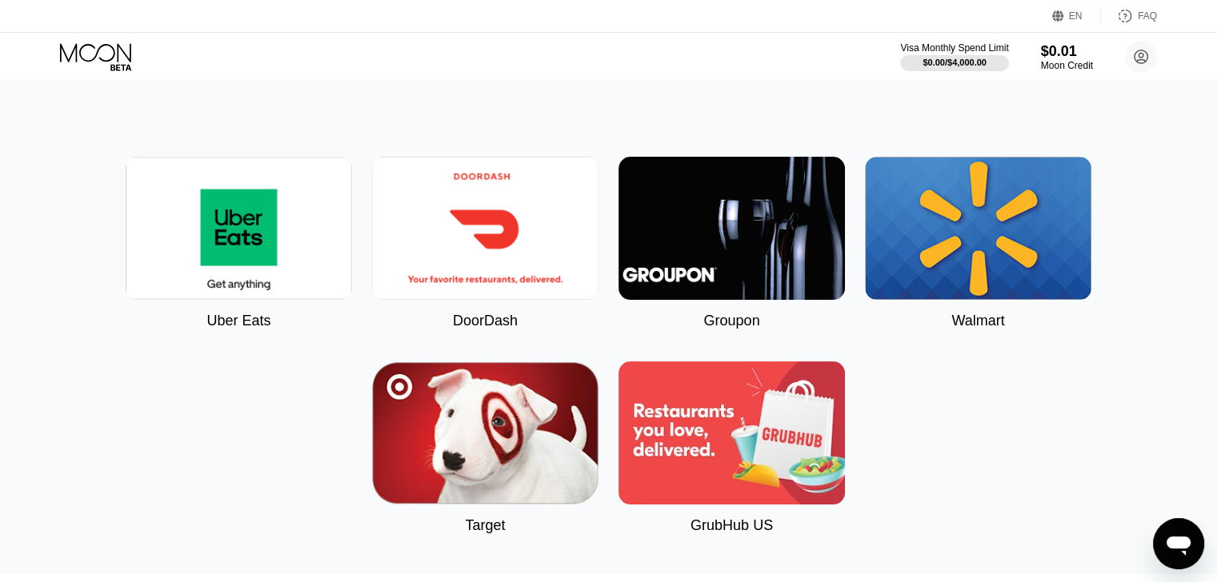
click at [958, 244] on img at bounding box center [978, 228] width 226 height 143
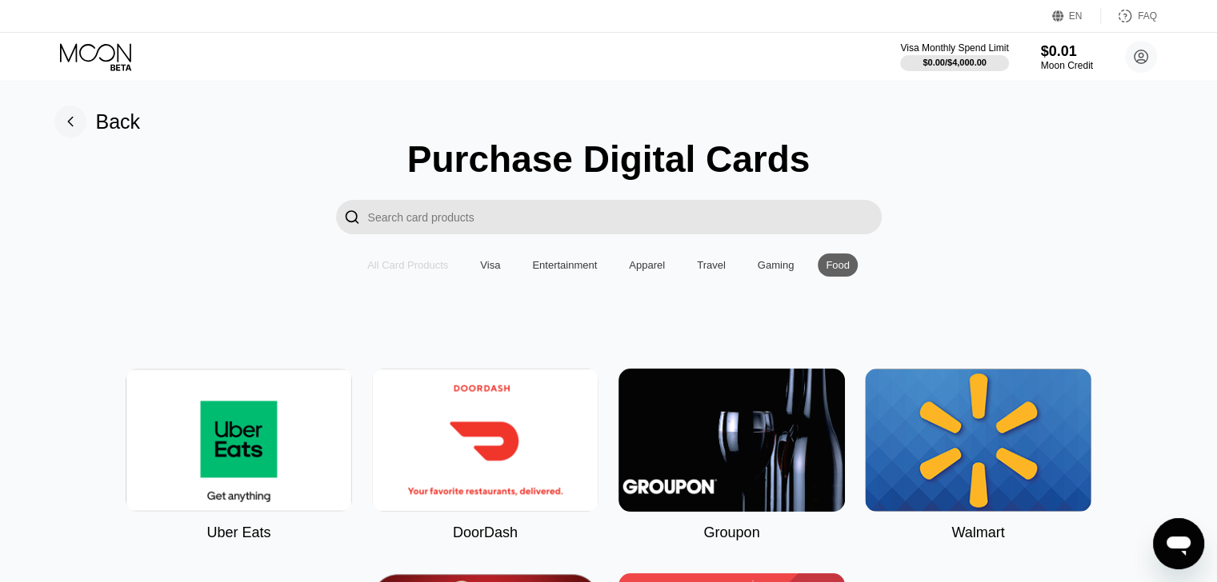
click at [364, 273] on div "All Card Products" at bounding box center [407, 265] width 97 height 23
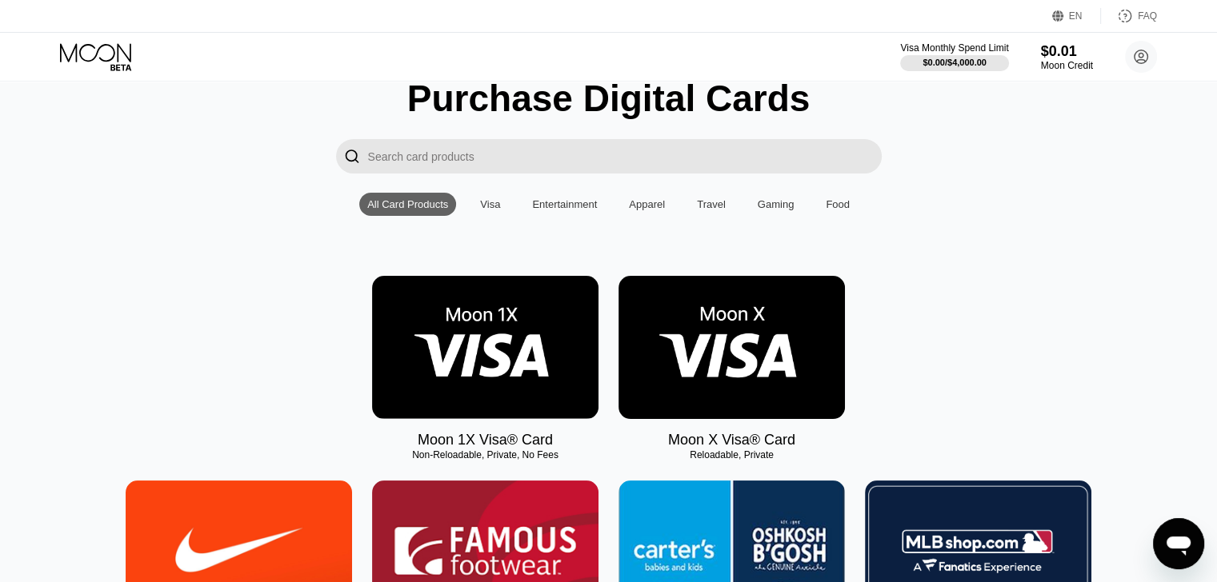
scroll to position [100, 0]
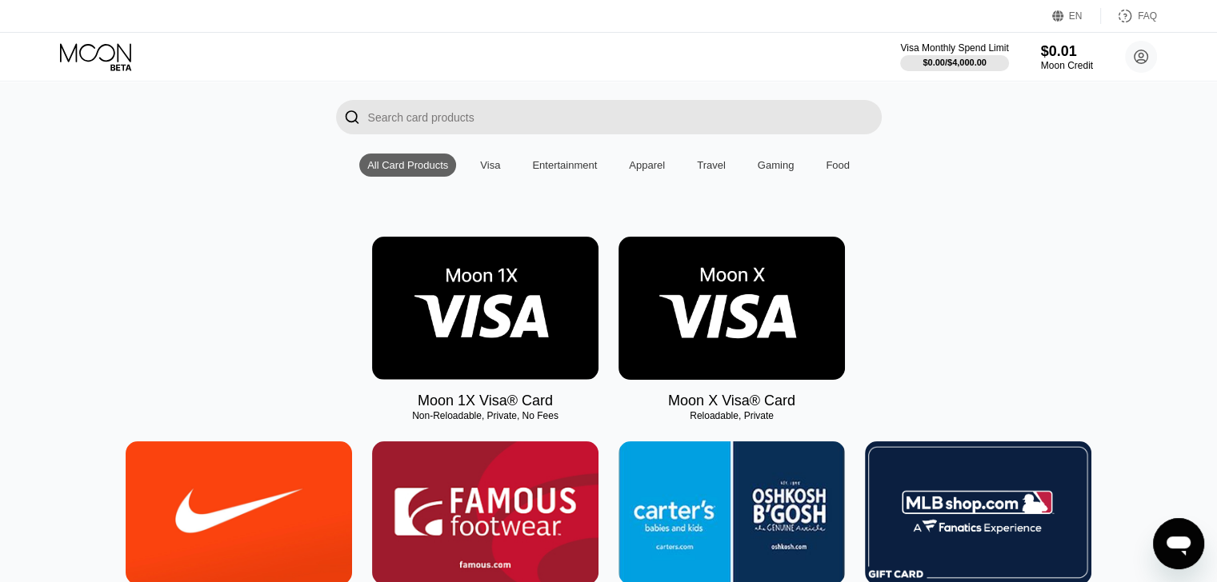
click at [494, 322] on img at bounding box center [485, 308] width 226 height 143
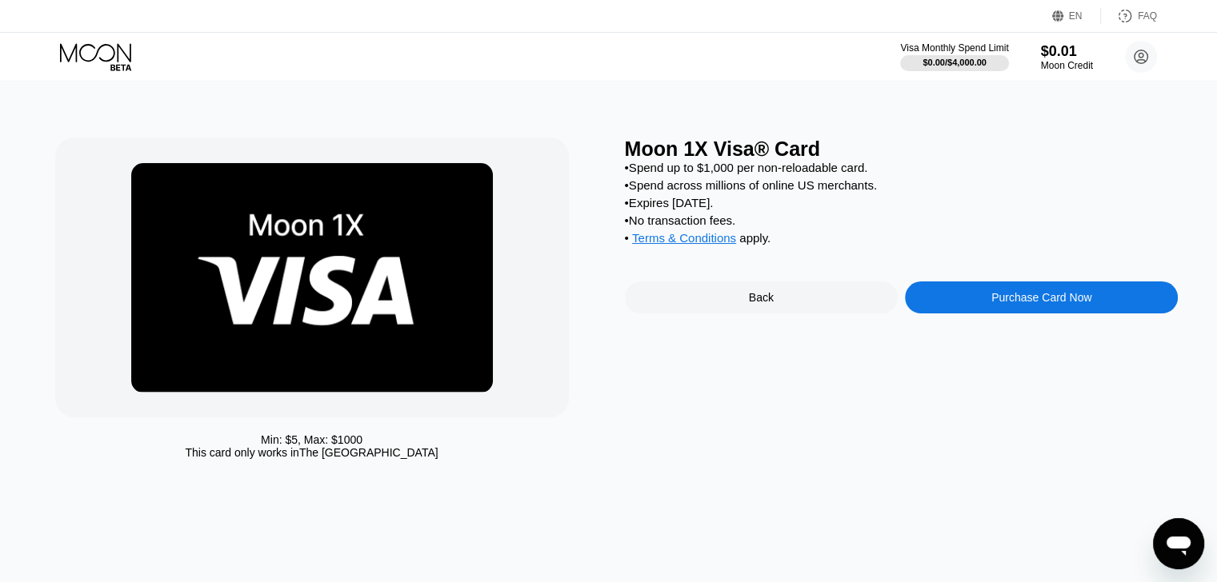
click at [269, 226] on img at bounding box center [312, 278] width 362 height 230
click at [101, 59] on icon at bounding box center [95, 52] width 71 height 18
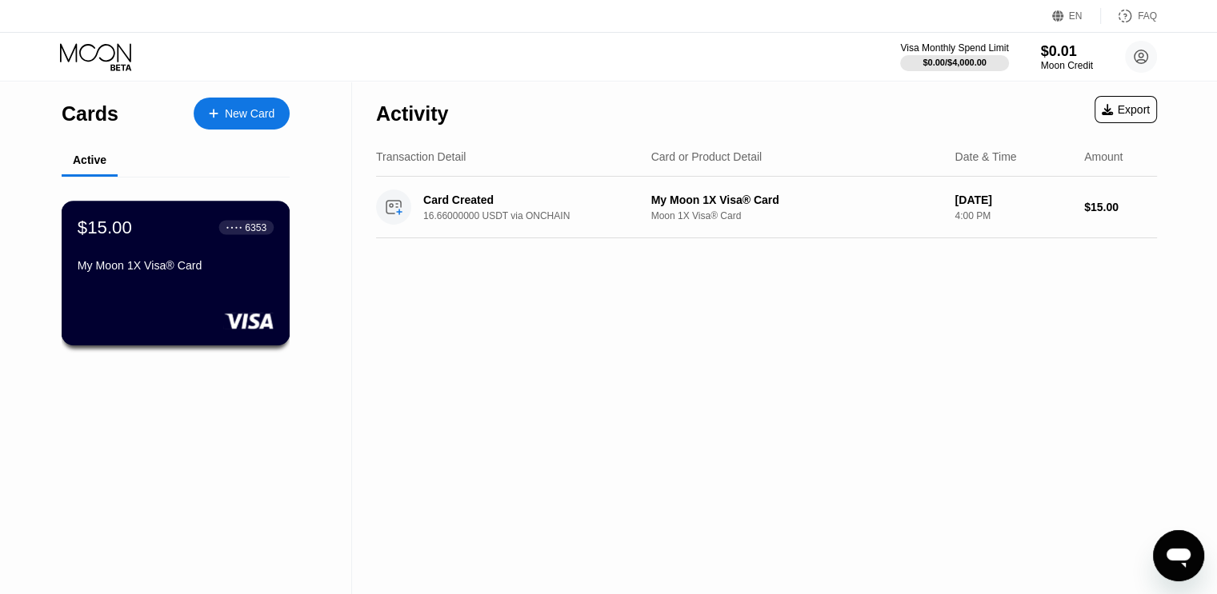
click at [238, 272] on div "My Moon 1X Visa® Card" at bounding box center [176, 265] width 196 height 13
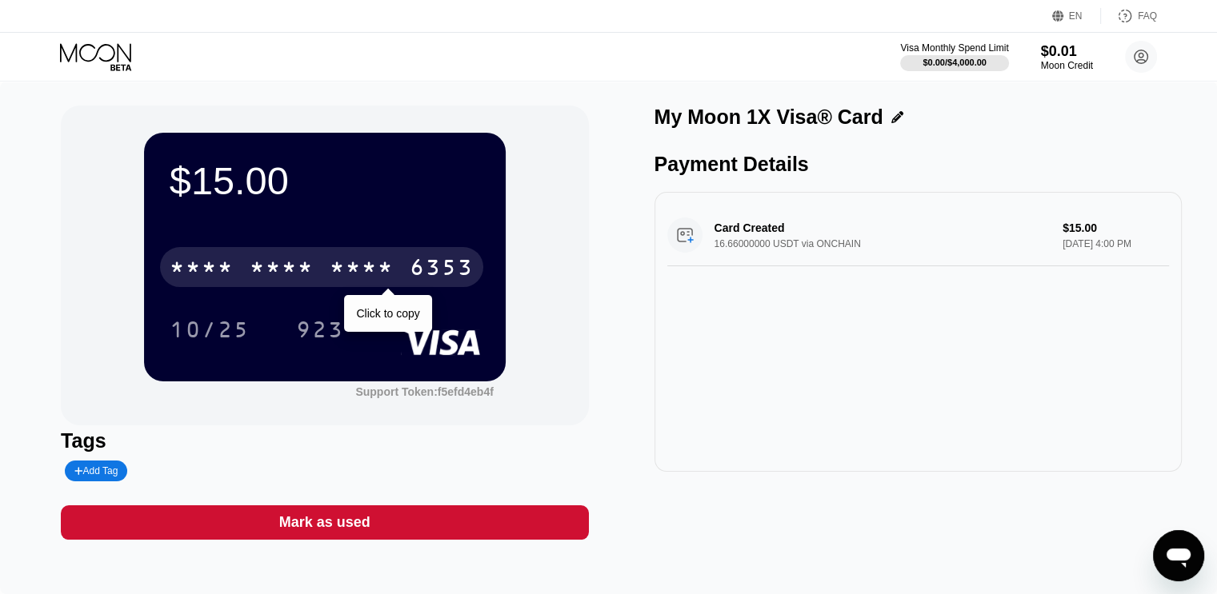
click at [365, 279] on div "* * * *" at bounding box center [362, 270] width 64 height 26
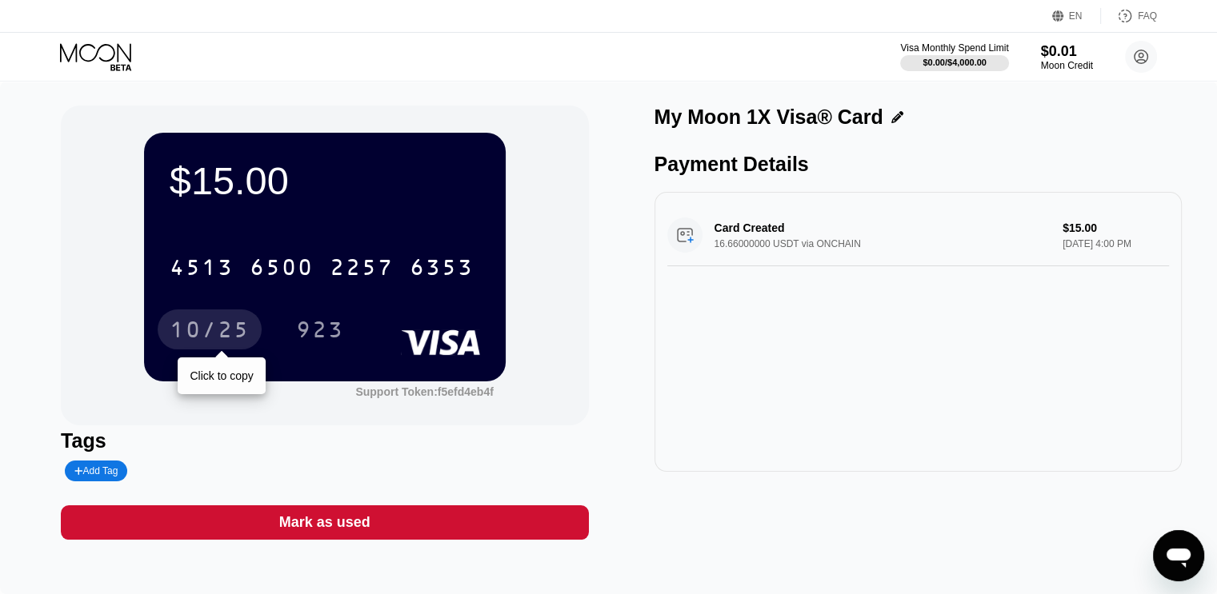
click at [218, 326] on div "10/25" at bounding box center [210, 332] width 80 height 26
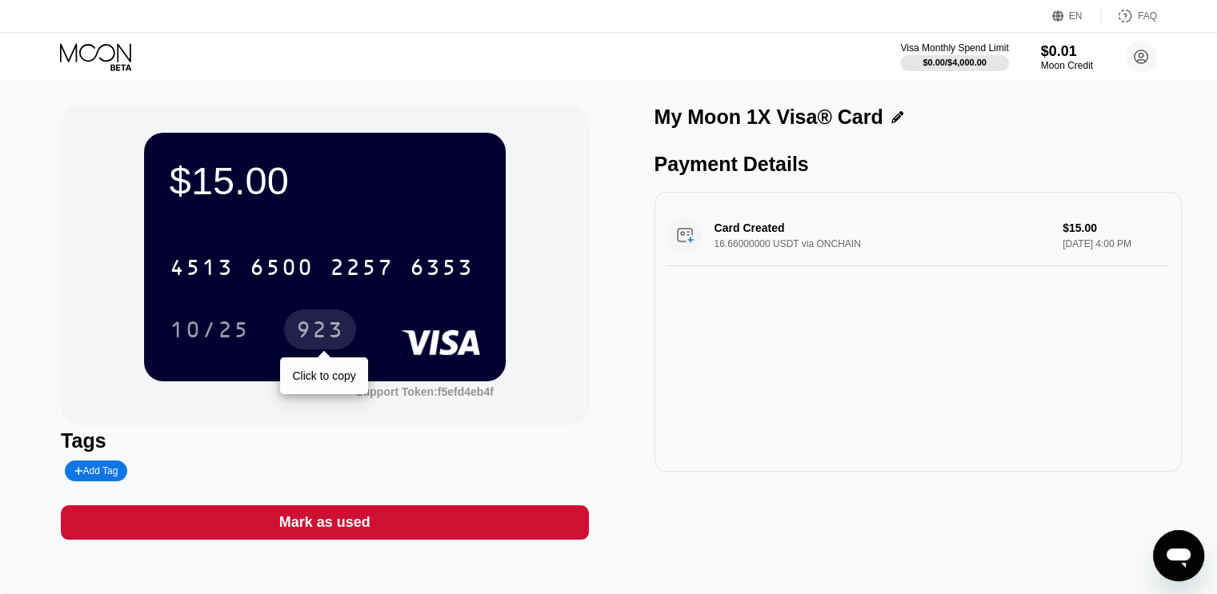
click at [333, 334] on div "923" at bounding box center [320, 332] width 48 height 26
click at [567, 377] on div "$15.00 4513 6500 2257 6353 10/25 923 Support Token: f5efd4eb4f" at bounding box center [324, 266] width 527 height 320
